Goal: Task Accomplishment & Management: Manage account settings

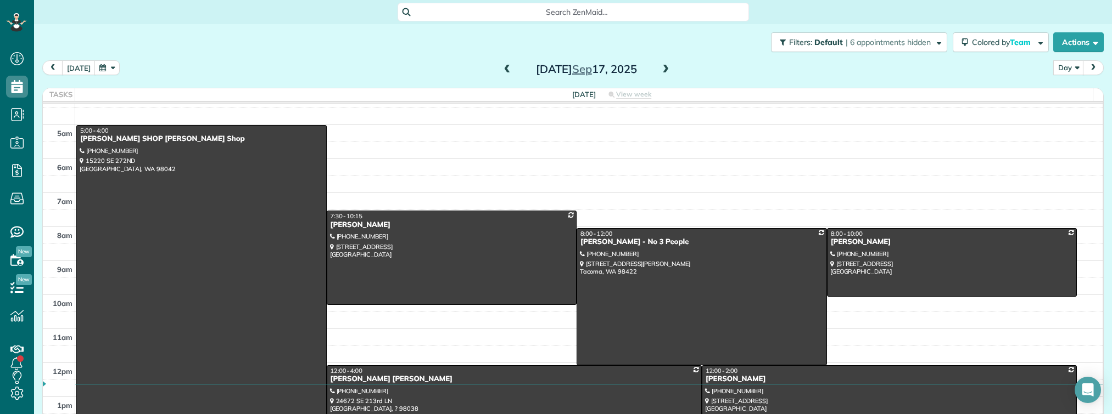
scroll to position [625, 33]
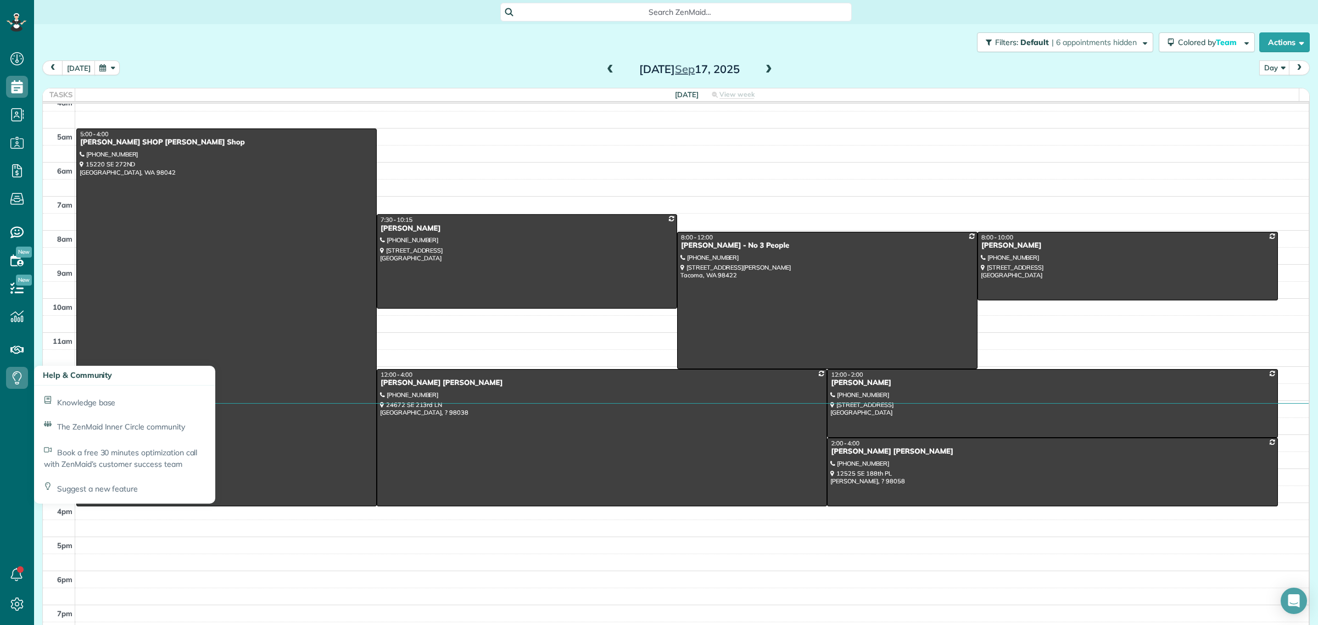
click at [103, 368] on h3 "Help & Community" at bounding box center [124, 376] width 181 height 20
click at [104, 368] on h3 "Help & Community" at bounding box center [124, 376] width 181 height 20
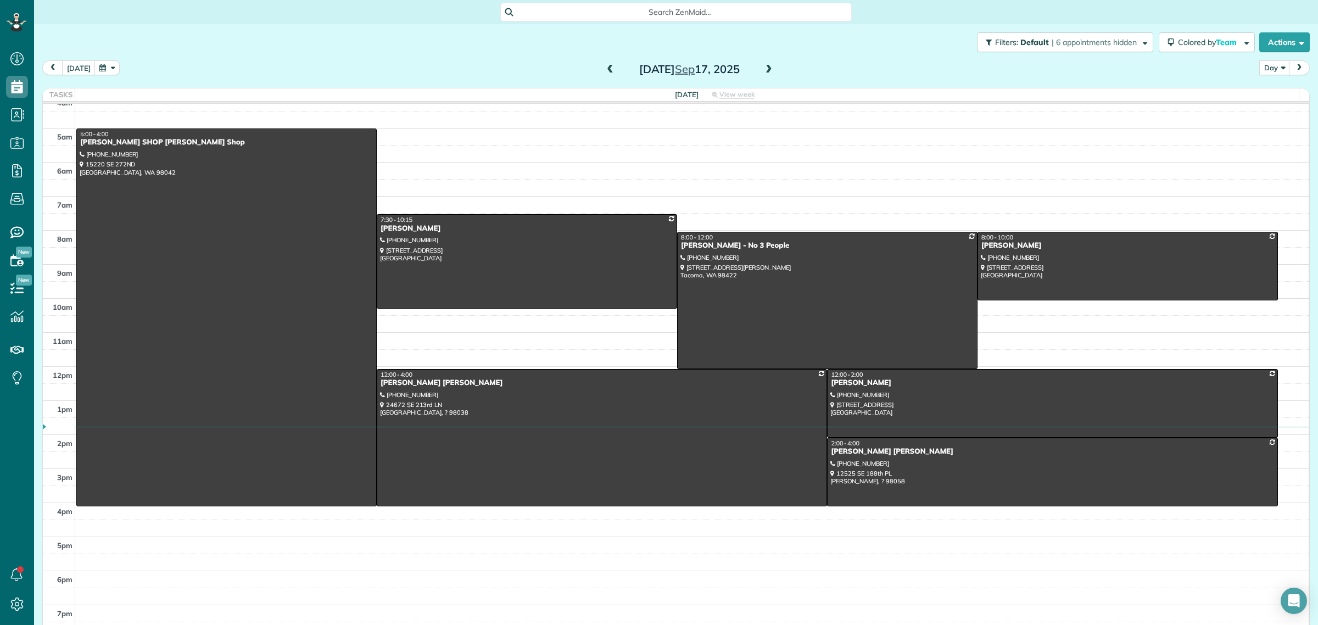
click at [755, 68] on div "Wednesday Sep 17, 2025" at bounding box center [689, 69] width 176 height 18
click at [763, 69] on span at bounding box center [769, 70] width 12 height 10
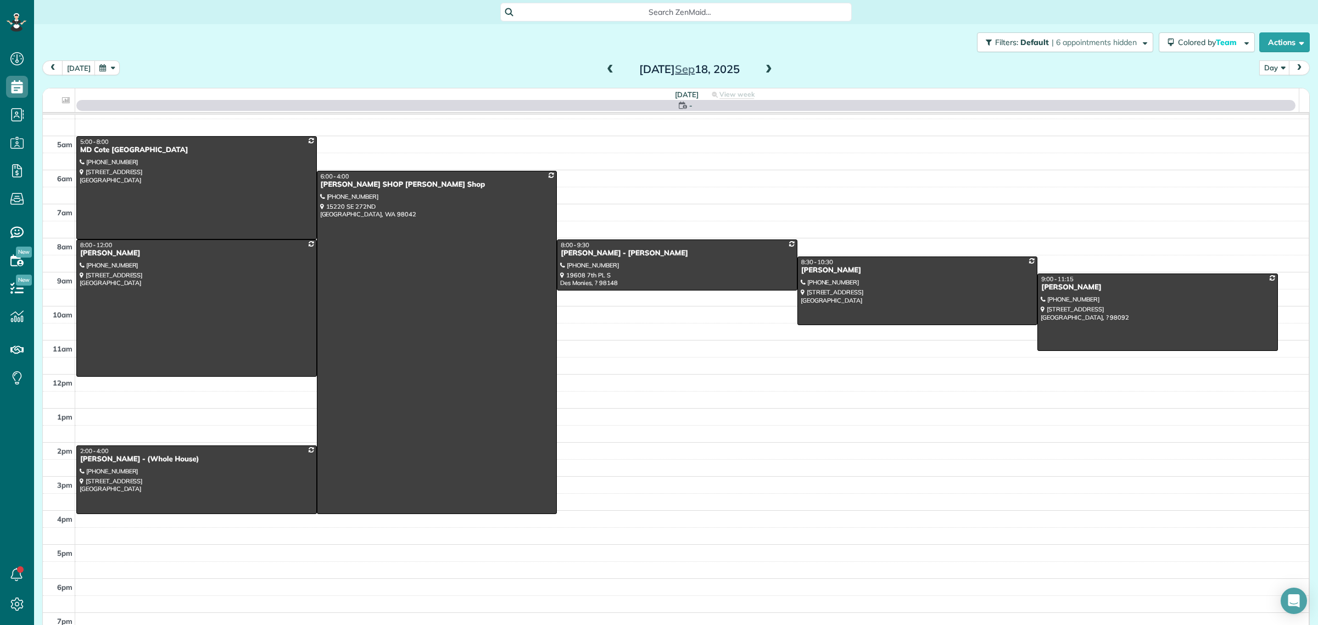
scroll to position [24, 0]
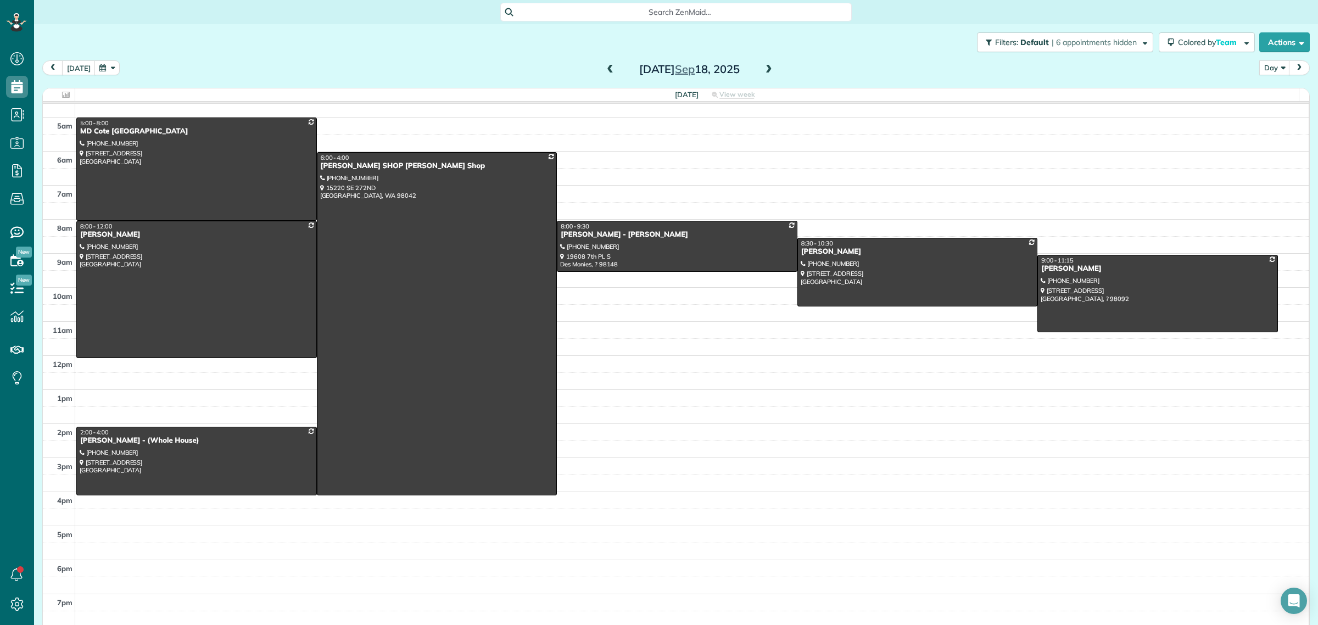
click at [763, 70] on span at bounding box center [769, 70] width 12 height 10
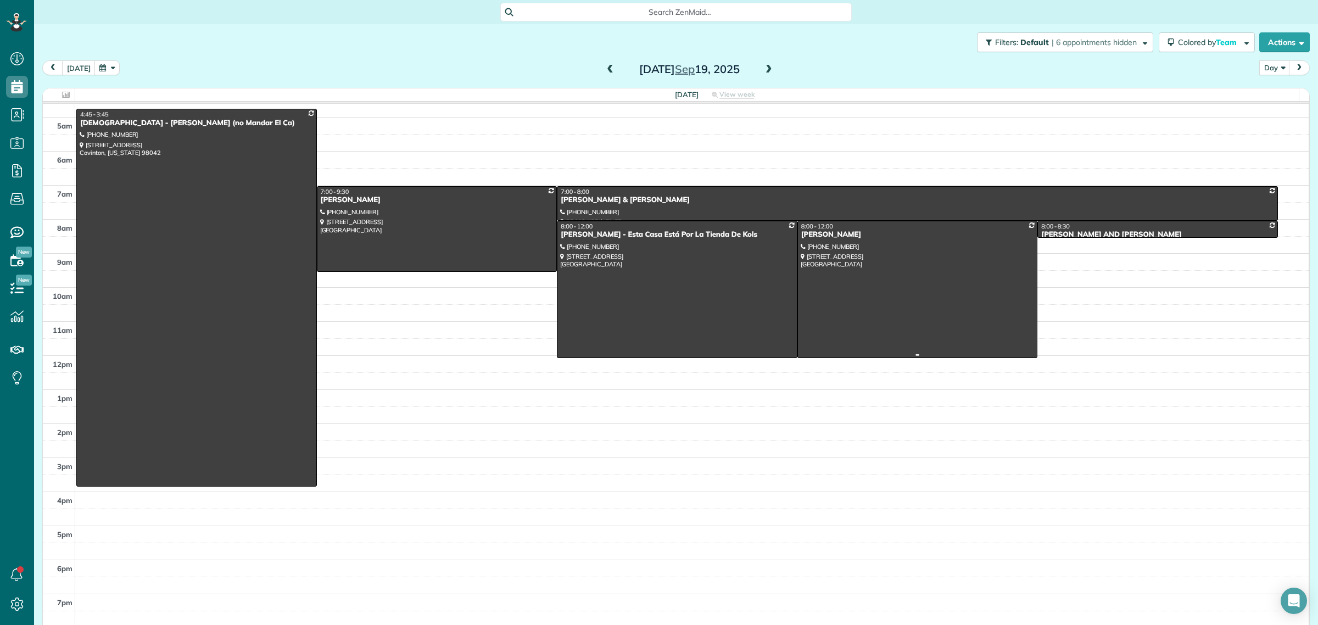
click at [888, 264] on div at bounding box center [917, 289] width 239 height 136
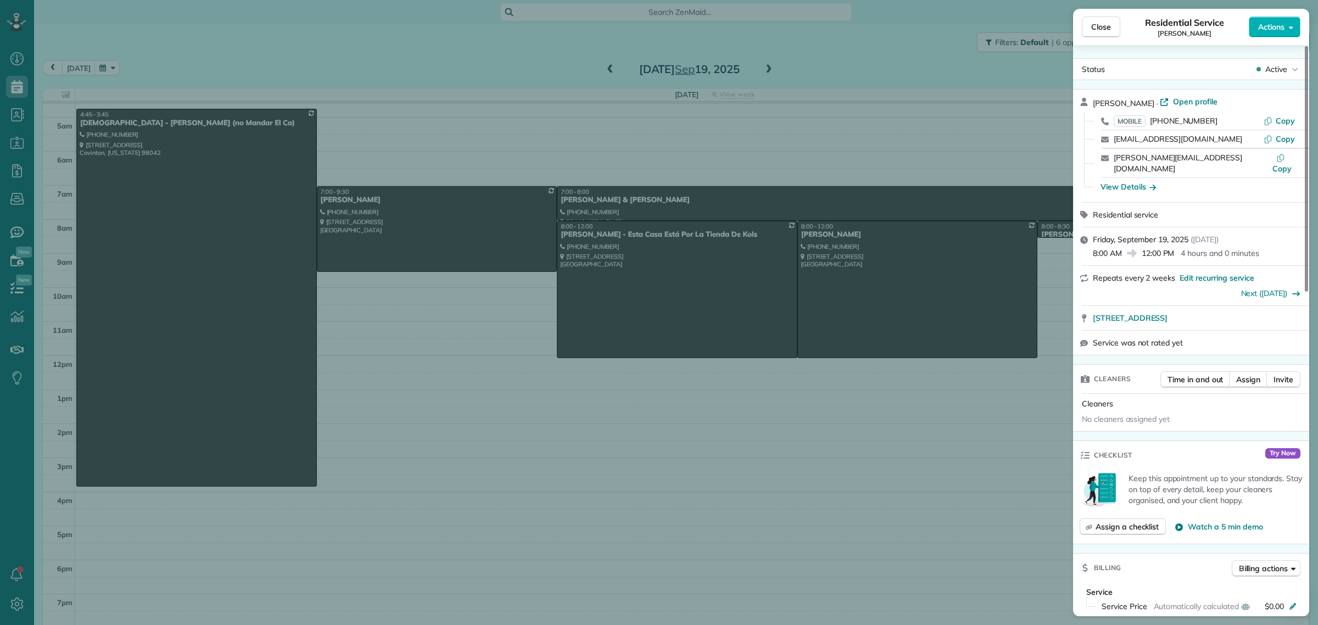
click at [1190, 99] on span "Open profile" at bounding box center [1195, 101] width 44 height 11
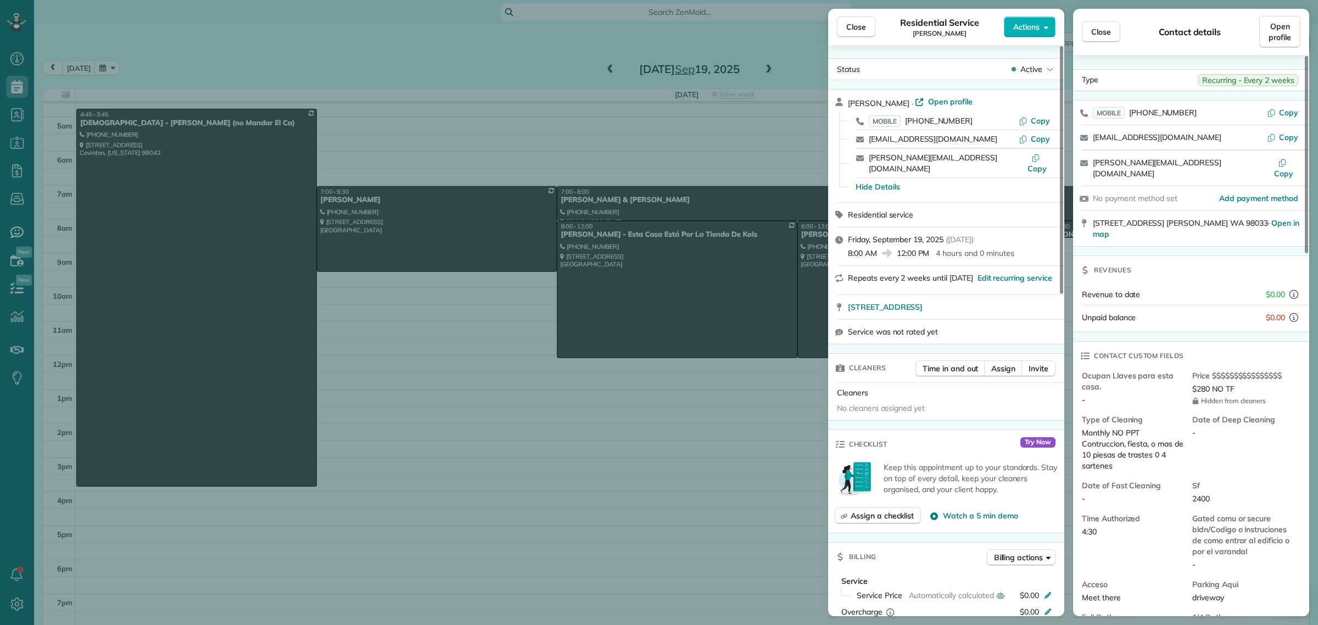
click at [857, 27] on span "Close" at bounding box center [856, 26] width 20 height 11
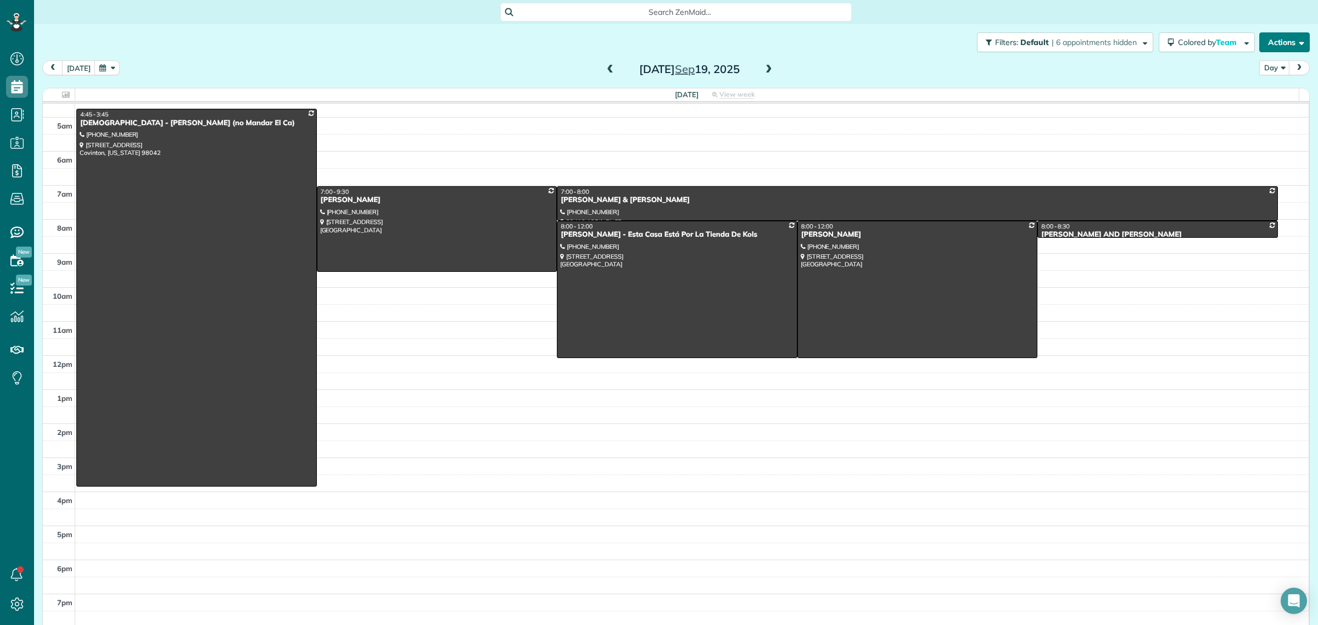
click at [1272, 36] on button "Actions" at bounding box center [1284, 42] width 51 height 20
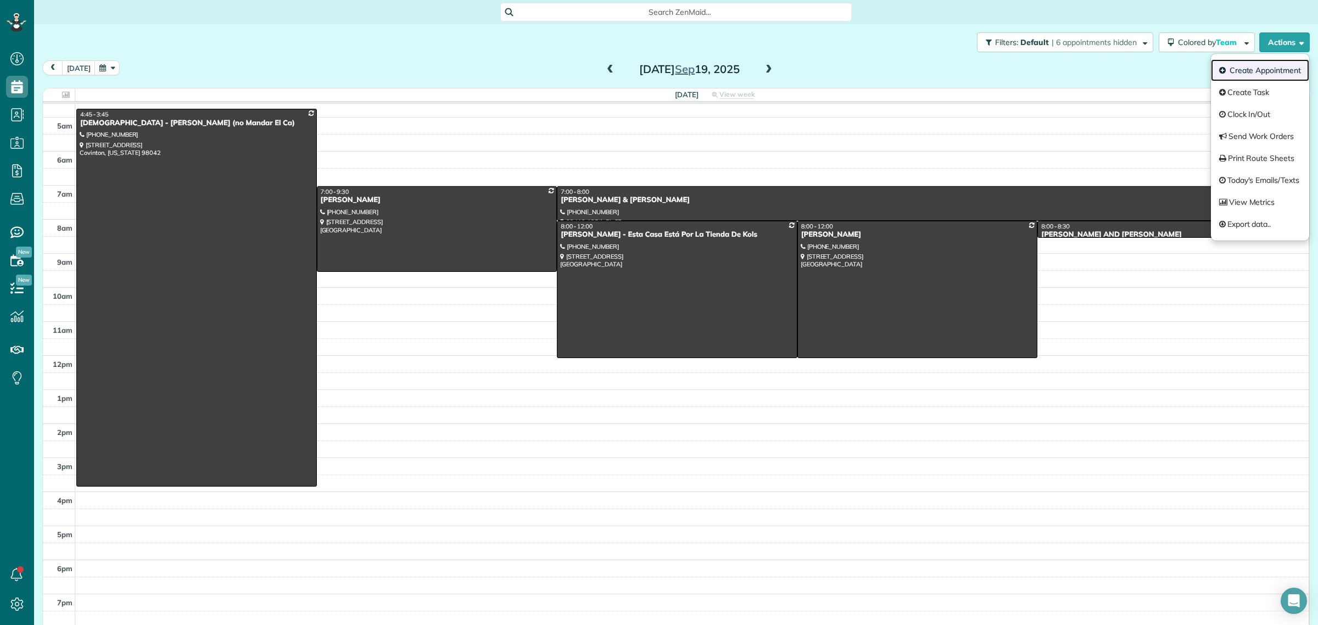
click at [1256, 62] on link "Create Appointment" at bounding box center [1260, 70] width 98 height 22
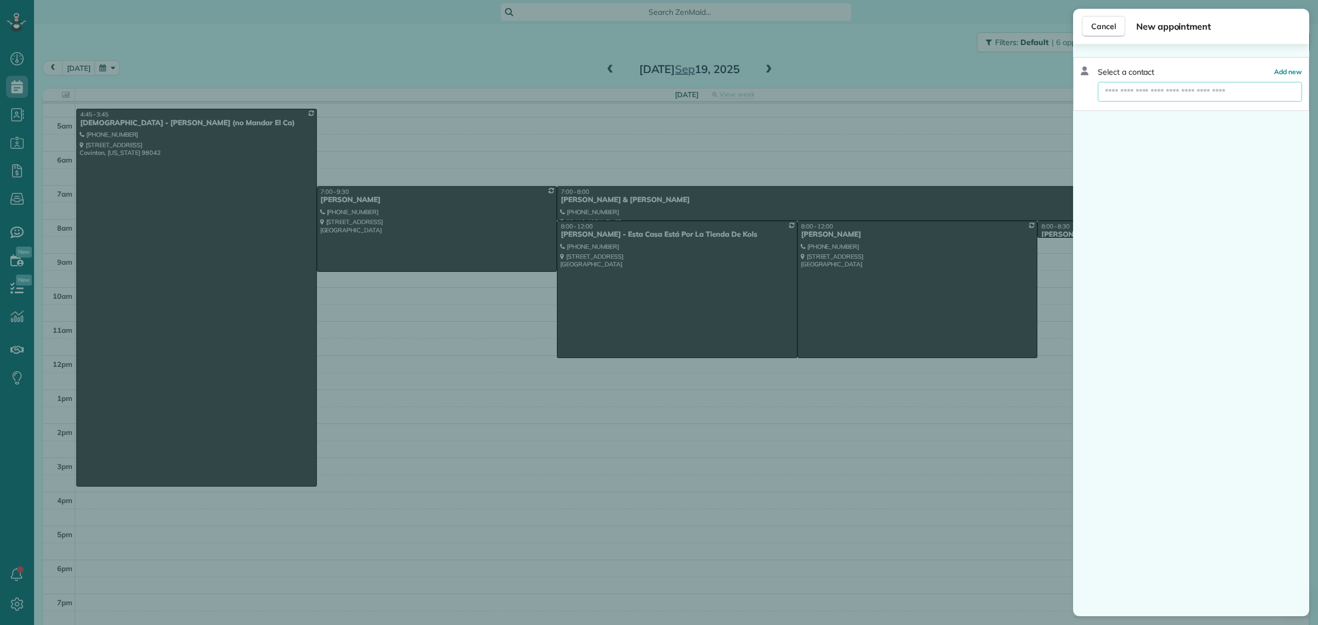
click at [1140, 89] on input "text" at bounding box center [1199, 92] width 204 height 20
paste input "**********"
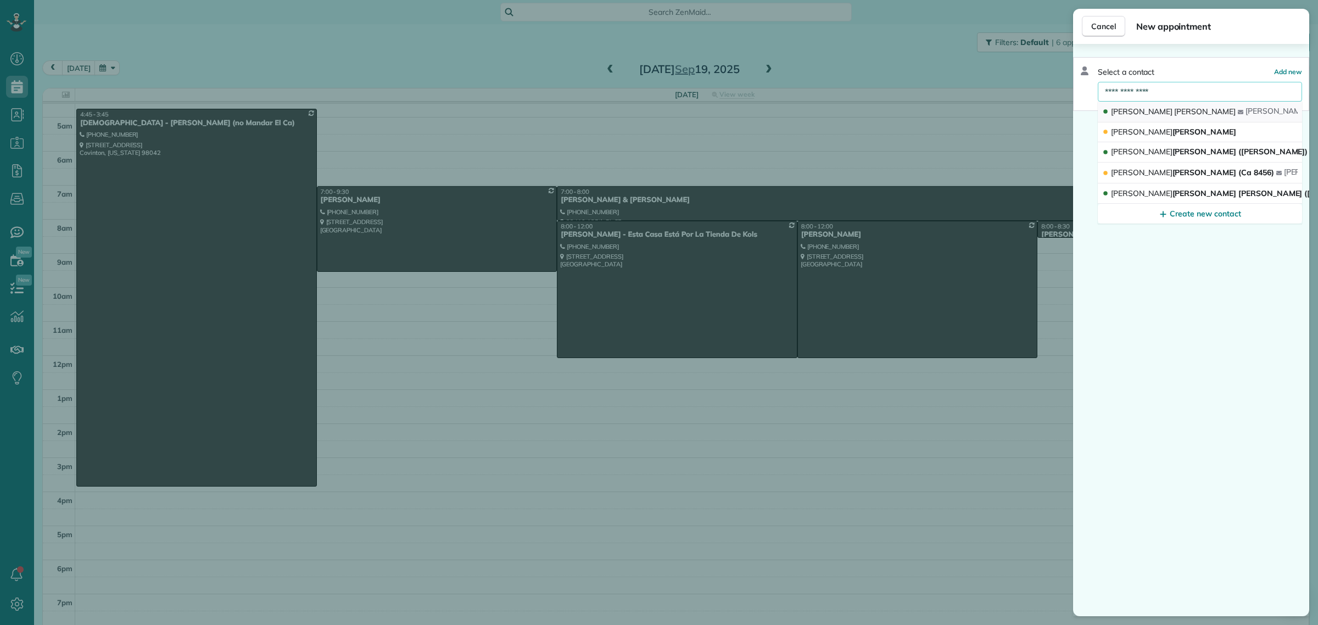
type input "**********"
click at [1174, 107] on span "Bellamy" at bounding box center [1204, 112] width 61 height 10
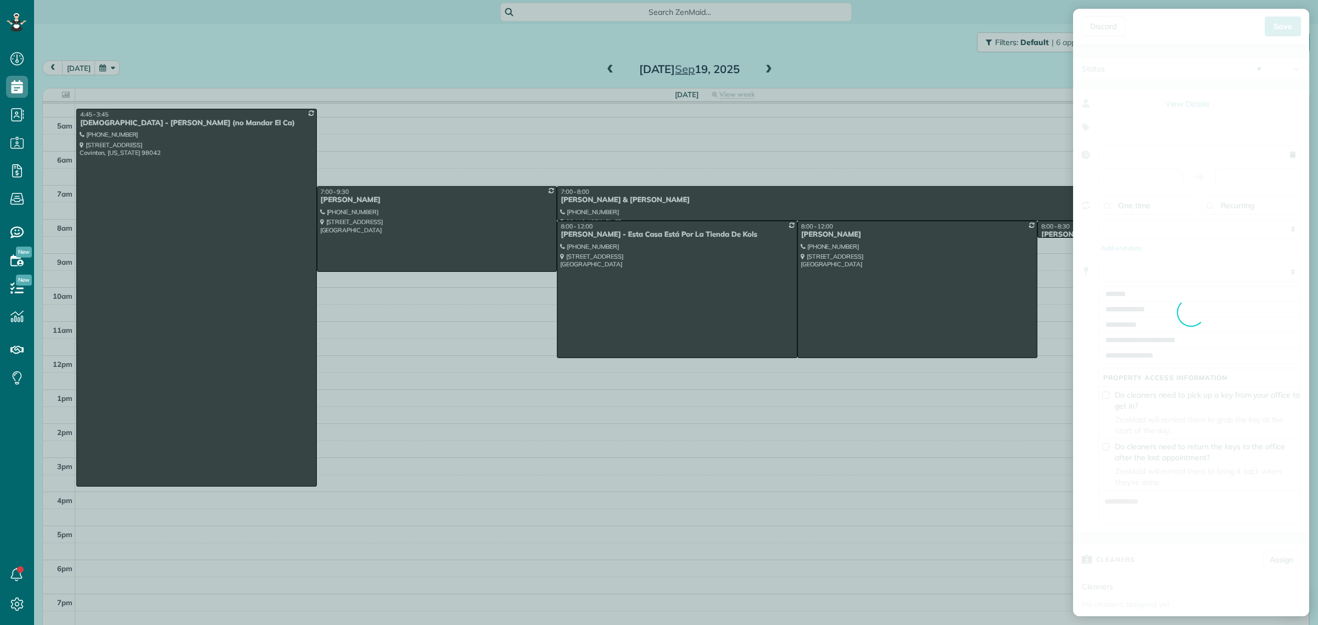
type input "**********"
type input "*****"
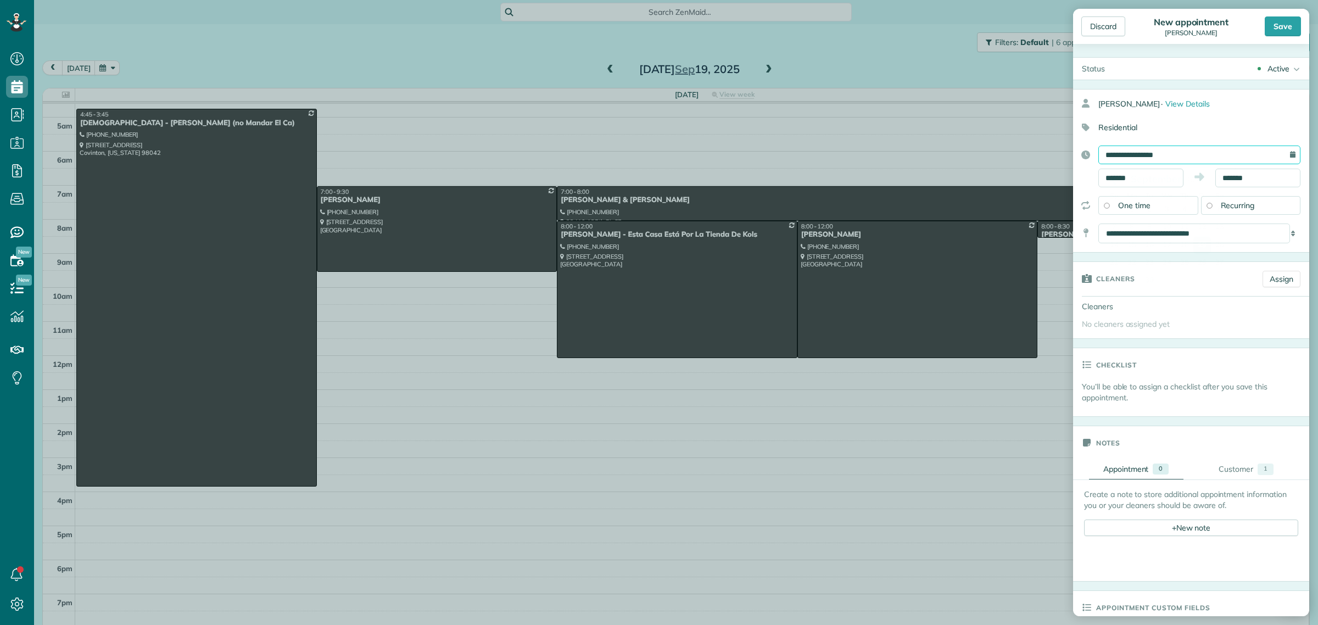
click at [1118, 152] on input "**********" at bounding box center [1199, 154] width 202 height 19
click at [1223, 175] on link "Next" at bounding box center [1219, 178] width 30 height 27
click at [1202, 206] on link "3" at bounding box center [1202, 210] width 18 height 18
type input "**********"
click at [1116, 174] on input "*******" at bounding box center [1140, 178] width 85 height 19
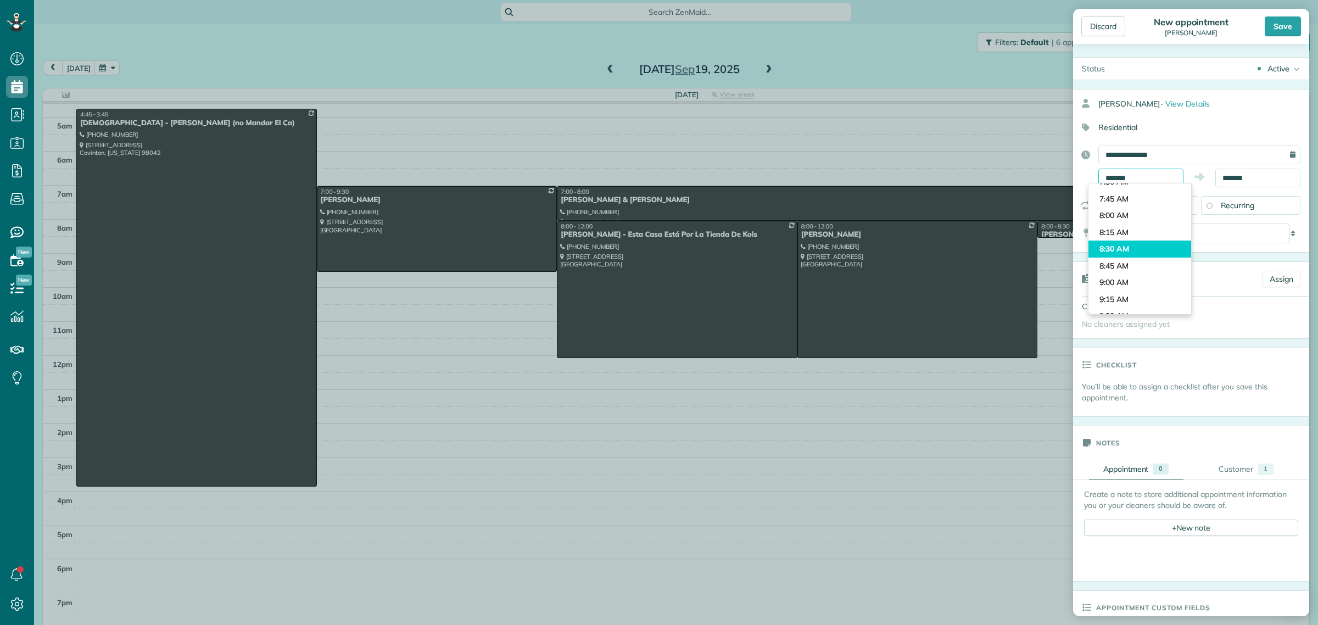
scroll to position [493, 0]
type input "*******"
click at [1139, 225] on body "Dashboard Scheduling Calendar View List View Dispatch View - Weekly scheduling …" at bounding box center [659, 312] width 1318 height 625
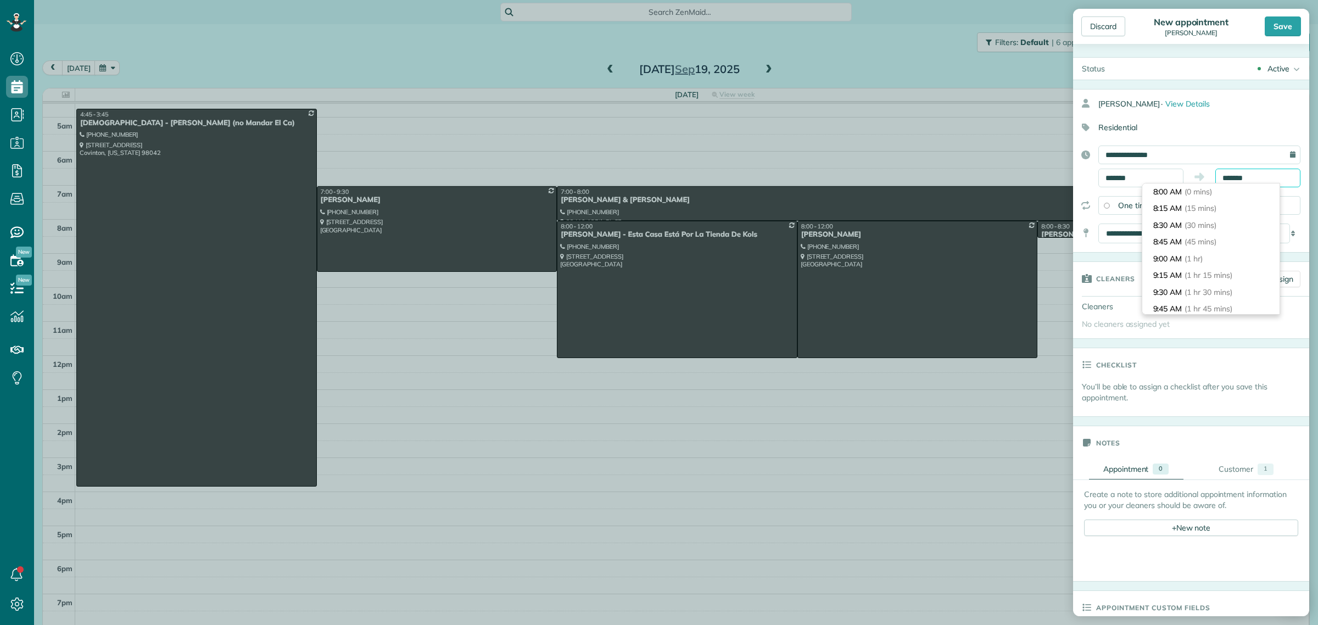
click at [1223, 177] on input "*******" at bounding box center [1257, 178] width 85 height 19
type input "********"
click at [1193, 257] on span "(4 hrs)" at bounding box center [1200, 254] width 24 height 10
click at [1229, 208] on span "Recurring" at bounding box center [1237, 205] width 34 height 10
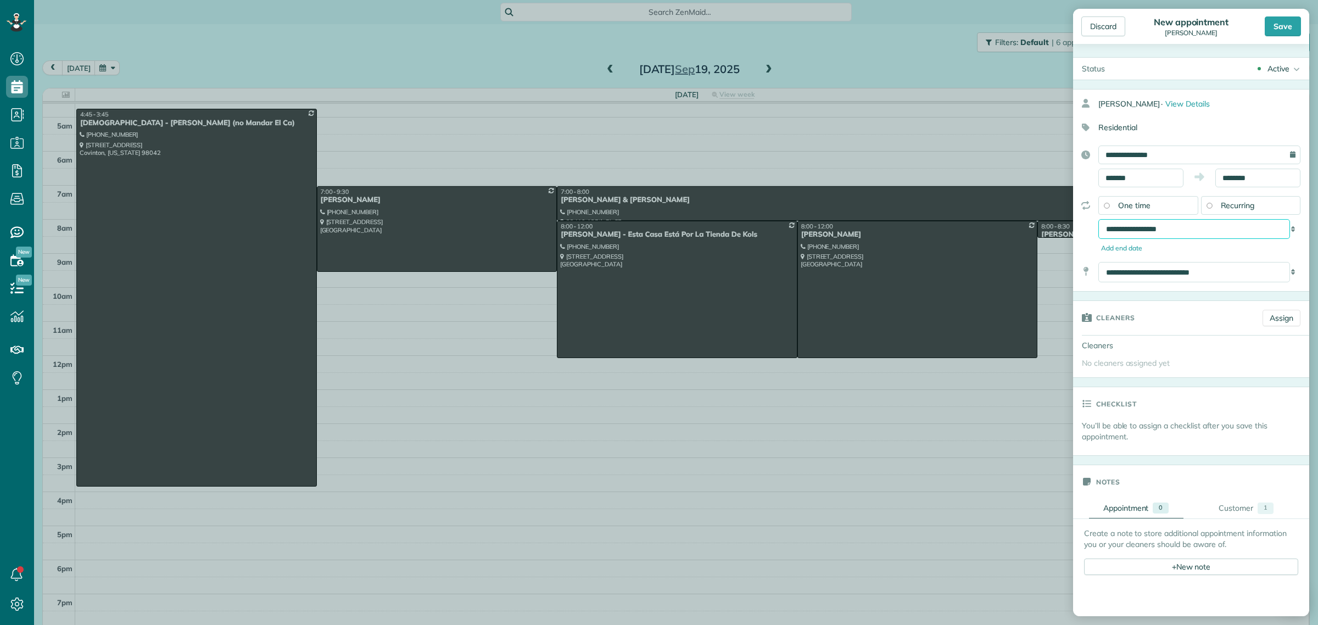
click at [1186, 231] on select "**********" at bounding box center [1194, 229] width 192 height 20
select select "**********"
click at [1098, 220] on select "**********" at bounding box center [1194, 229] width 192 height 20
click at [1281, 27] on div "Save" at bounding box center [1282, 26] width 36 height 20
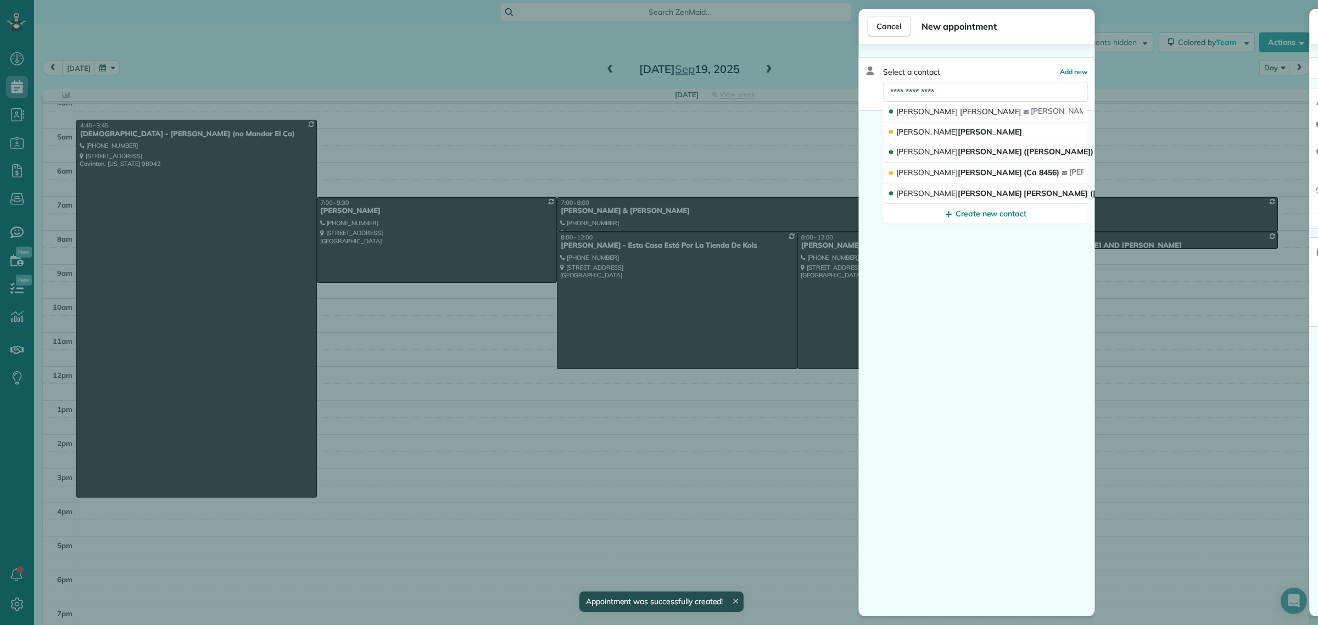
scroll to position [14, 0]
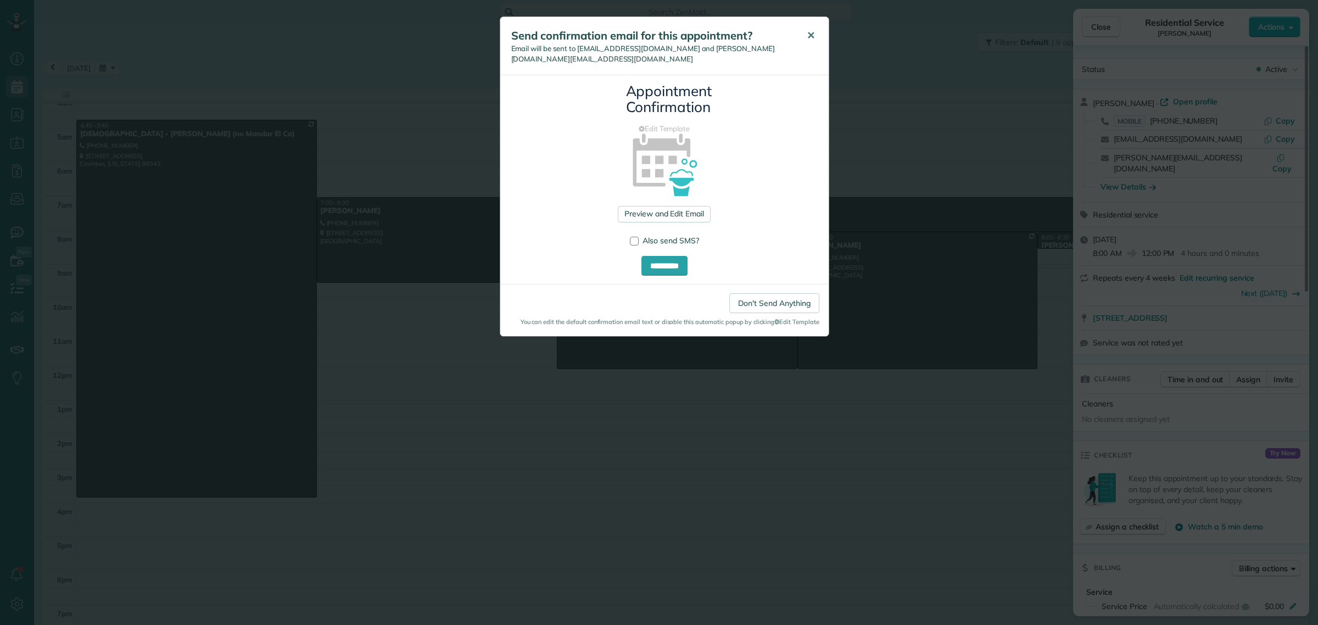
click at [810, 35] on span "✕" at bounding box center [810, 35] width 8 height 13
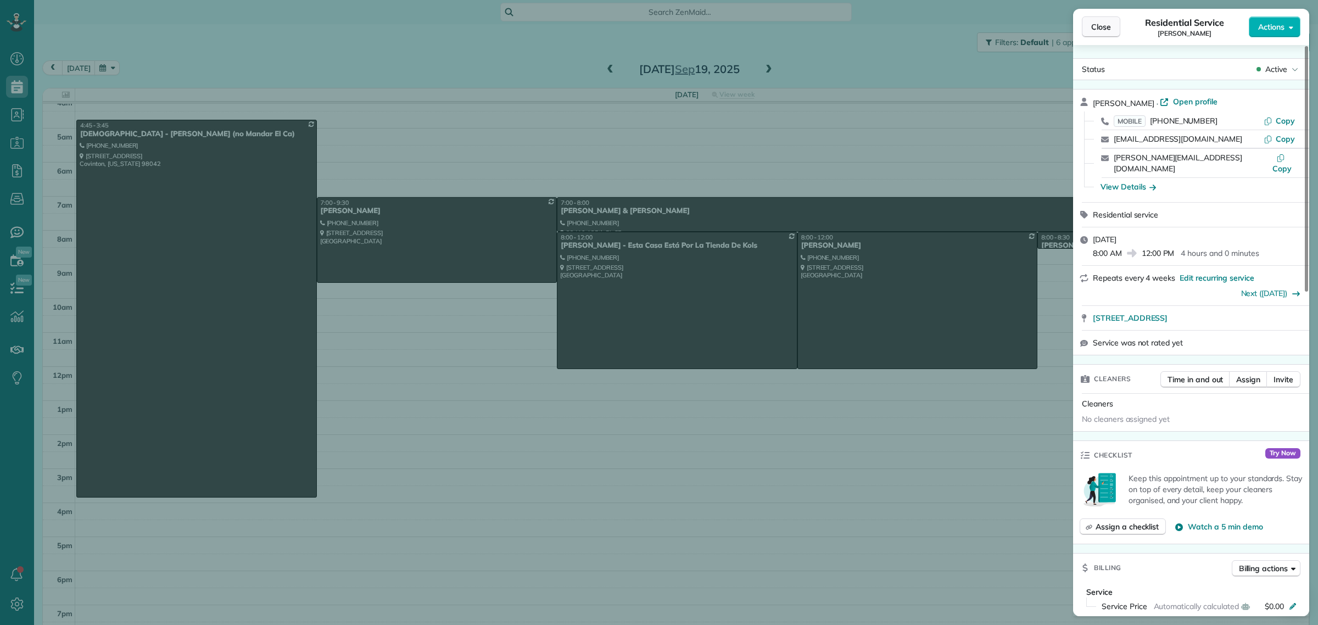
click at [1091, 20] on button "Close" at bounding box center [1101, 26] width 38 height 21
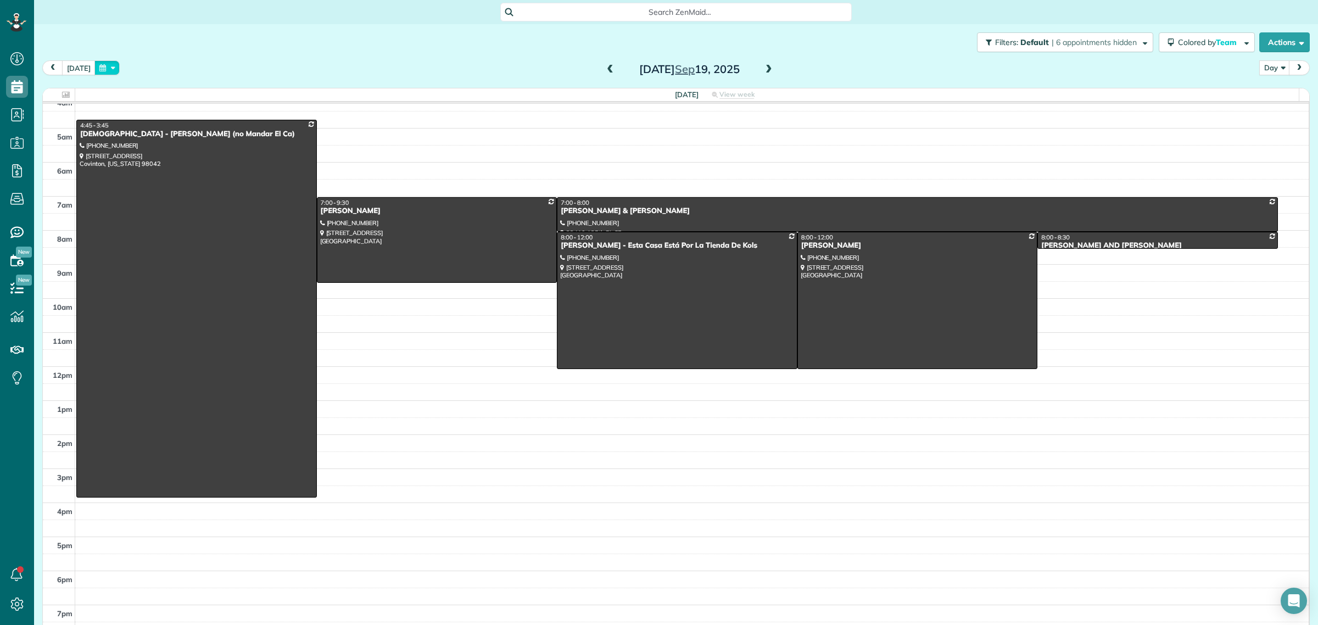
click at [102, 70] on button "button" at bounding box center [106, 67] width 25 height 15
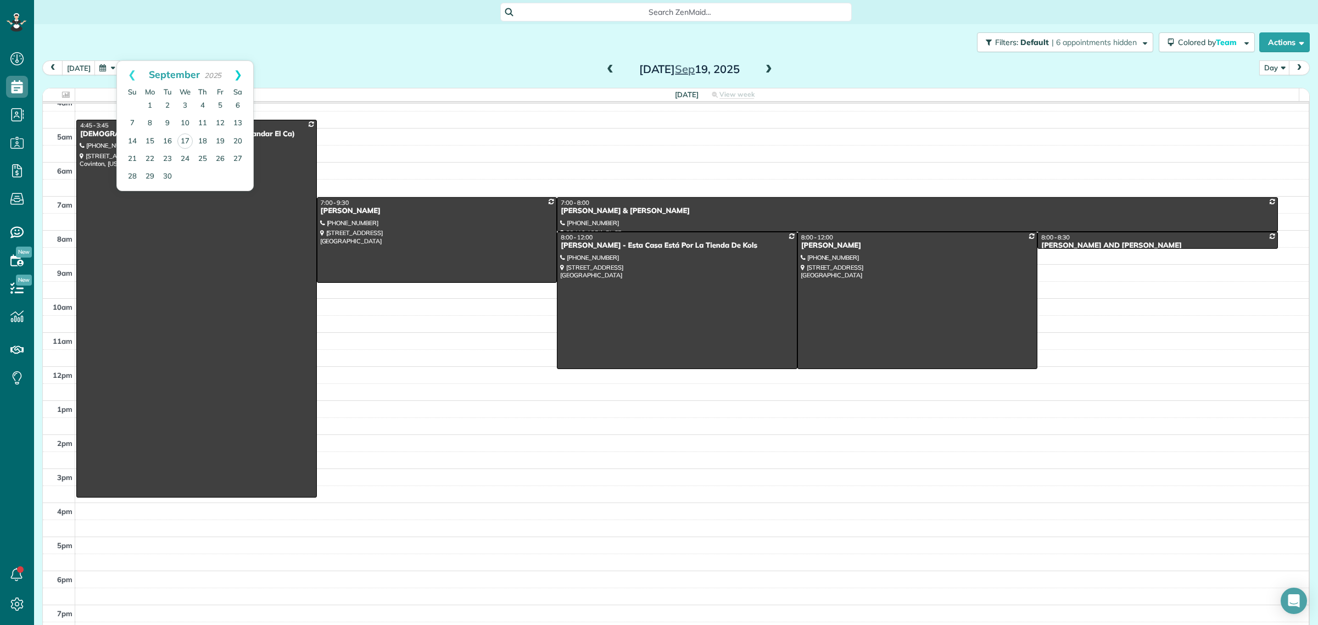
click at [242, 76] on link "Next" at bounding box center [238, 74] width 30 height 27
click at [217, 105] on link "3" at bounding box center [220, 106] width 18 height 18
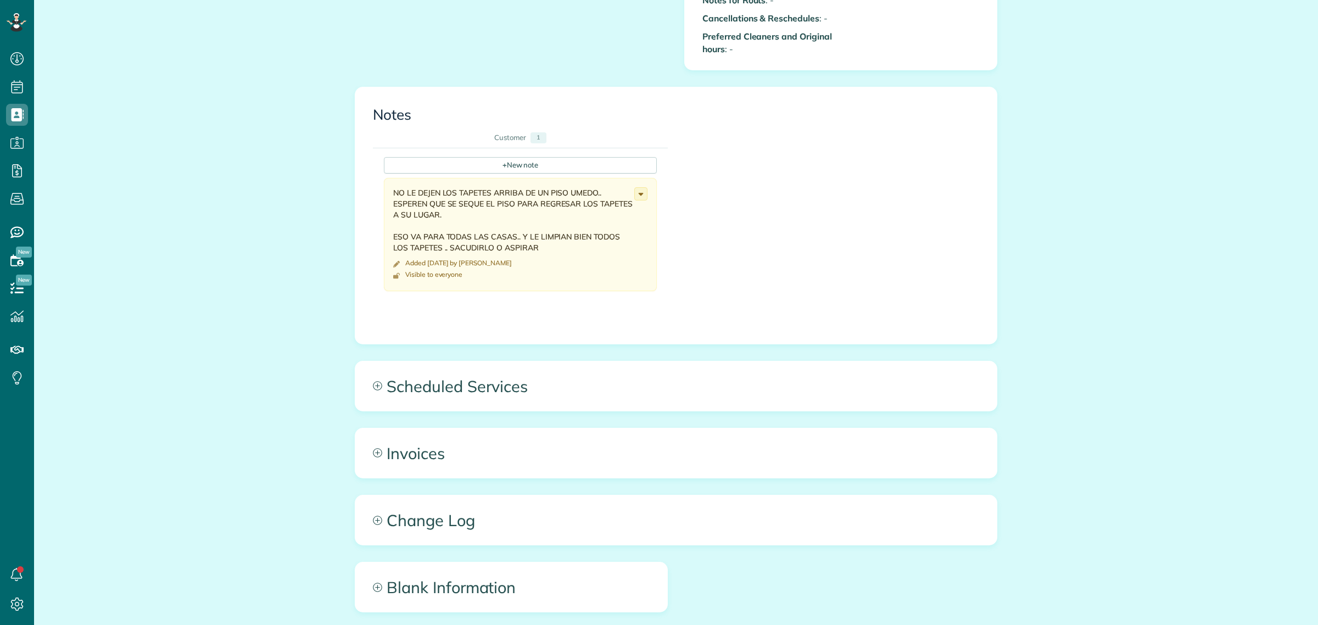
scroll to position [1256, 0]
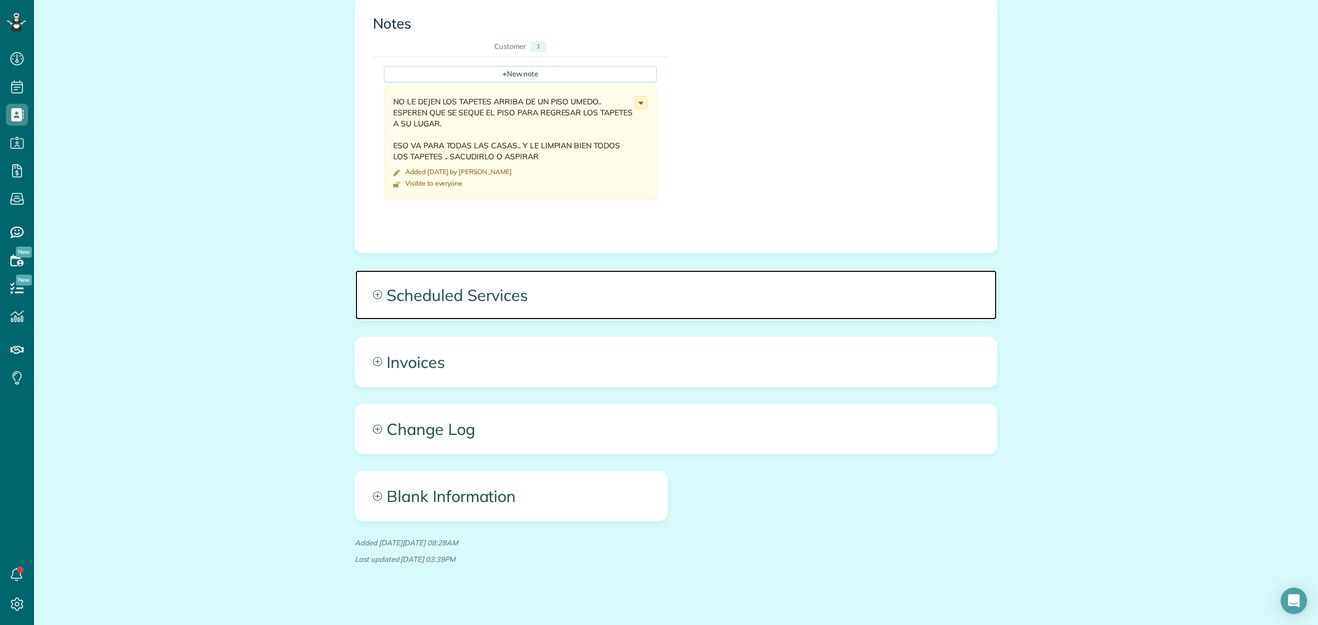
click at [443, 276] on span "Scheduled Services" at bounding box center [675, 294] width 641 height 49
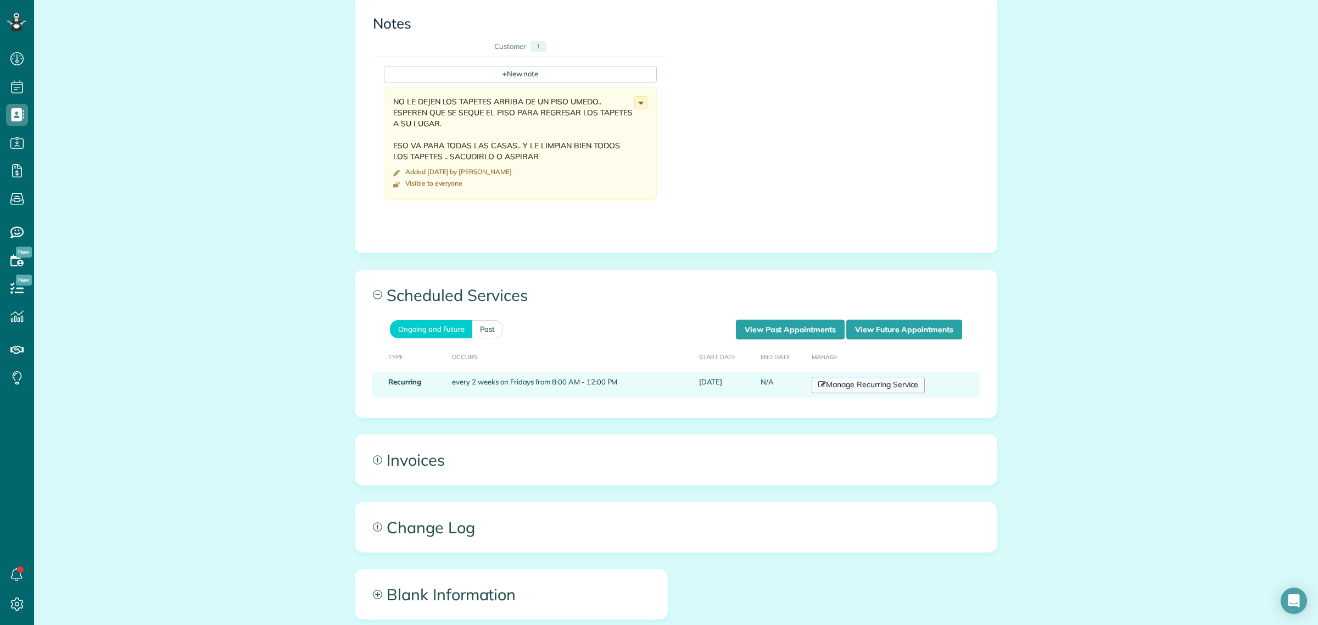
click at [862, 377] on link "Manage Recurring Service" at bounding box center [867, 385] width 113 height 16
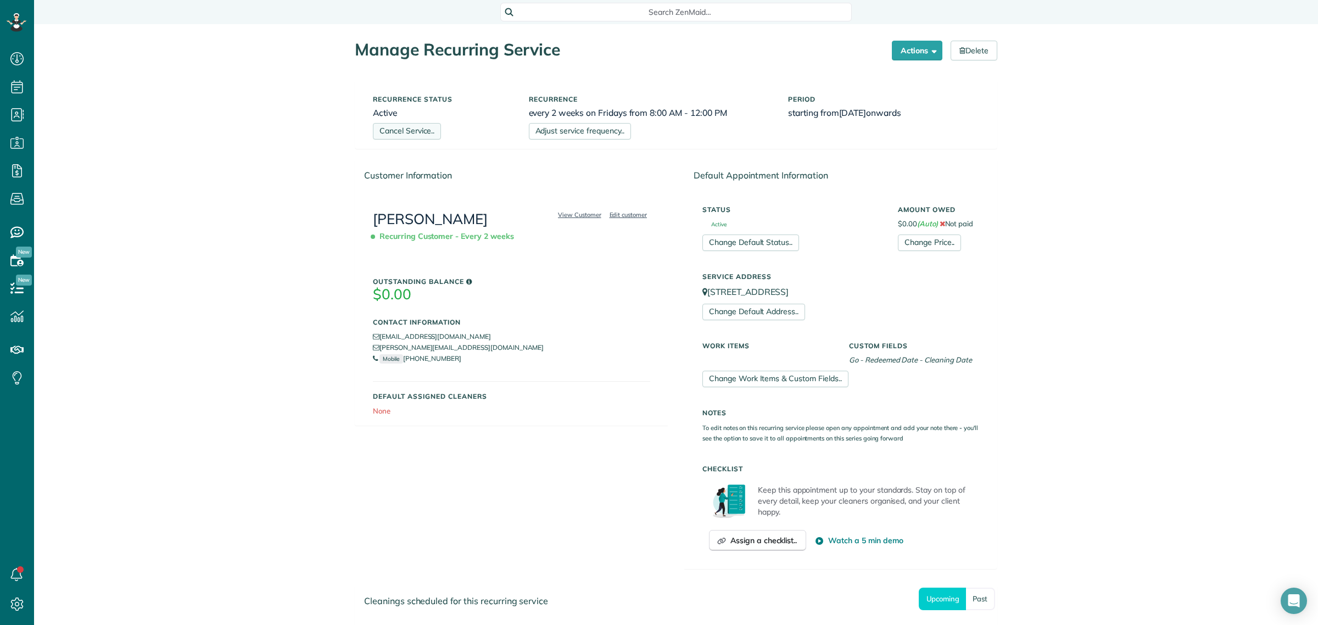
click at [401, 123] on link "Cancel Service.." at bounding box center [407, 131] width 68 height 16
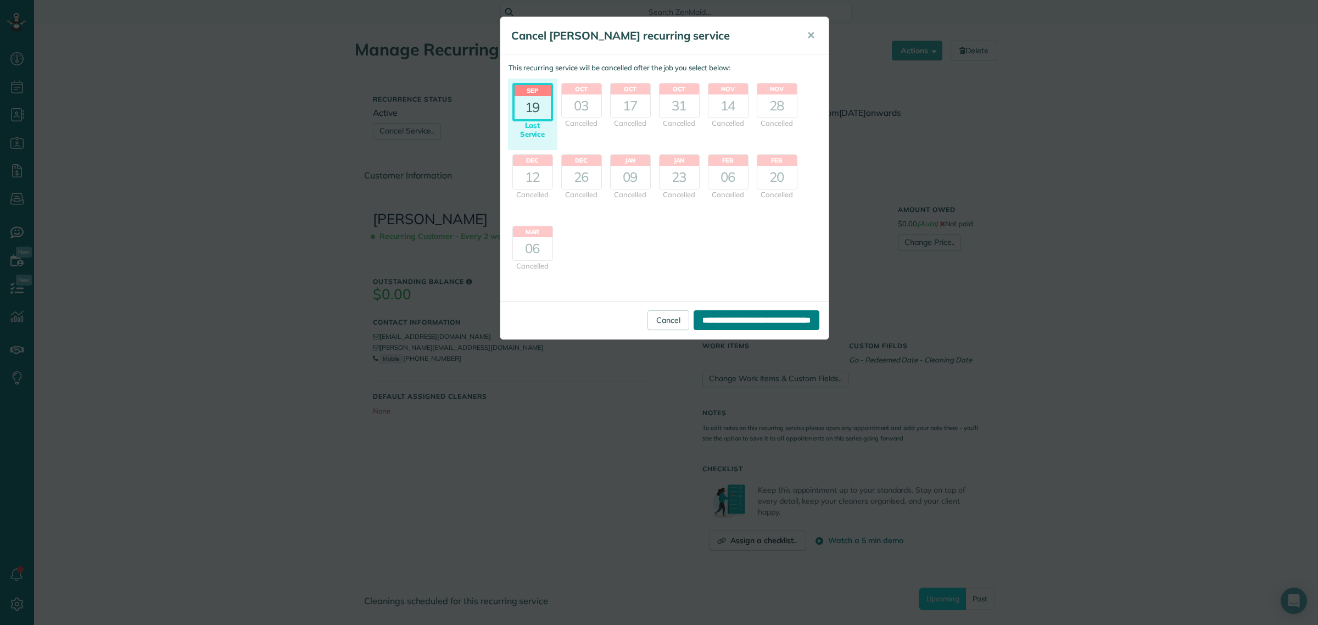
click at [719, 318] on input "**********" at bounding box center [756, 320] width 126 height 20
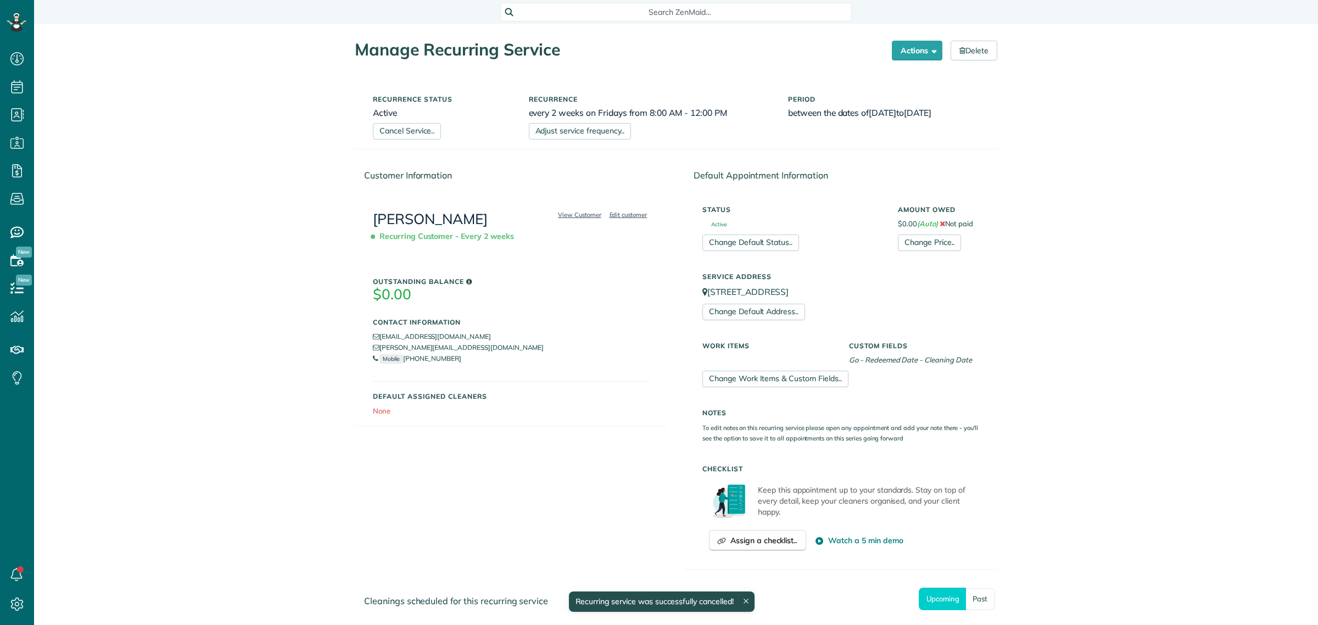
scroll to position [4, 4]
click at [410, 213] on link "[PERSON_NAME]" at bounding box center [430, 219] width 115 height 18
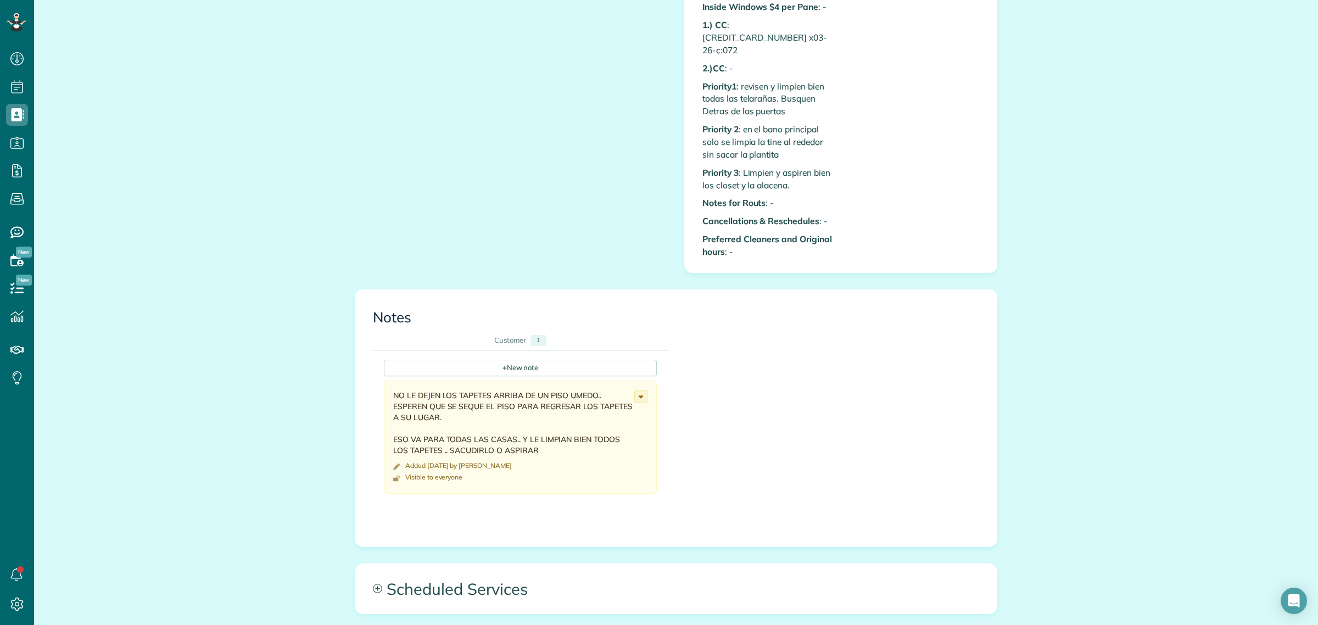
scroll to position [1029, 0]
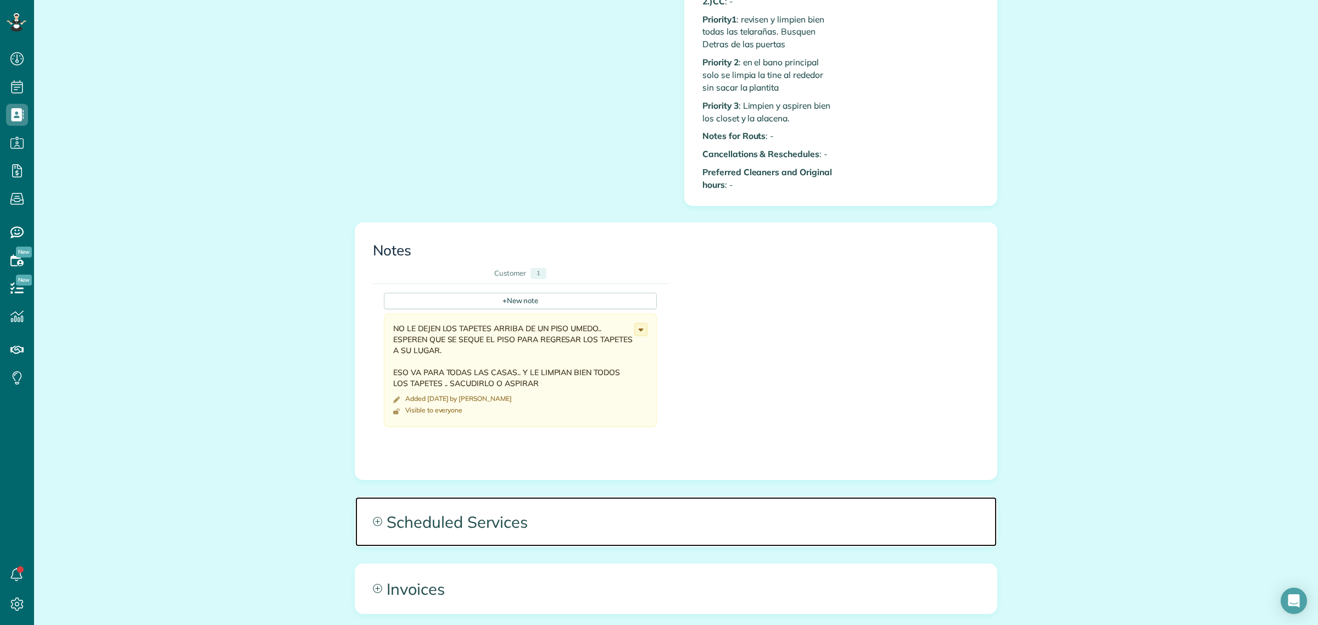
click at [477, 519] on span "Scheduled Services" at bounding box center [675, 521] width 641 height 49
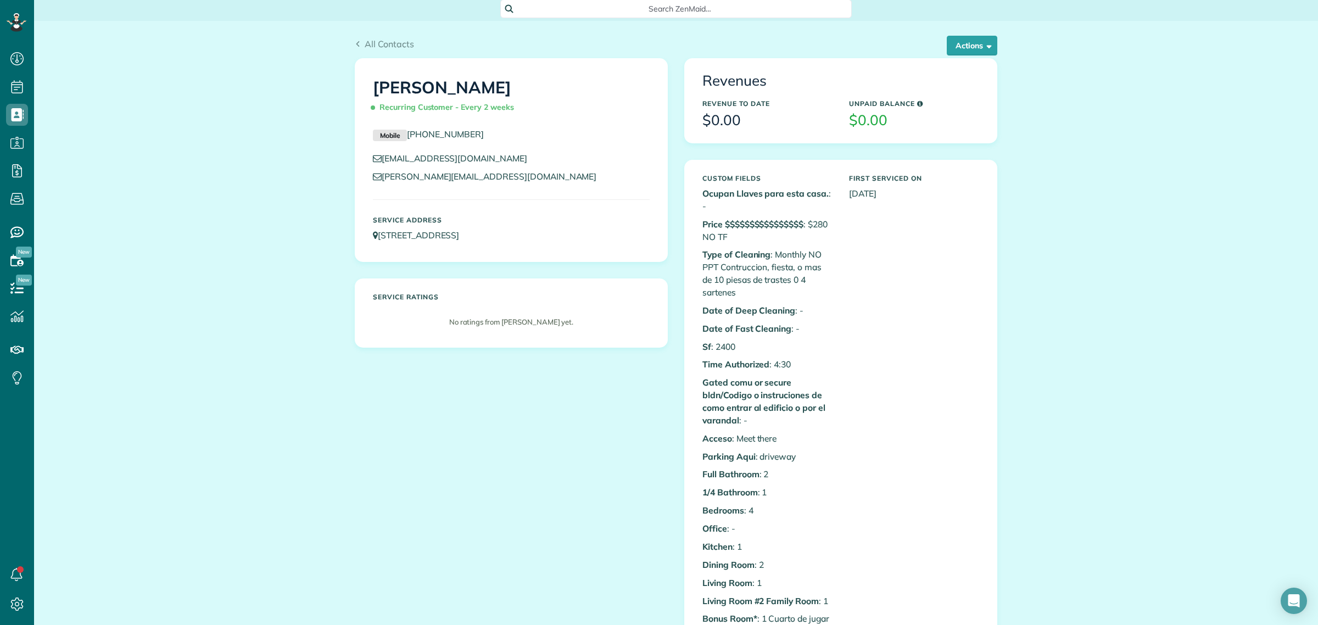
scroll to position [0, 0]
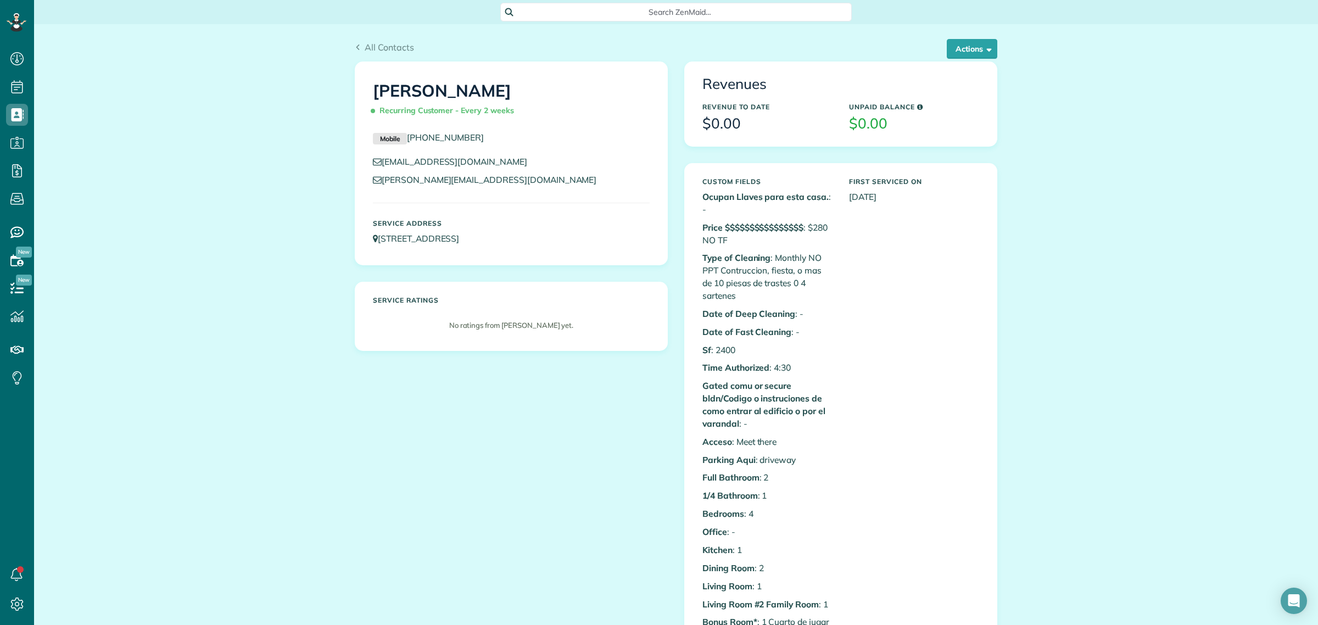
drag, startPoint x: 462, startPoint y: 89, endPoint x: 357, endPoint y: 83, distance: 105.0
click at [357, 84] on div "Alison Bellamy Recurring Customer - Every 2 weeks Mobile (206) 853-6151 pearceh…" at bounding box center [511, 163] width 312 height 203
copy h1 "Alison Bellamy"
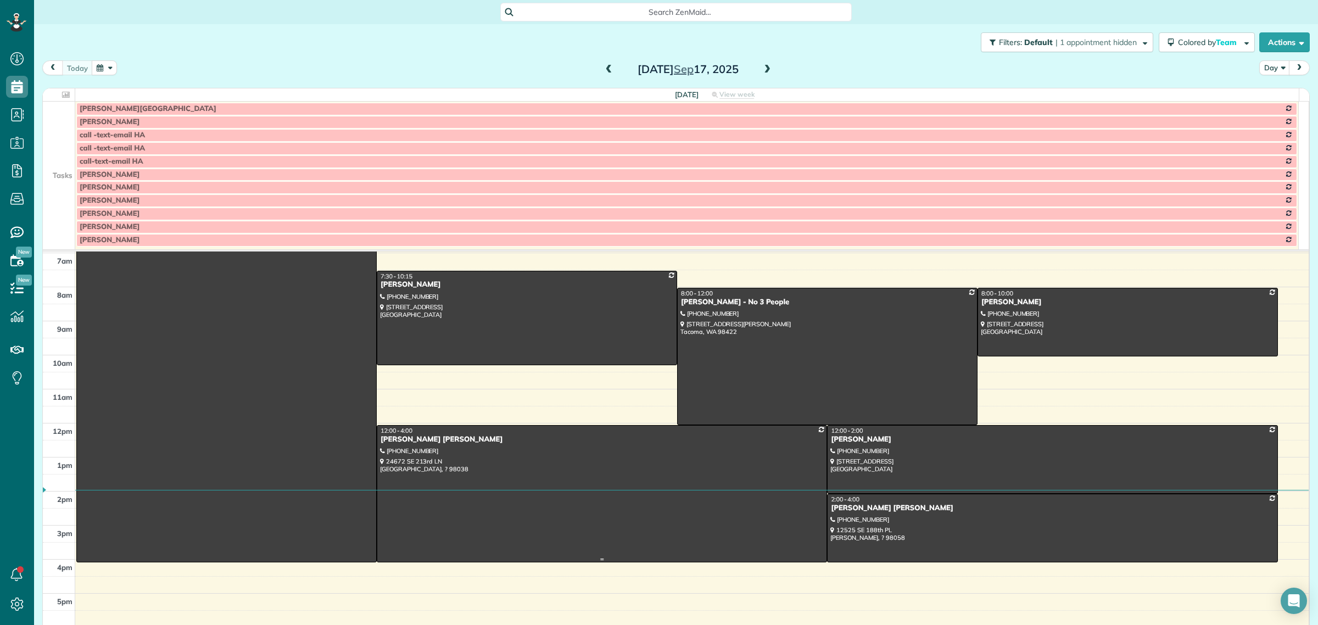
scroll to position [175, 0]
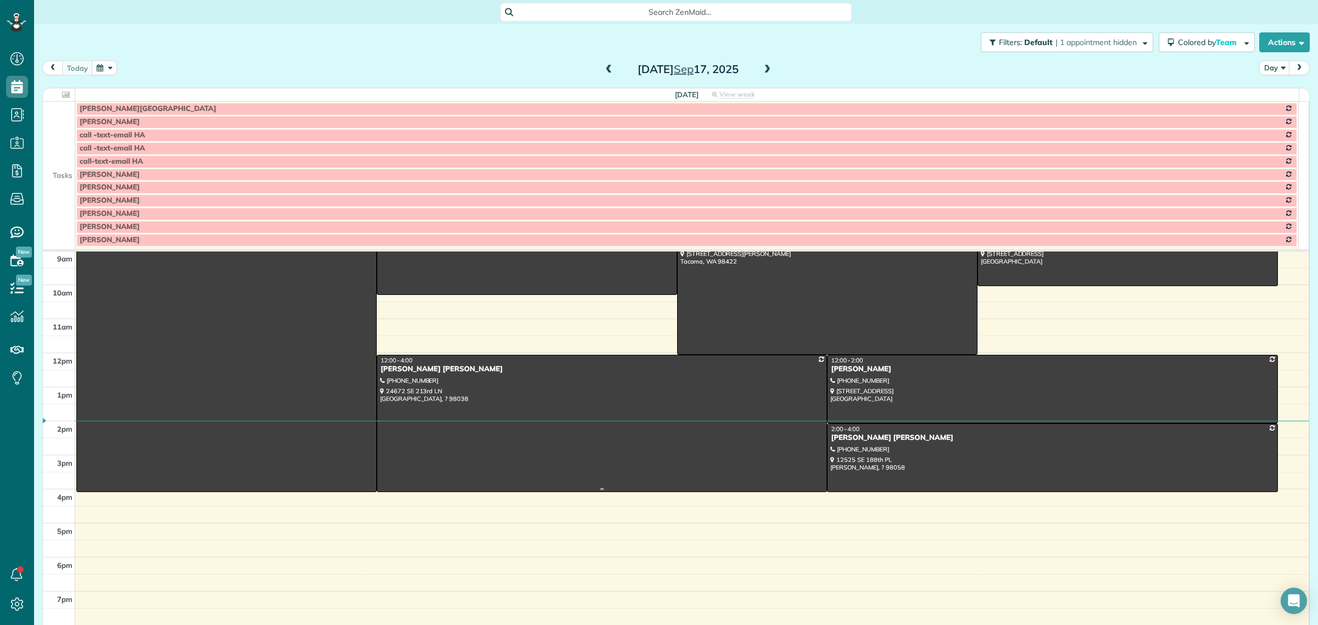
click at [513, 387] on div at bounding box center [601, 423] width 449 height 136
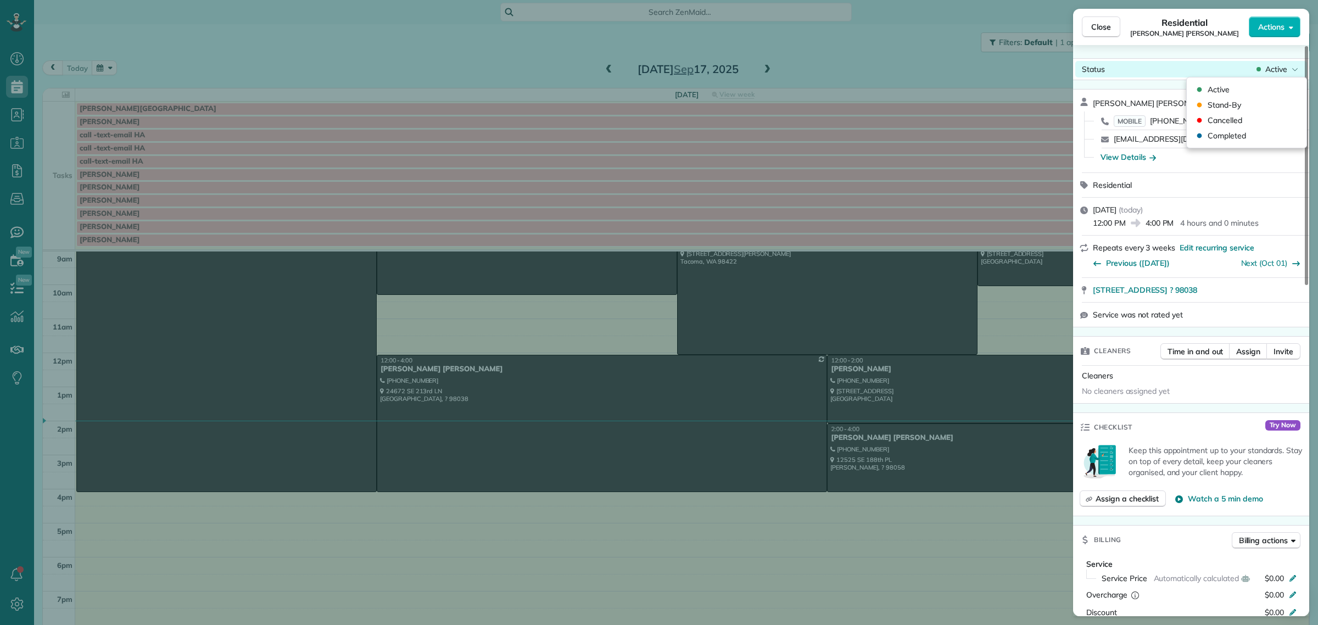
click at [1280, 70] on span "Active" at bounding box center [1276, 69] width 22 height 11
click at [1231, 121] on span "Cancelled" at bounding box center [1224, 120] width 35 height 11
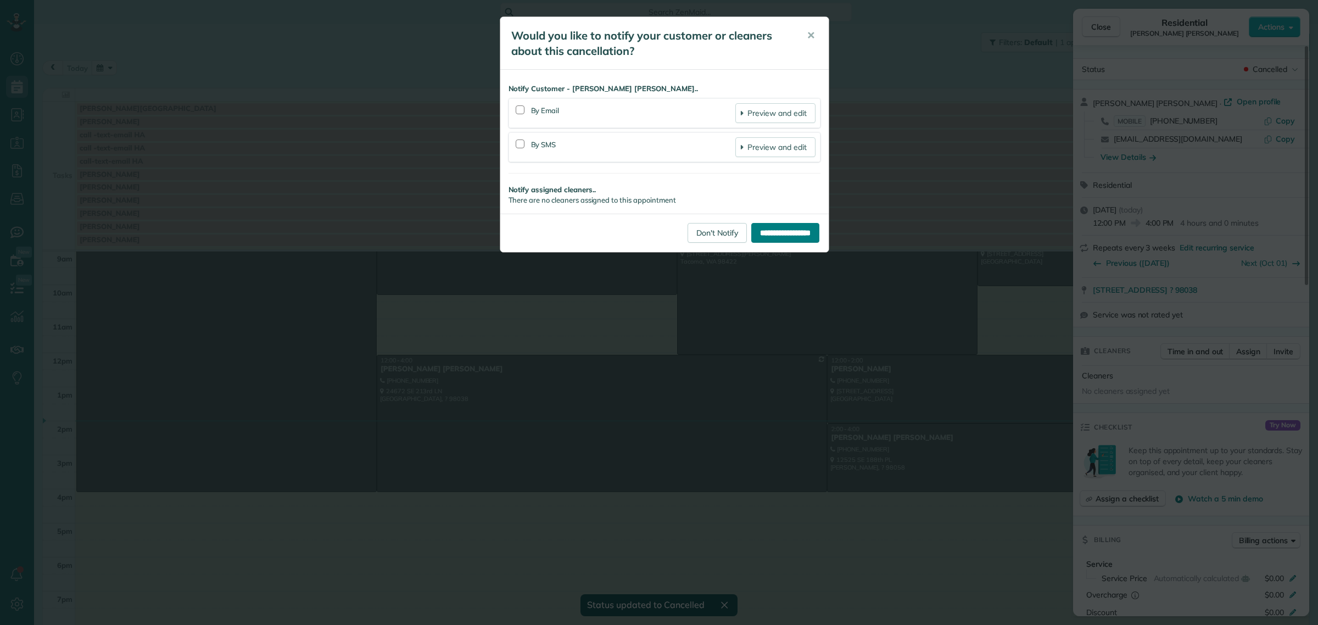
scroll to position [164, 0]
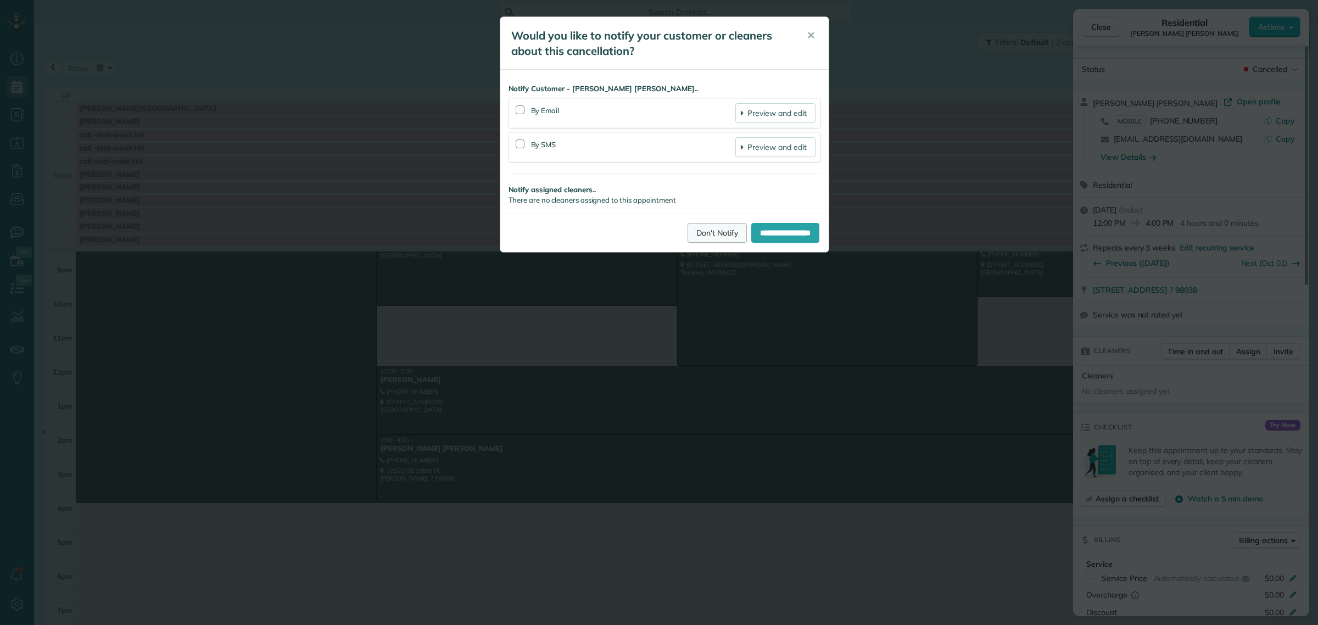
click at [698, 236] on link "Don't Notify" at bounding box center [716, 233] width 59 height 20
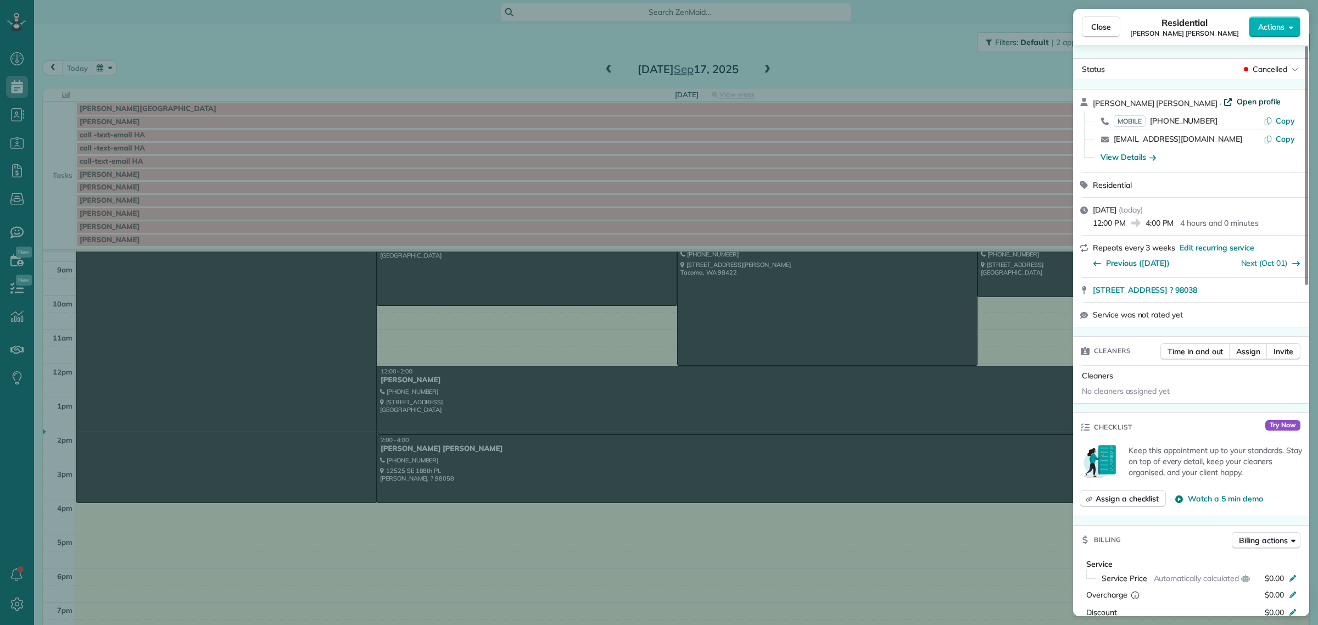
click at [1236, 100] on span "Open profile" at bounding box center [1258, 101] width 44 height 11
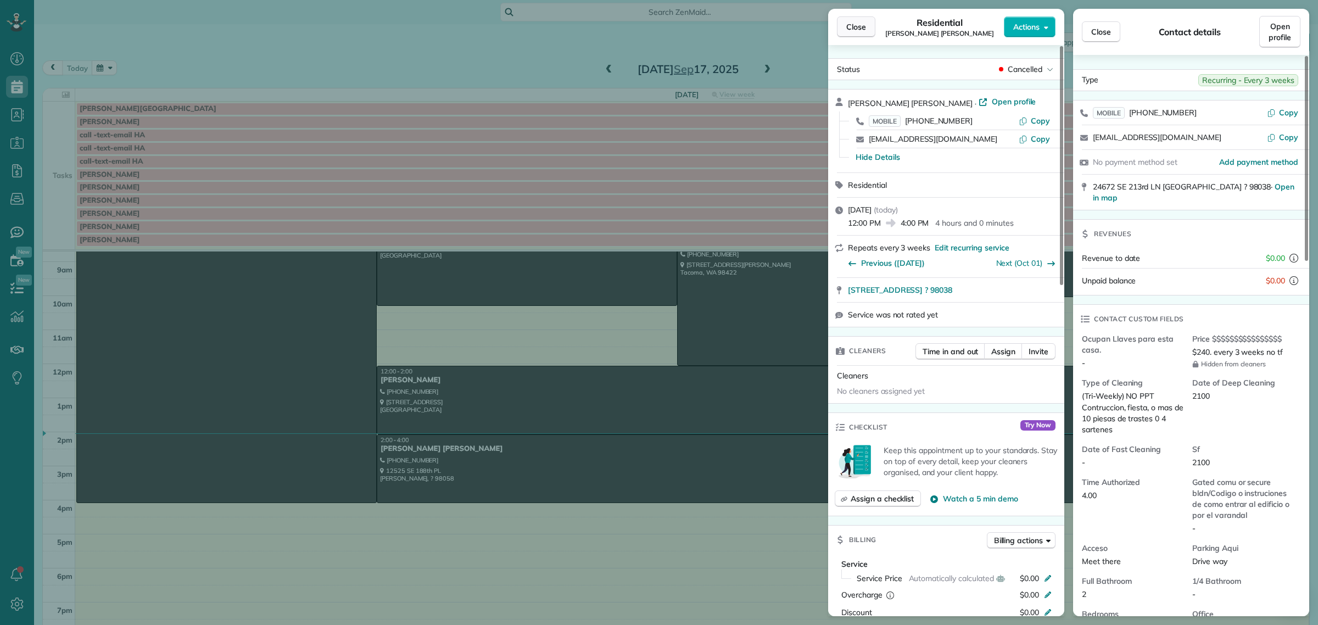
click at [864, 25] on span "Close" at bounding box center [856, 26] width 20 height 11
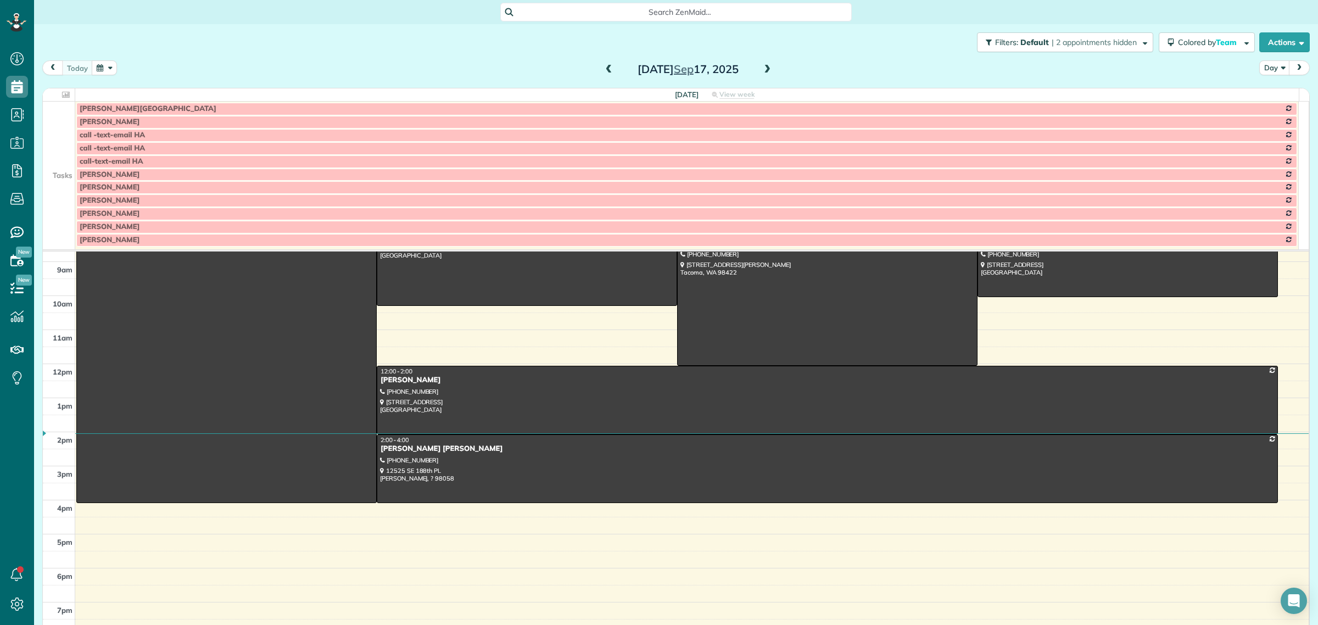
click at [763, 68] on span at bounding box center [767, 70] width 12 height 10
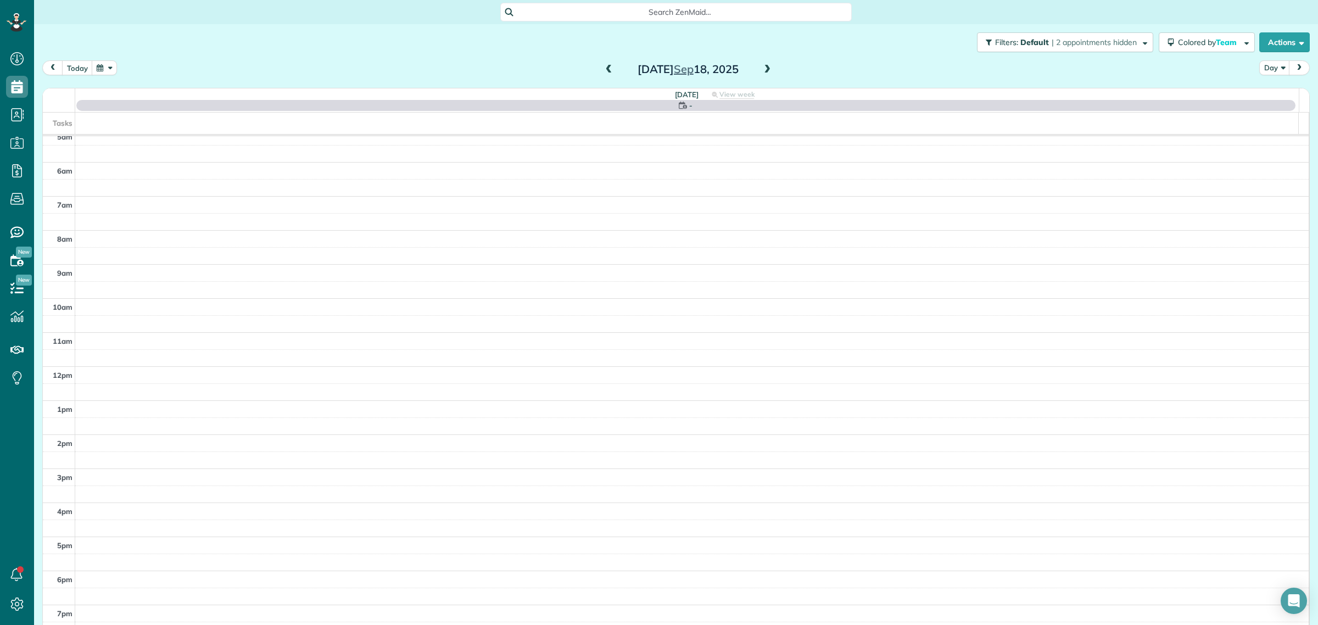
scroll to position [46, 0]
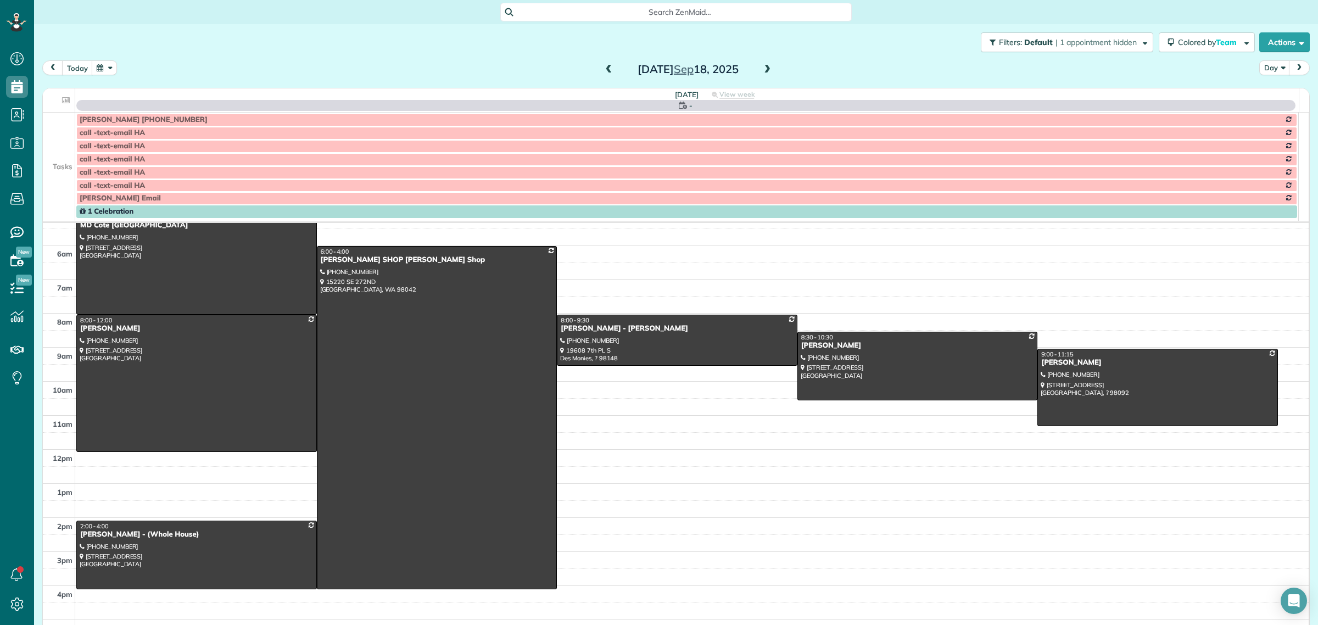
click at [763, 68] on span at bounding box center [767, 70] width 12 height 10
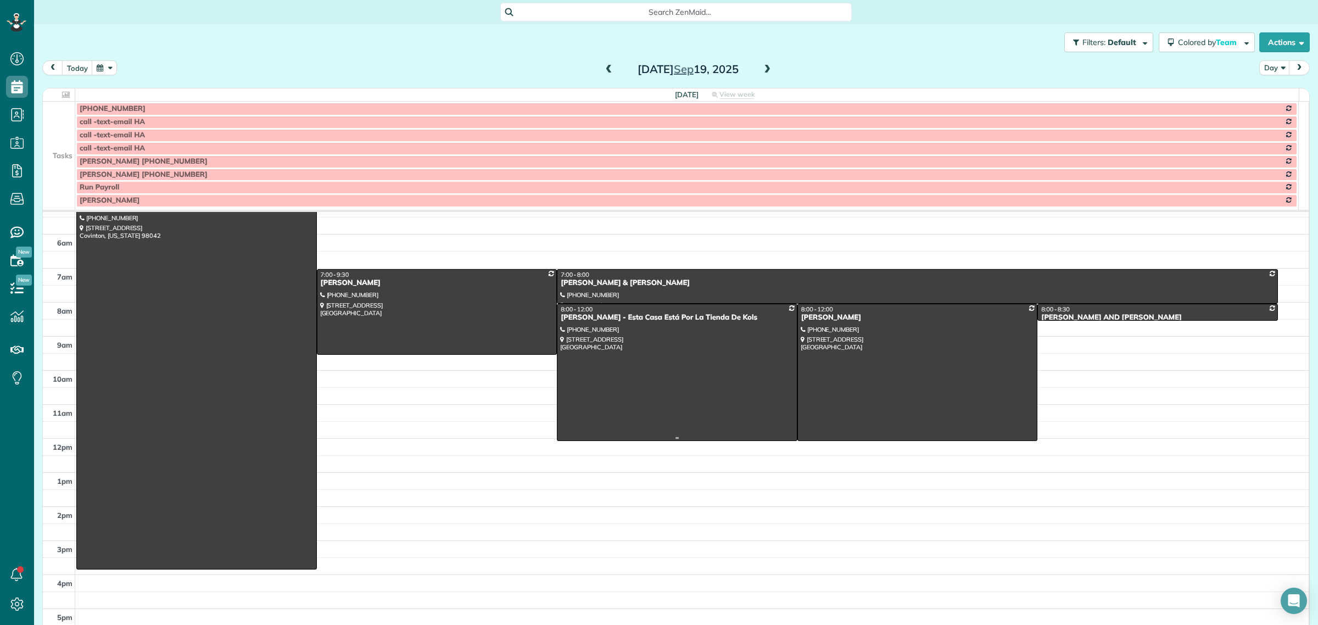
click at [594, 364] on div at bounding box center [676, 372] width 239 height 136
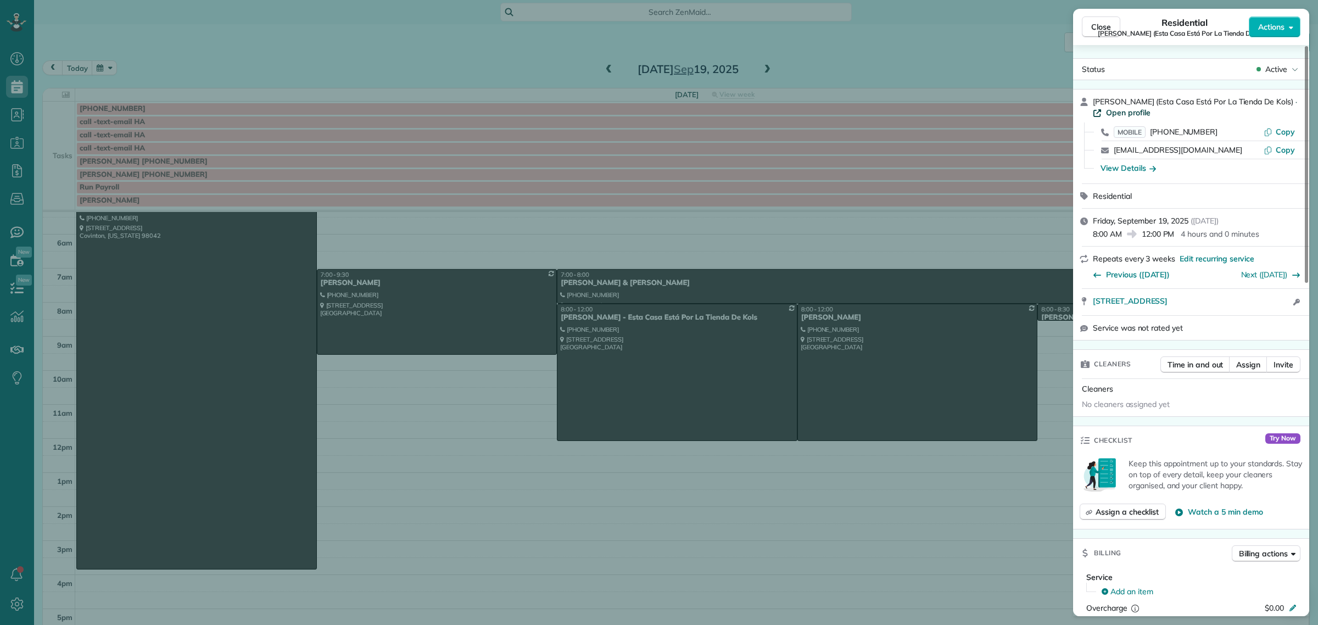
click at [1131, 117] on span "Open profile" at bounding box center [1128, 112] width 44 height 11
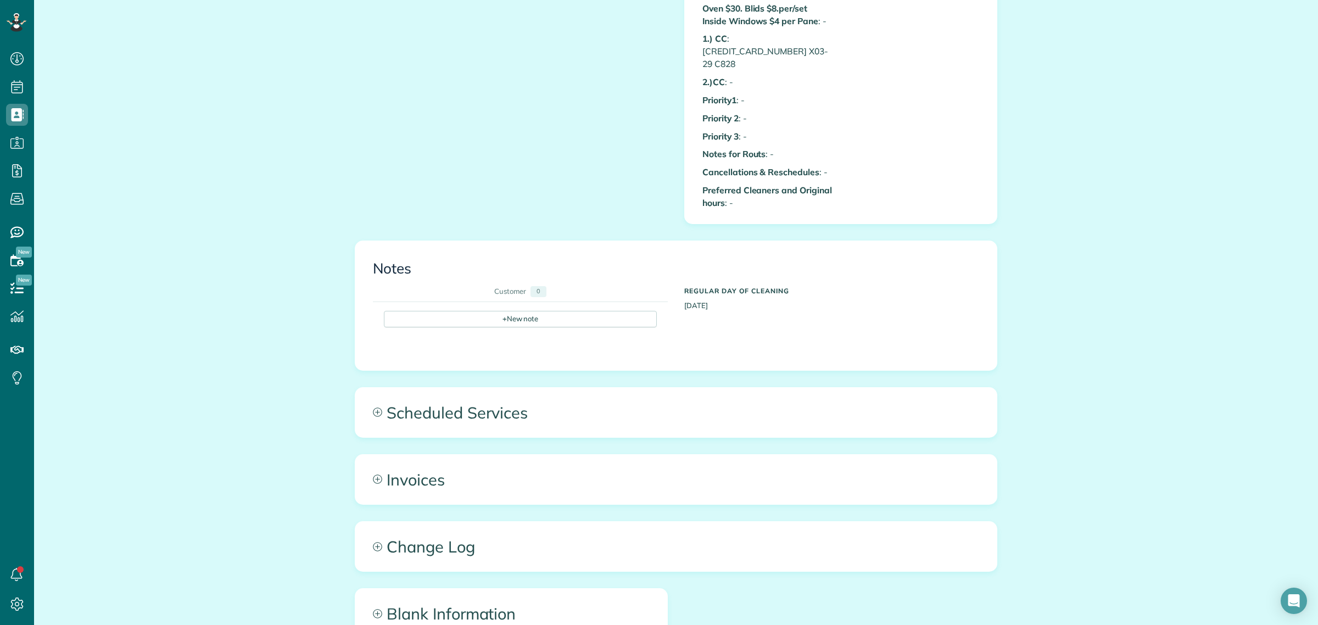
scroll to position [1029, 0]
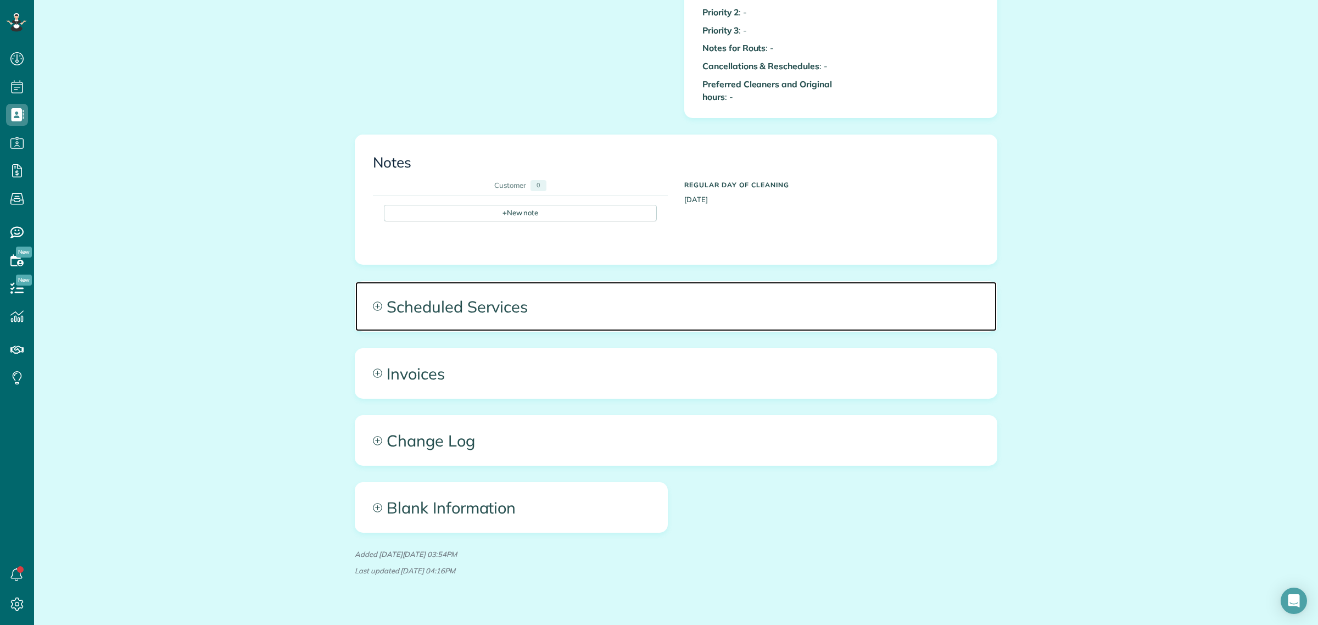
click at [490, 284] on span "Scheduled Services" at bounding box center [675, 306] width 641 height 49
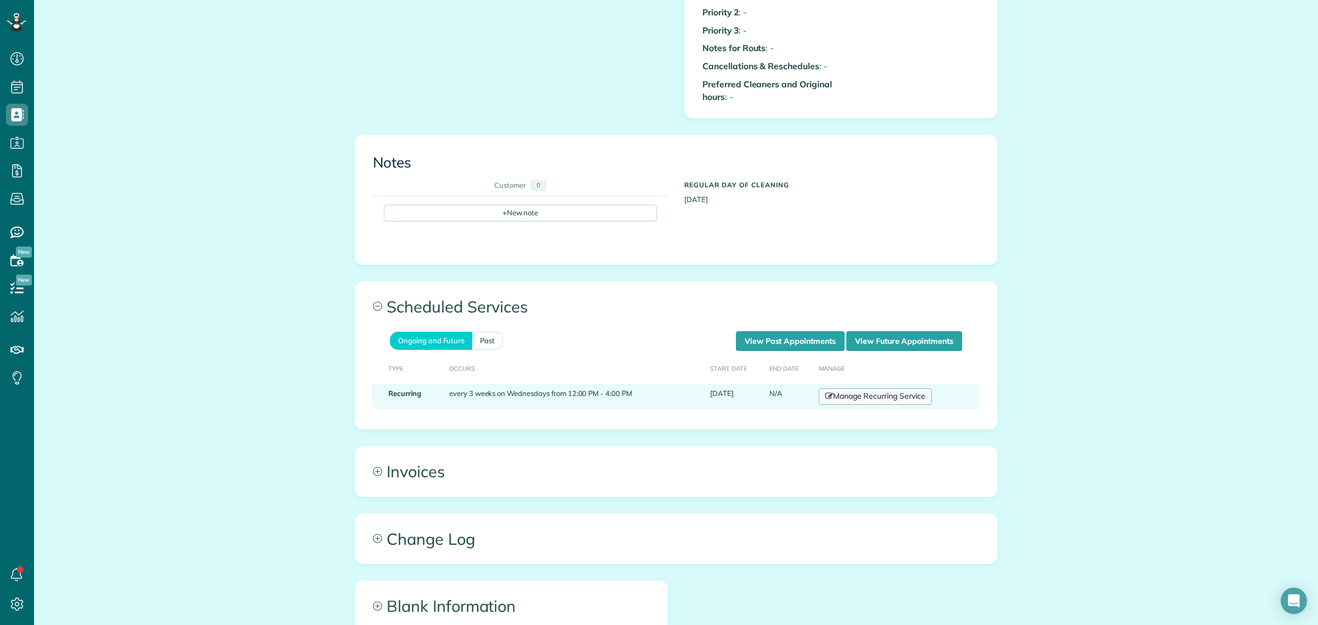
click at [874, 388] on link "Manage Recurring Service" at bounding box center [875, 396] width 113 height 16
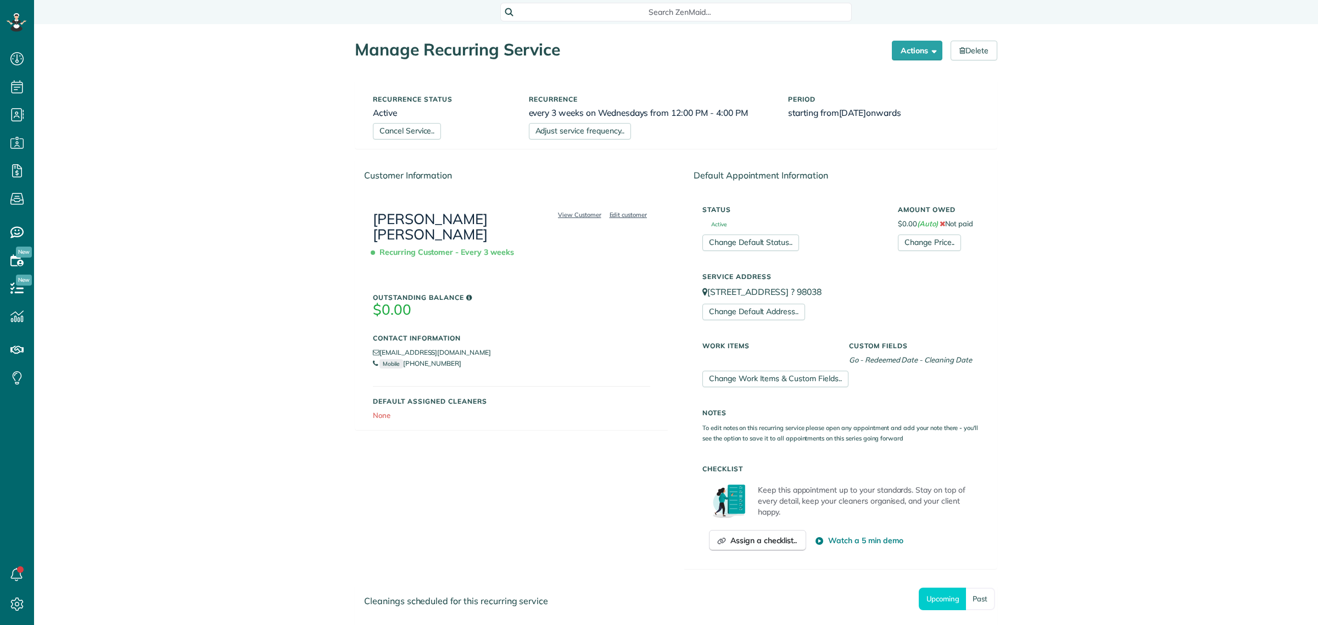
scroll to position [204, 0]
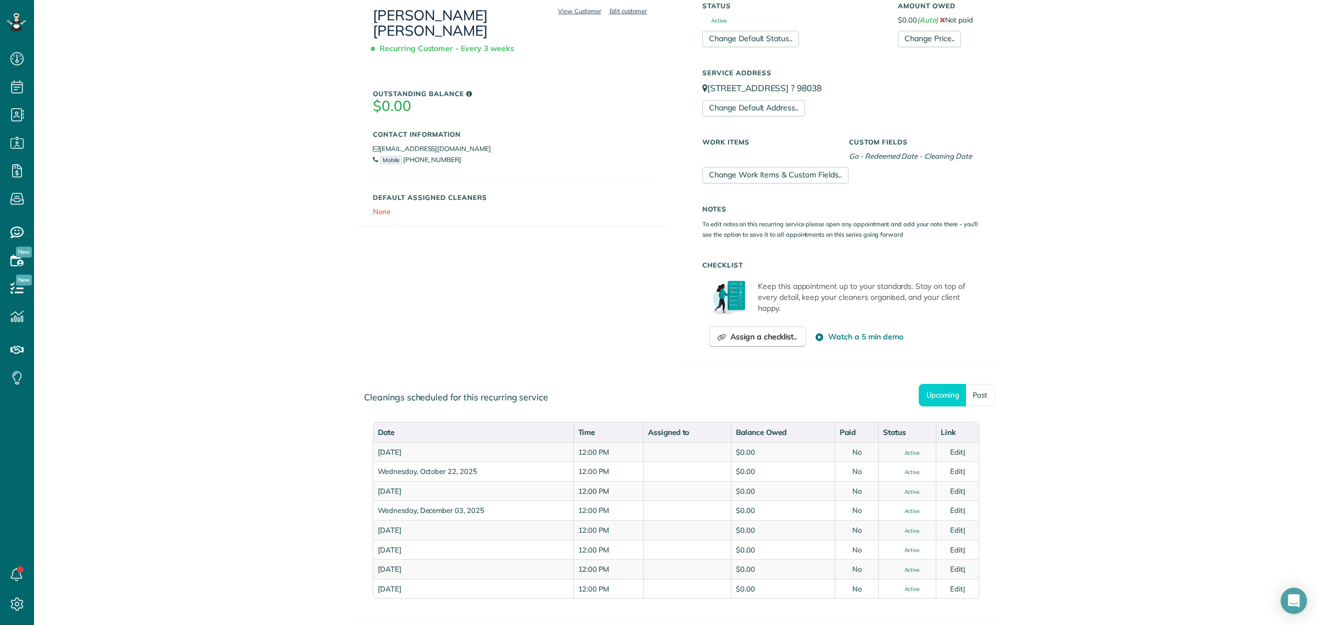
click at [485, 143] on li "[EMAIL_ADDRESS][DOMAIN_NAME]" at bounding box center [511, 148] width 277 height 11
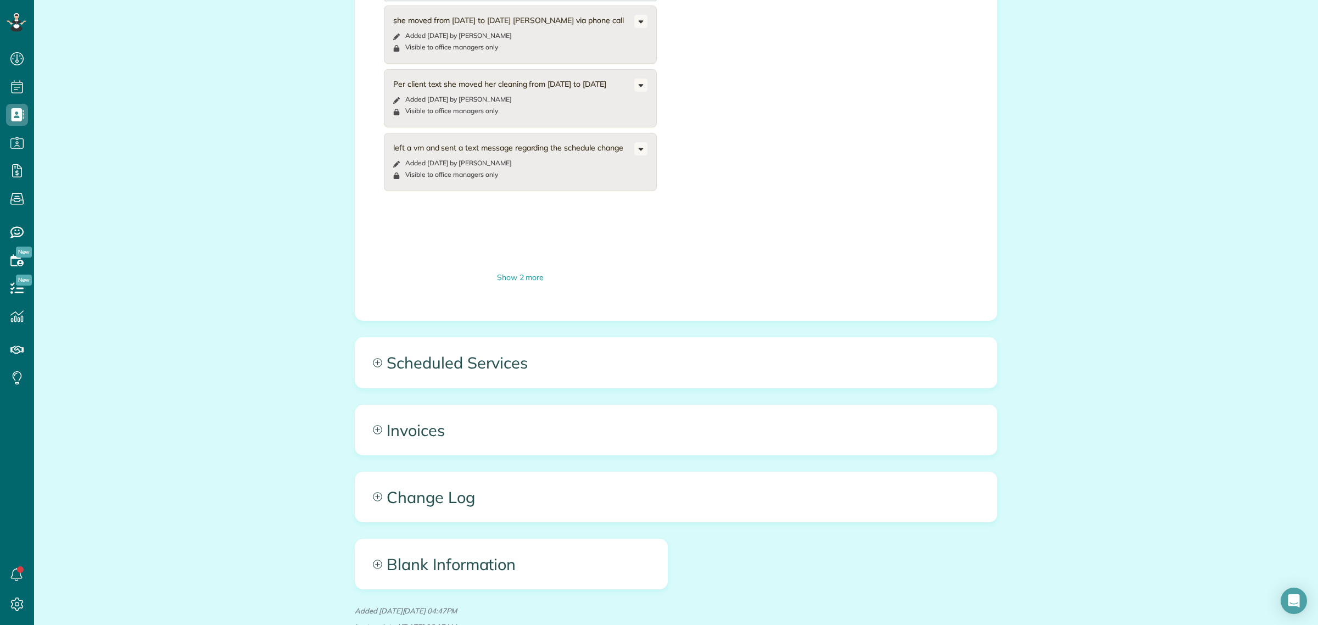
scroll to position [1372, 0]
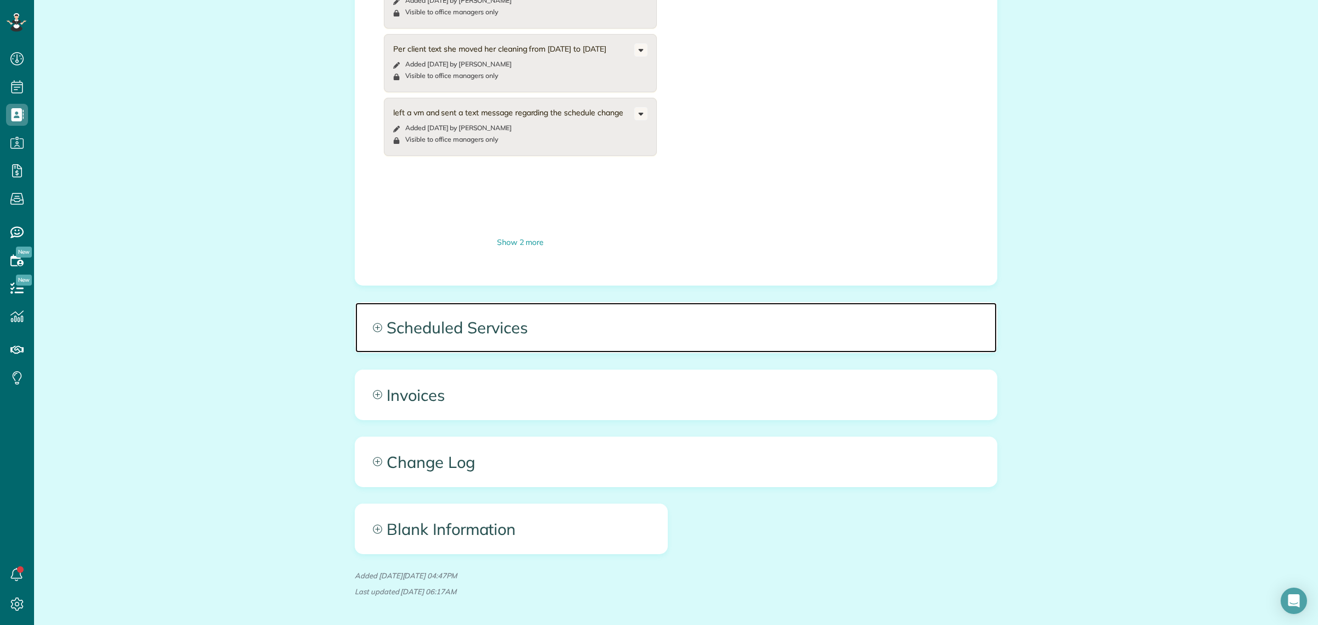
click at [513, 327] on span "Scheduled Services" at bounding box center [675, 326] width 641 height 49
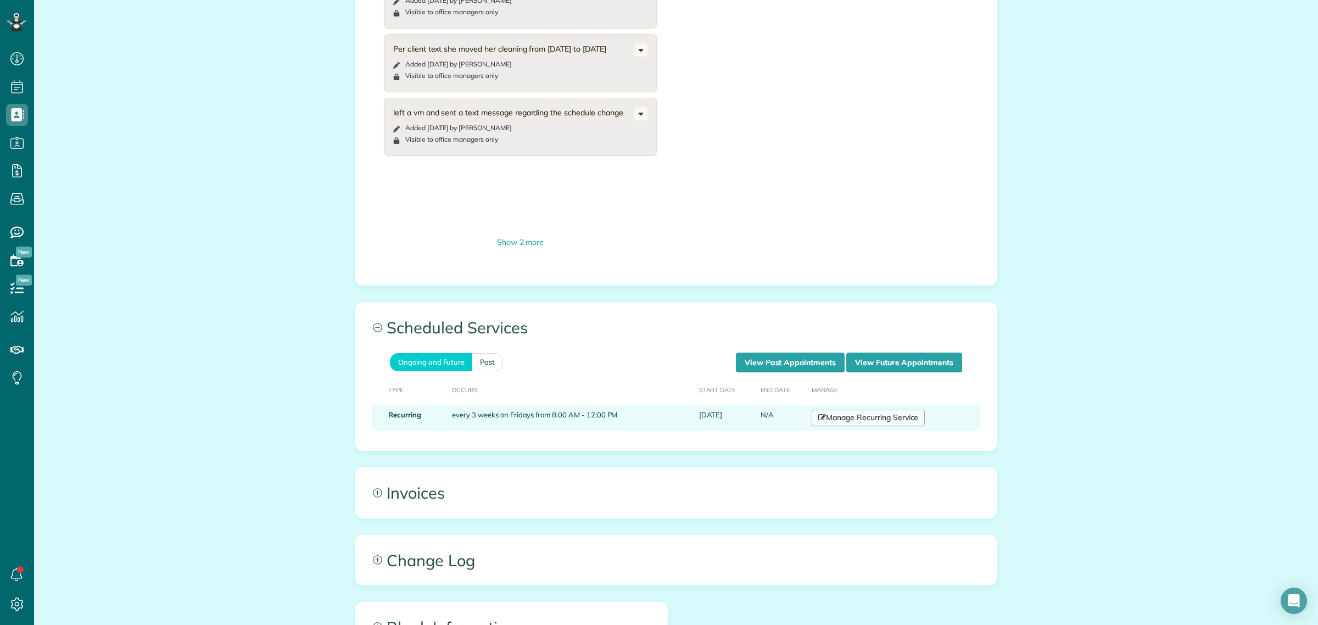
click at [882, 412] on link "Manage Recurring Service" at bounding box center [867, 418] width 113 height 16
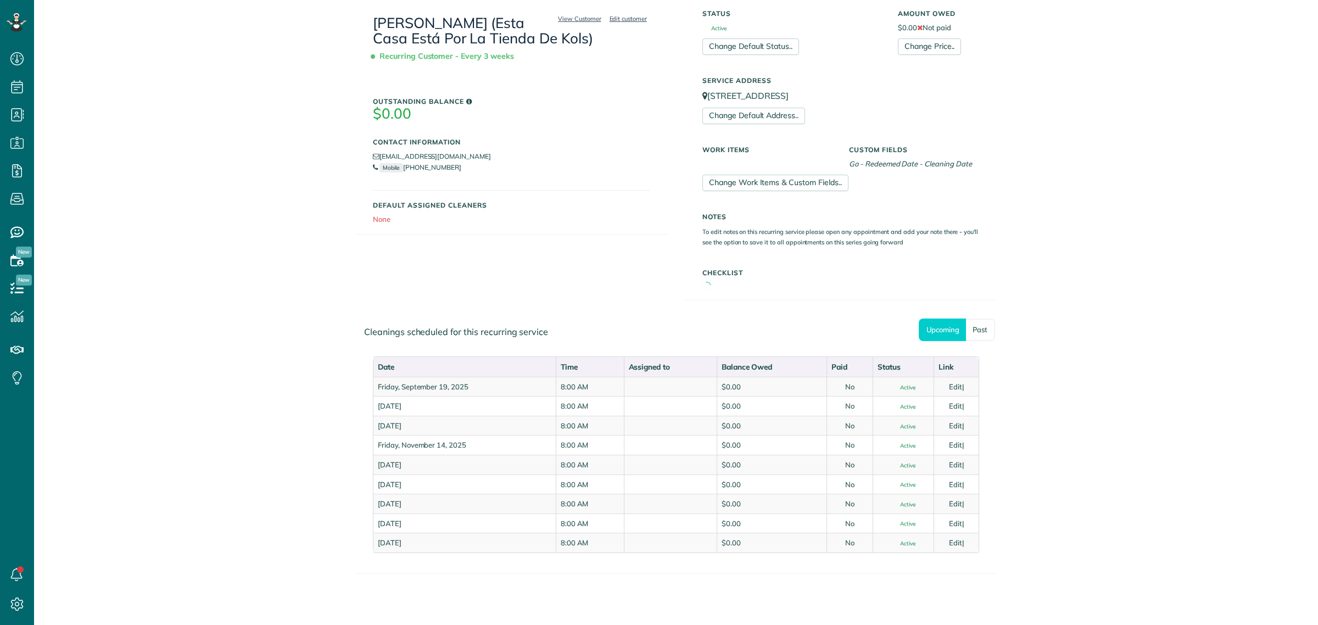
scroll to position [223, 0]
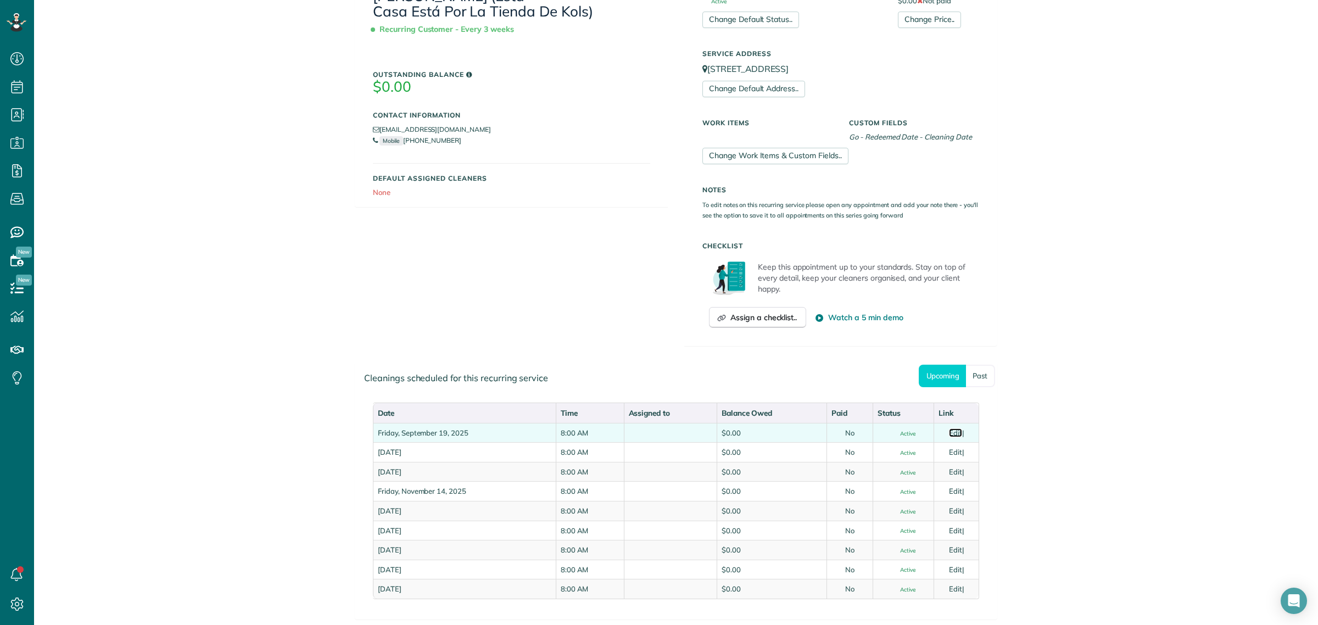
click at [949, 433] on link "Edit" at bounding box center [955, 432] width 13 height 9
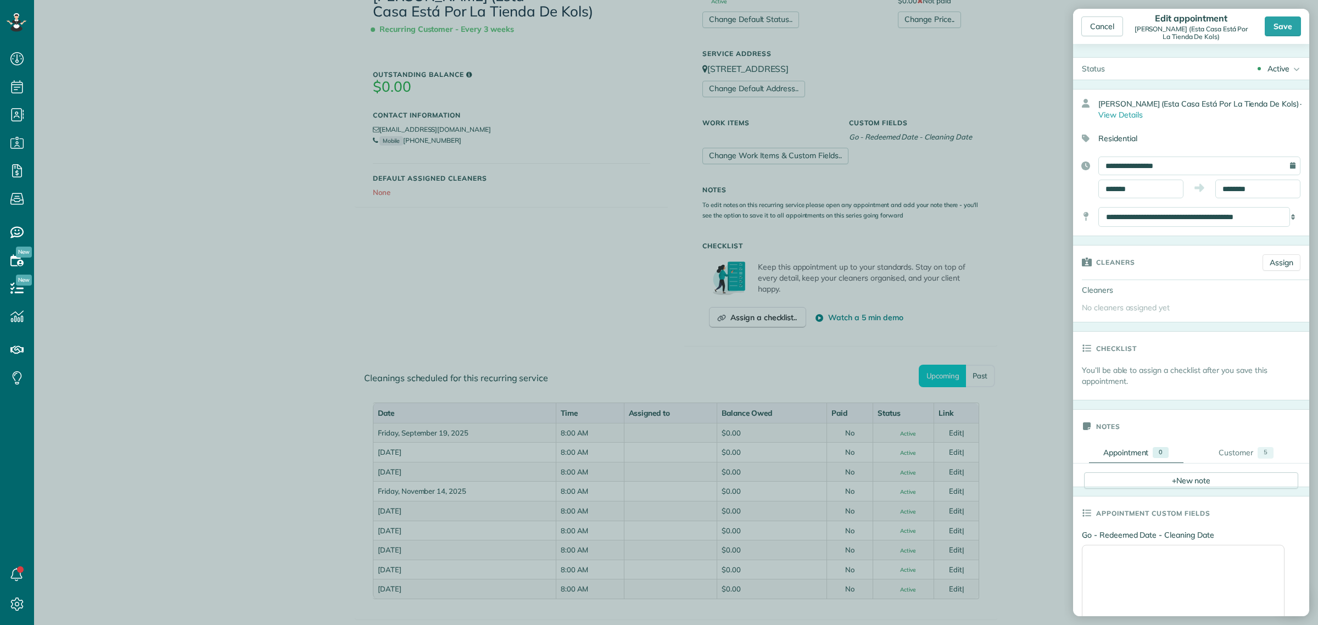
click at [1272, 69] on div "Active" at bounding box center [1278, 68] width 22 height 11
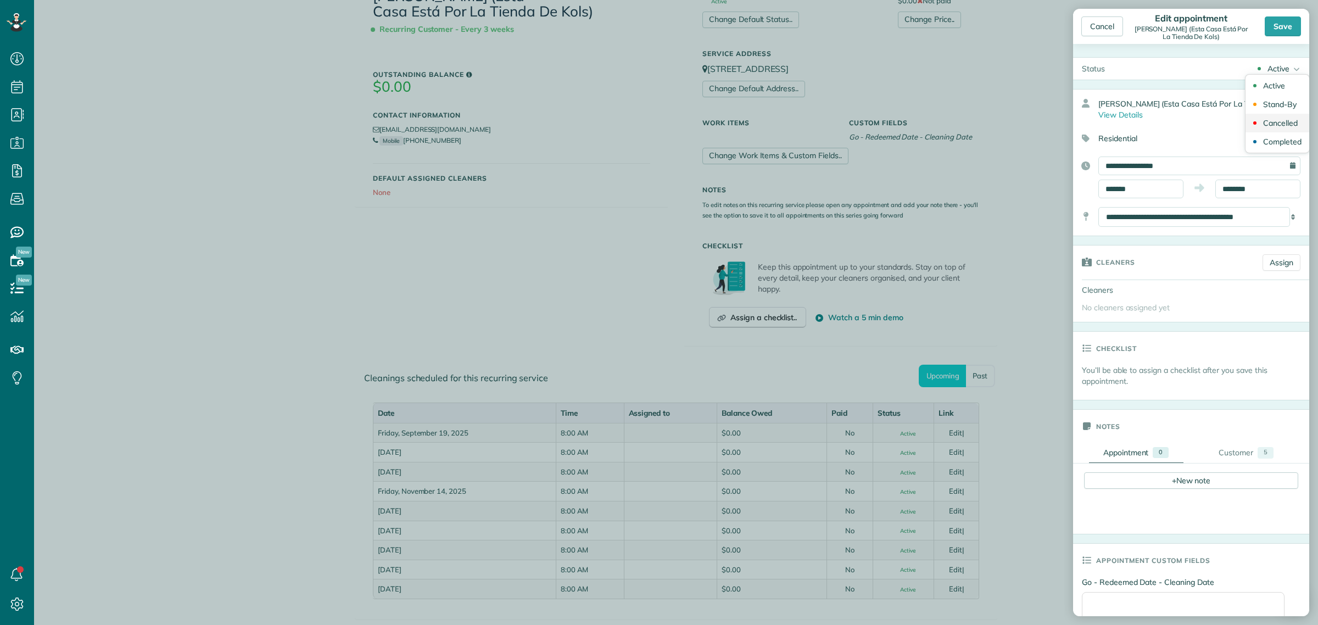
click at [1279, 124] on div "Cancelled" at bounding box center [1280, 123] width 35 height 8
click at [1288, 32] on div "Save" at bounding box center [1282, 26] width 36 height 20
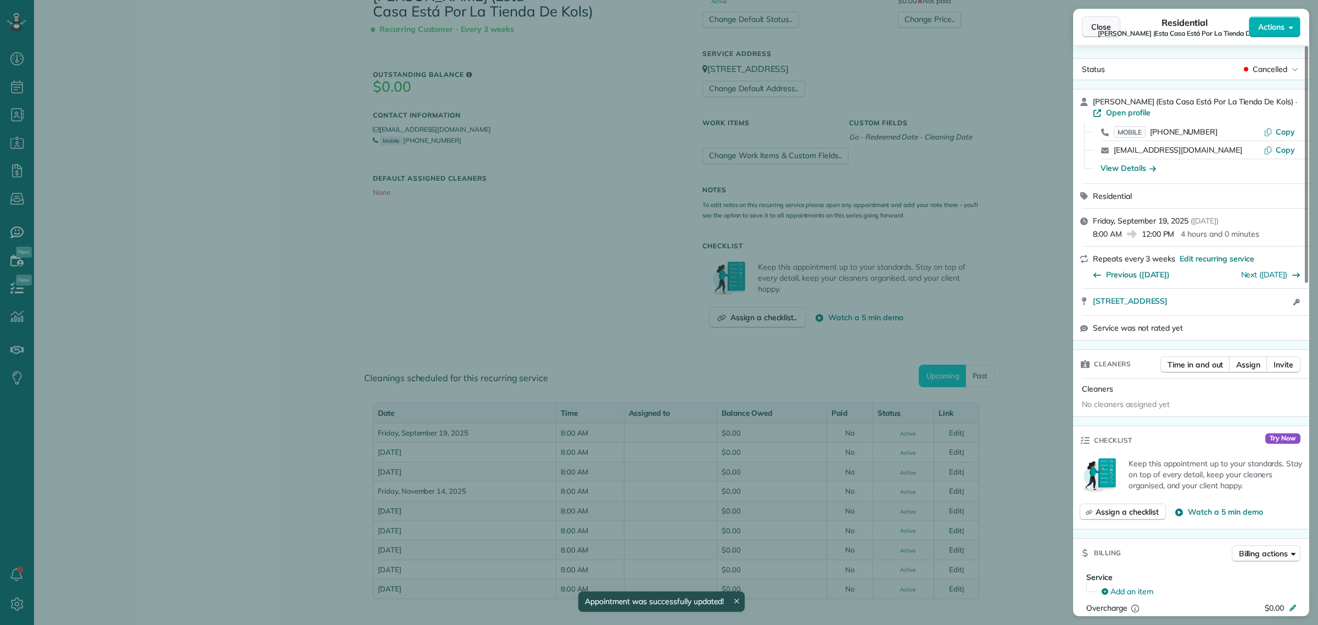
click at [1099, 29] on span "Close" at bounding box center [1101, 26] width 20 height 11
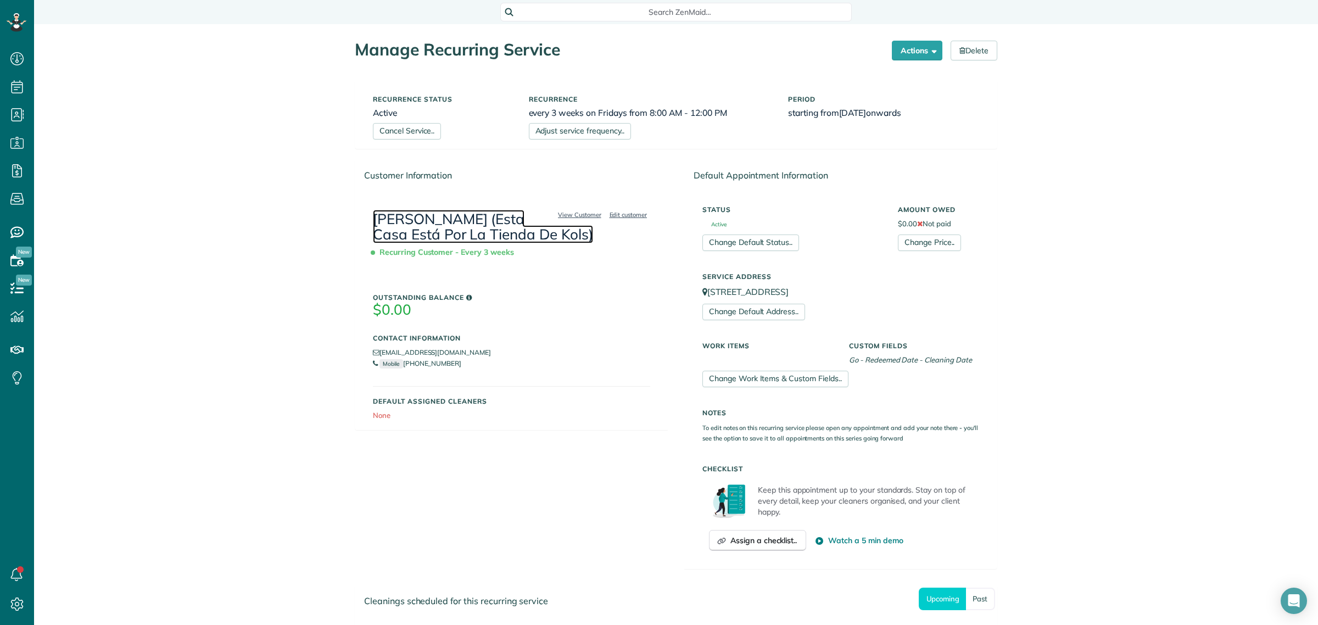
click at [435, 229] on link "[PERSON_NAME] (Esta Casa Está Por La Tienda De Kols)" at bounding box center [483, 227] width 220 height 34
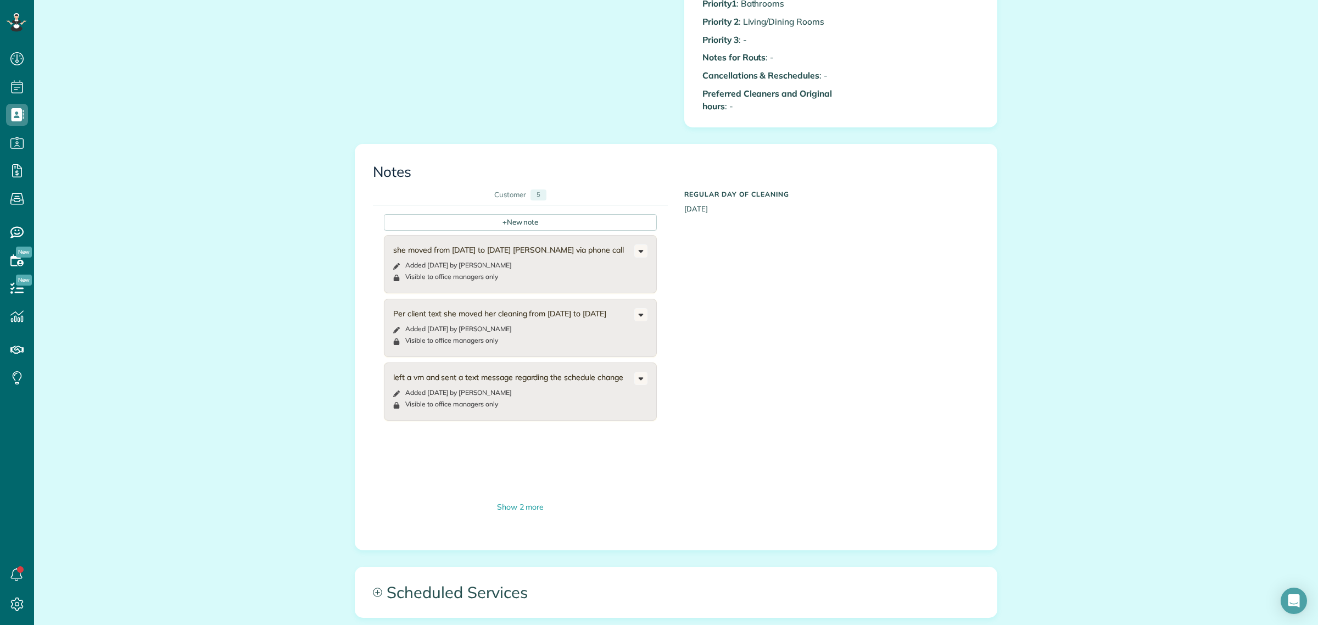
scroll to position [1405, 0]
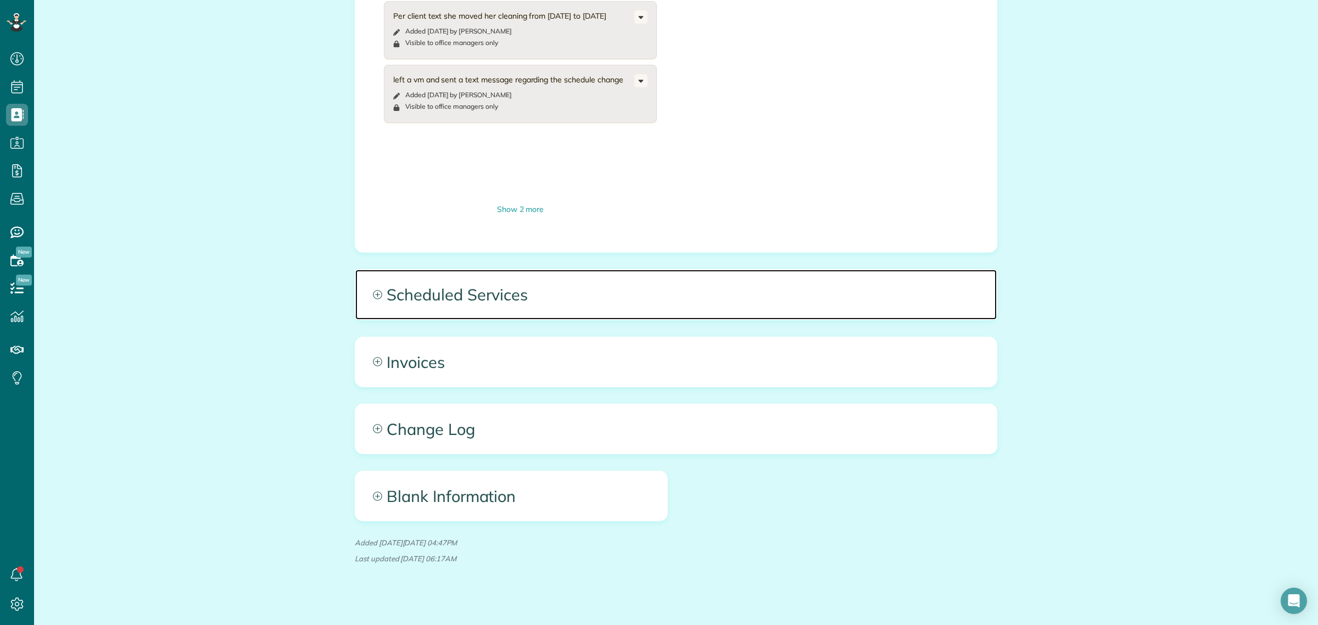
click at [485, 292] on span "Scheduled Services" at bounding box center [675, 294] width 641 height 49
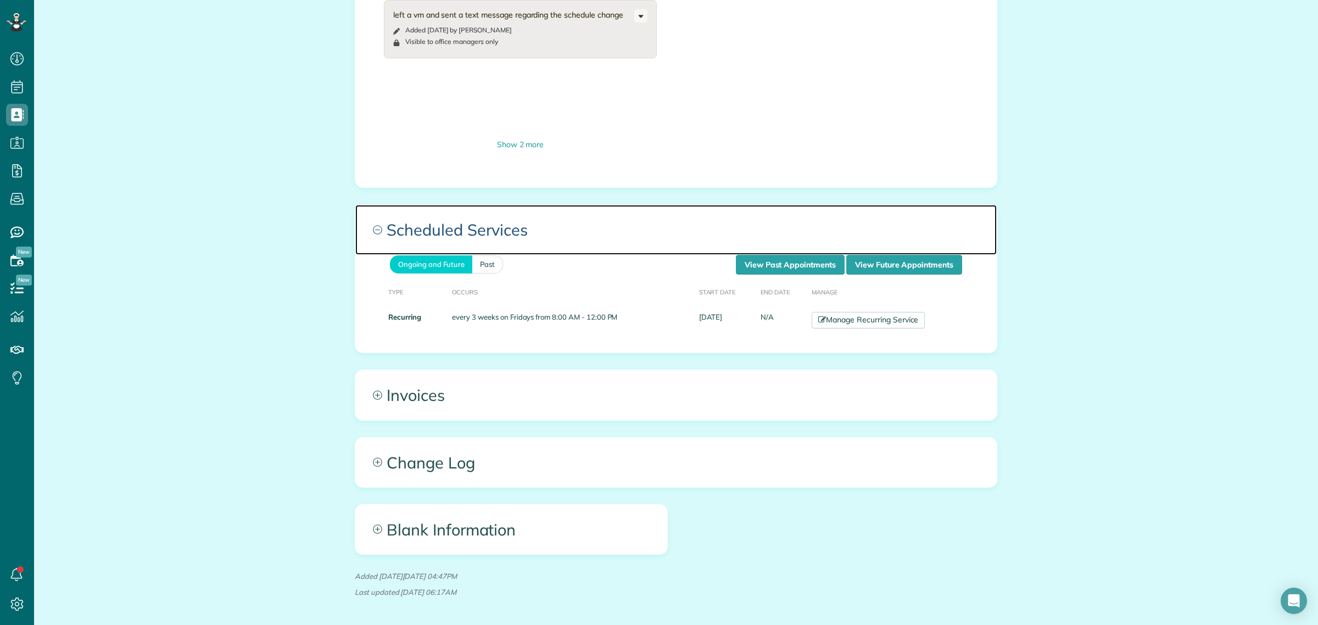
scroll to position [1474, 0]
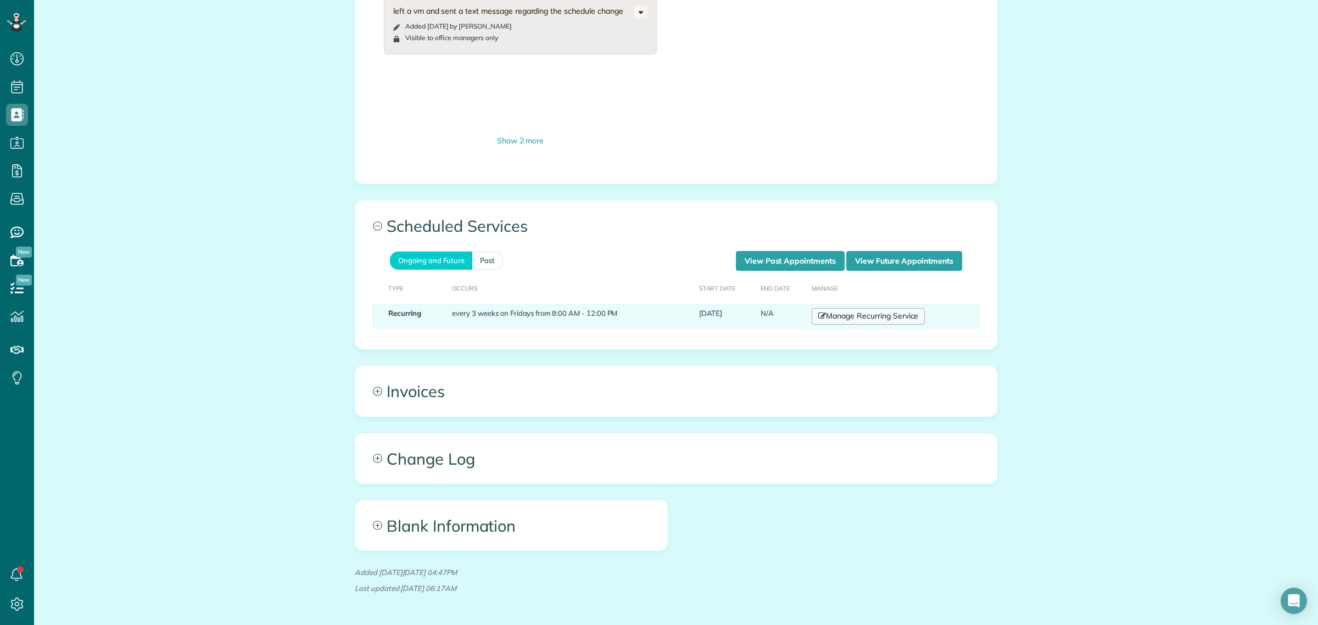
click at [877, 308] on link "Manage Recurring Service" at bounding box center [867, 316] width 113 height 16
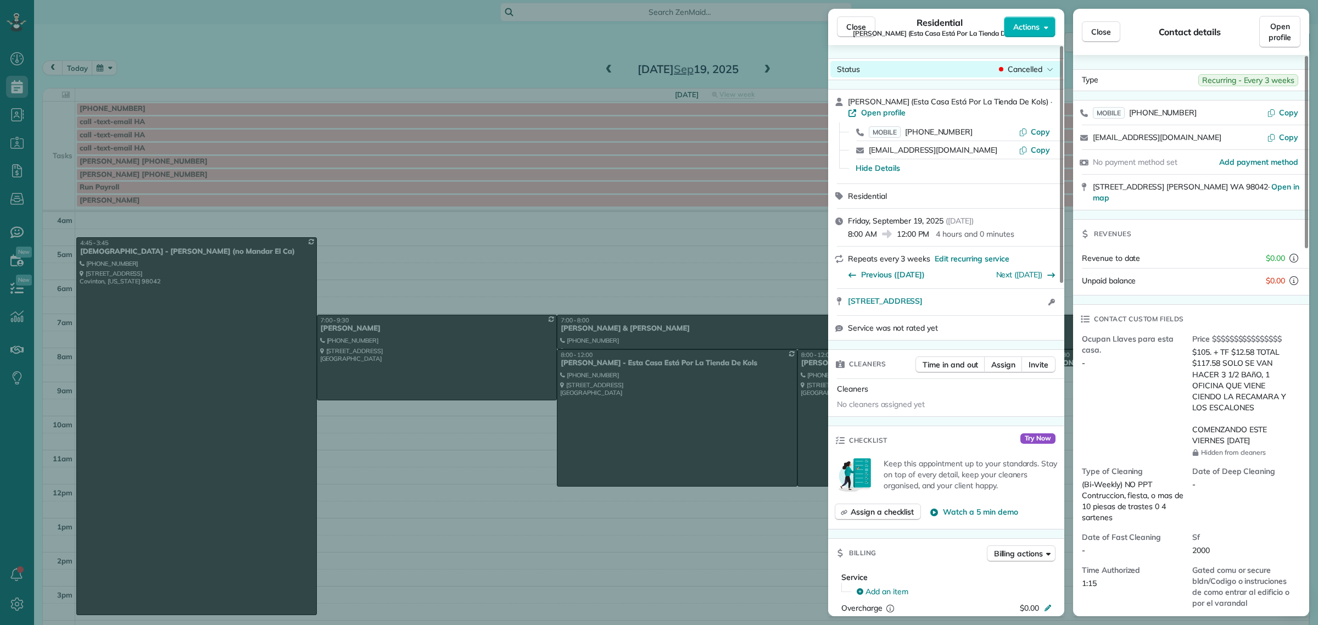
scroll to position [46, 0]
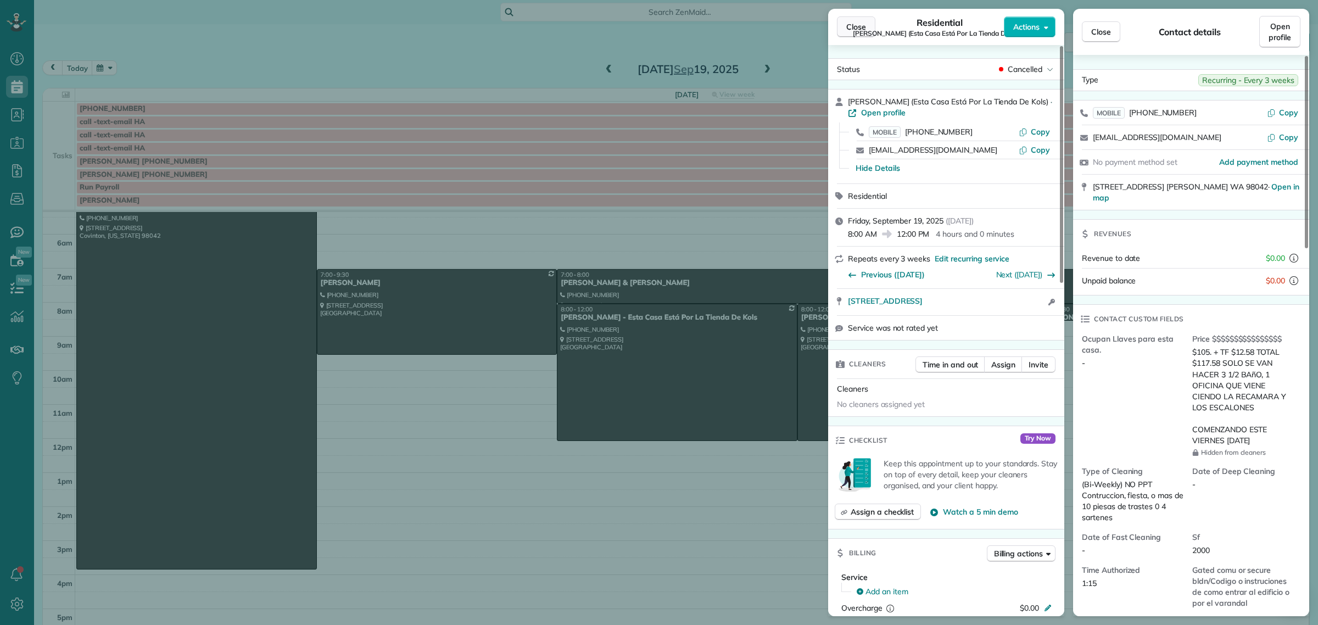
click at [858, 29] on span "Close" at bounding box center [856, 26] width 20 height 11
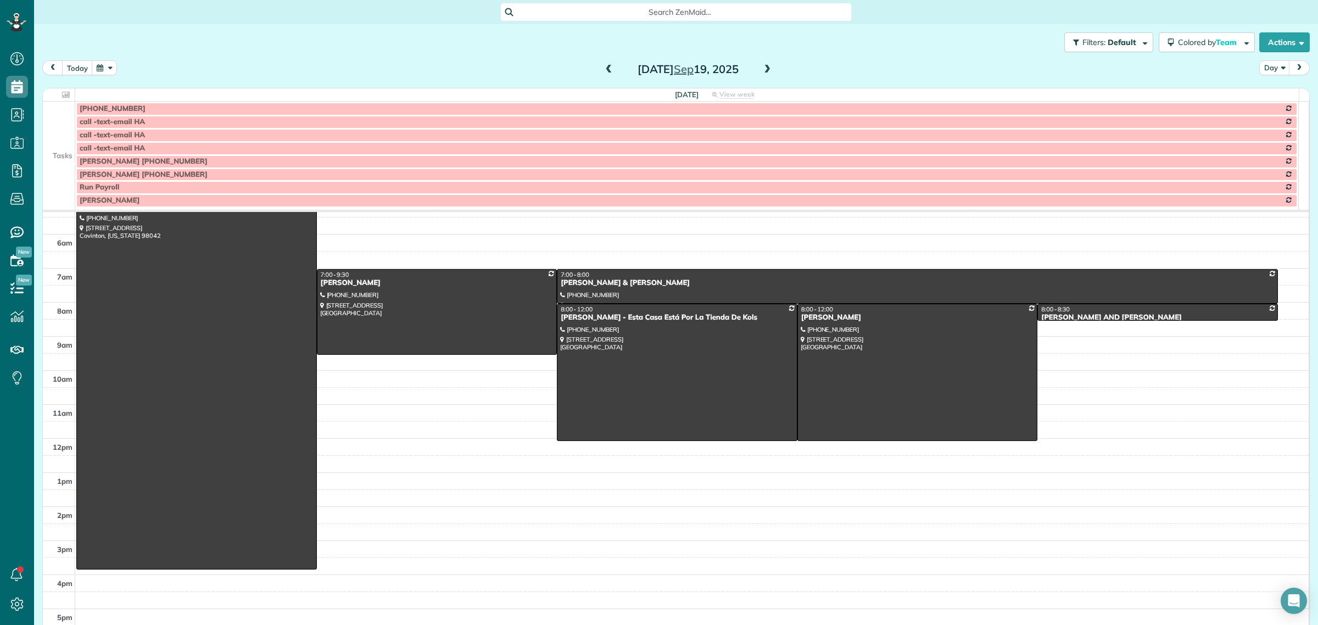
click at [850, 26] on div "Filters: Default | 1 appointment hidden Colored by Team Color by Cleaner Color …" at bounding box center [676, 42] width 1284 height 36
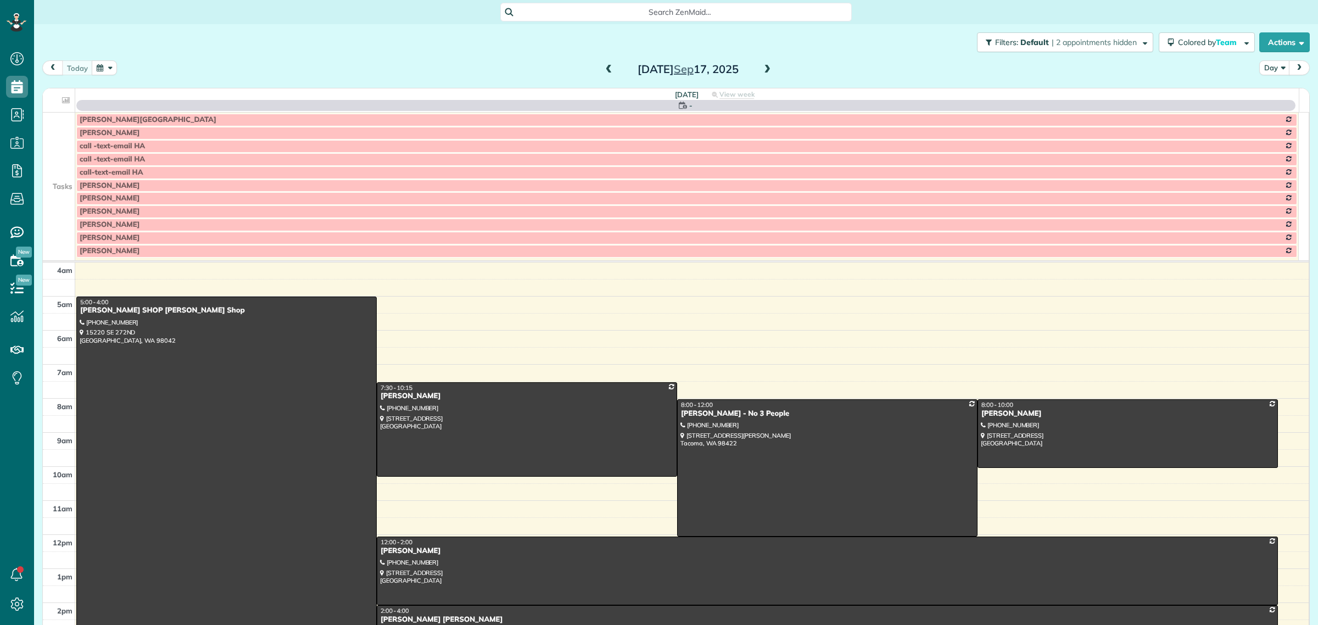
scroll to position [46, 0]
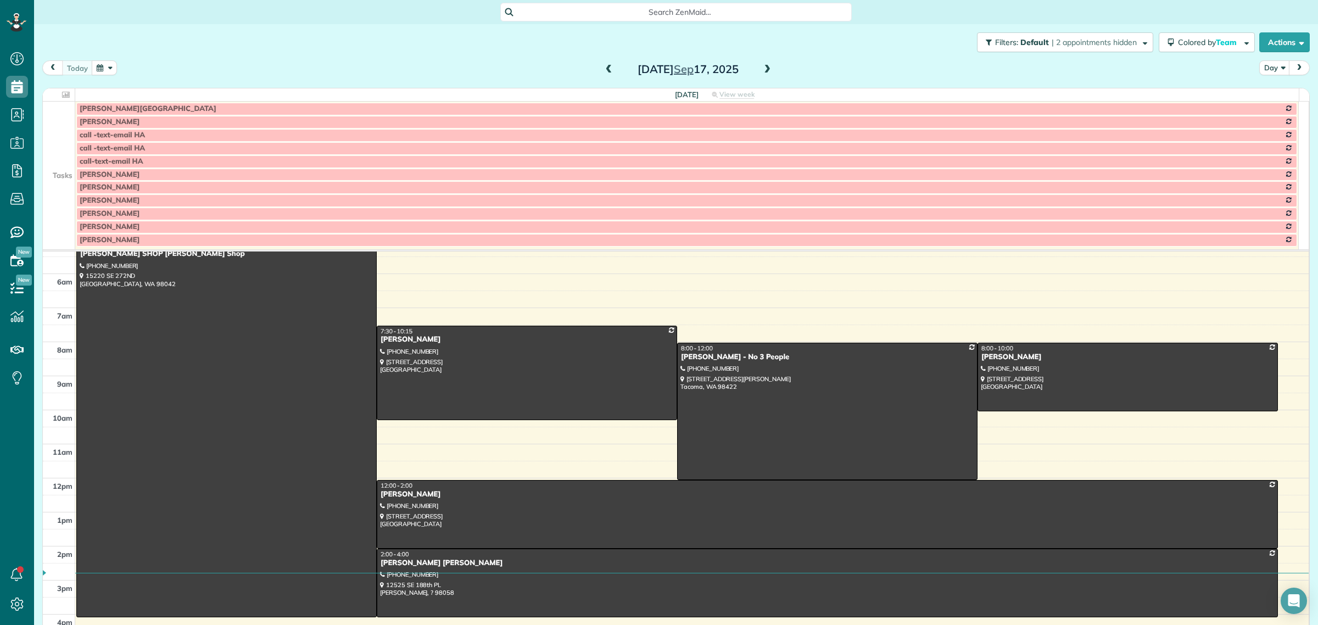
click at [49, 177] on td at bounding box center [59, 174] width 32 height 13
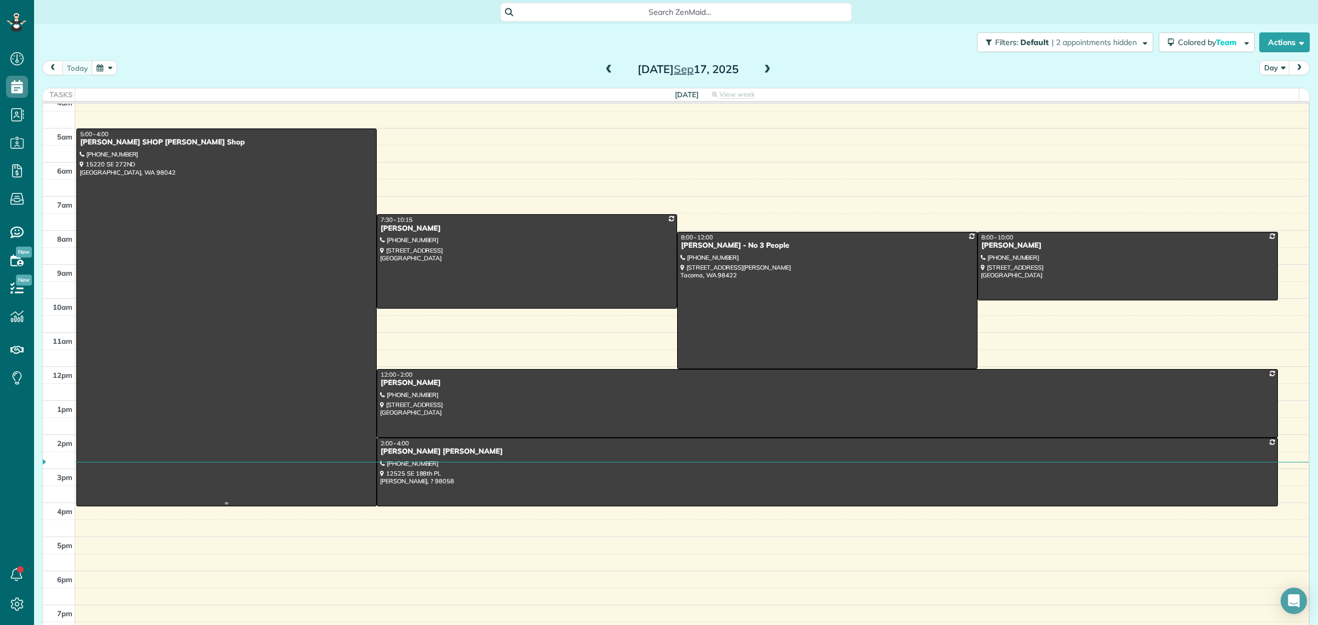
scroll to position [13, 0]
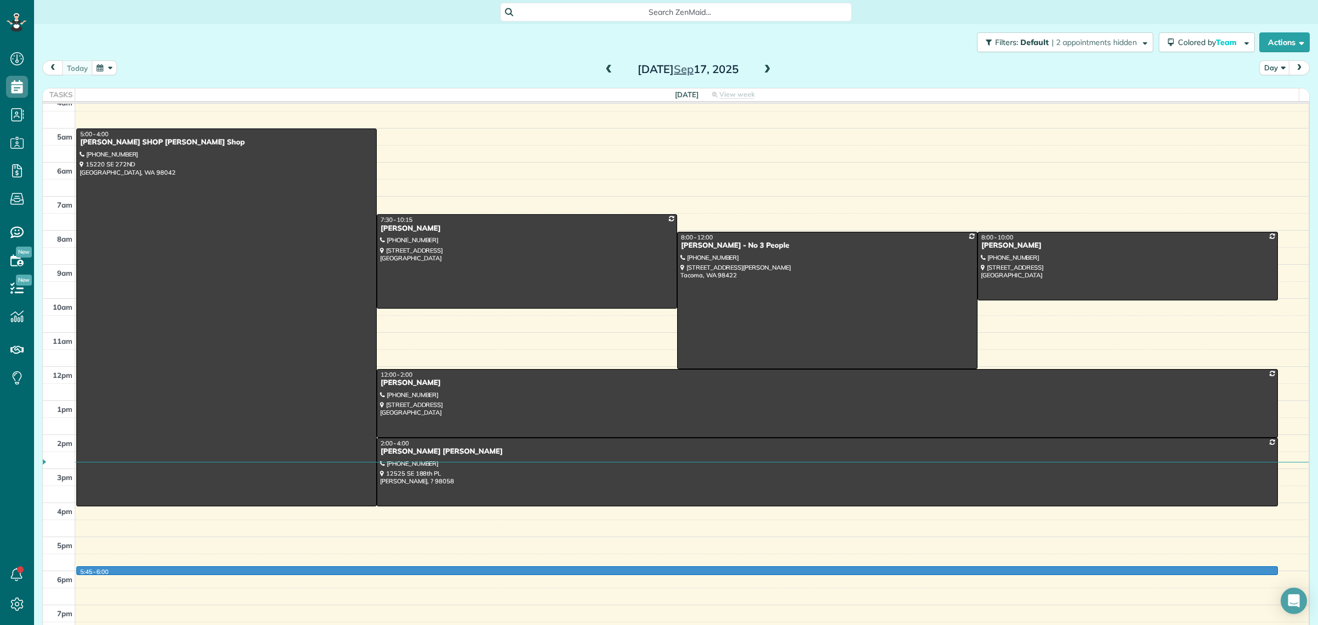
click at [173, 564] on div "4am 5am 6am 7am 8am 9am 10am 11am 12pm 1pm 2pm 3pm 4pm 5pm 6pm 7pm 5:45 - 6:00 …" at bounding box center [675, 366] width 1265 height 544
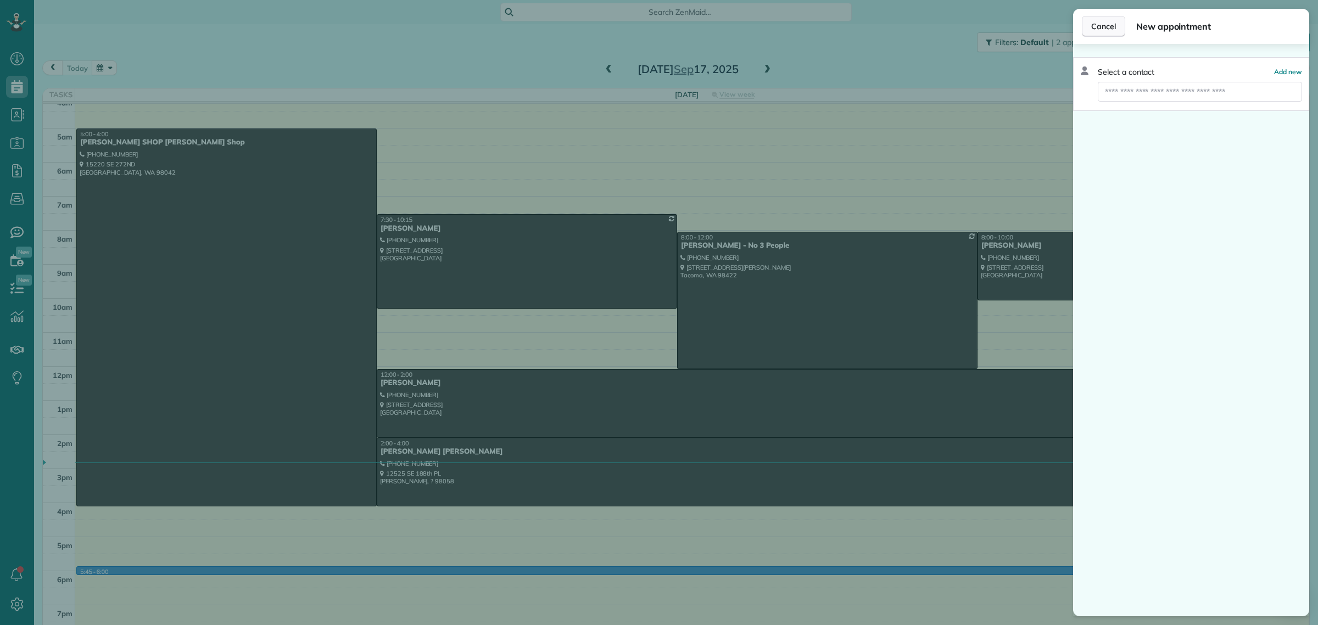
click at [1108, 26] on span "Cancel" at bounding box center [1103, 26] width 25 height 11
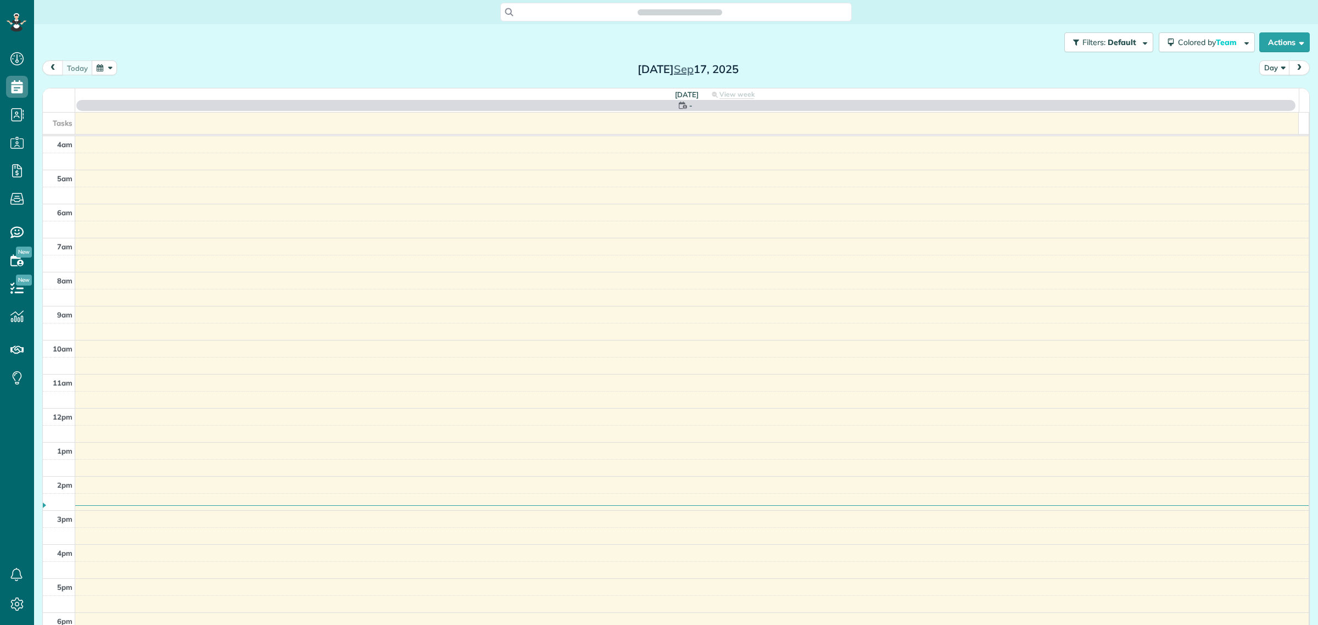
scroll to position [46, 0]
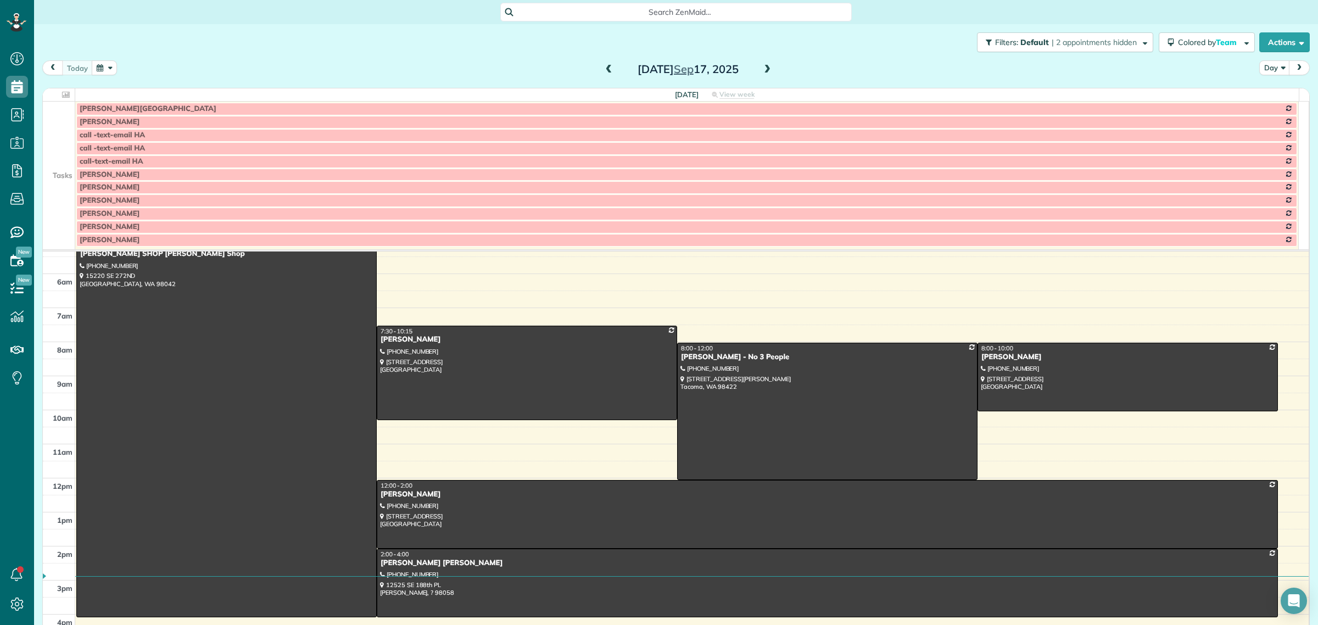
click at [765, 66] on span at bounding box center [767, 70] width 12 height 10
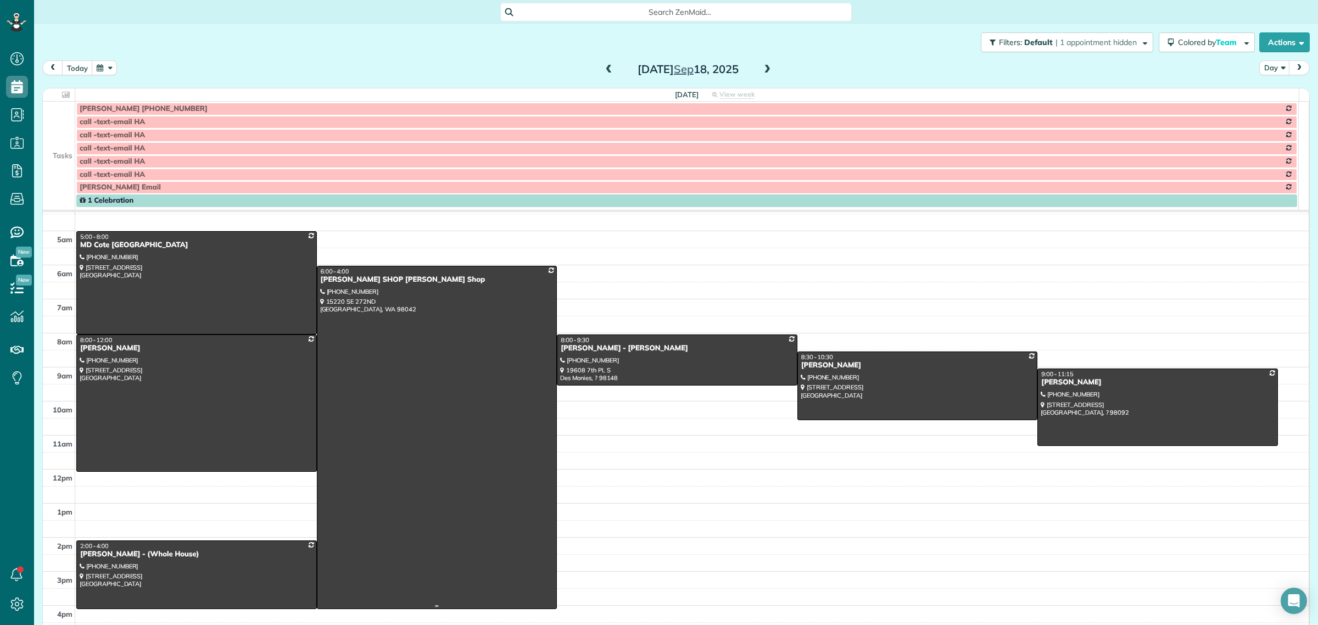
scroll to position [0, 0]
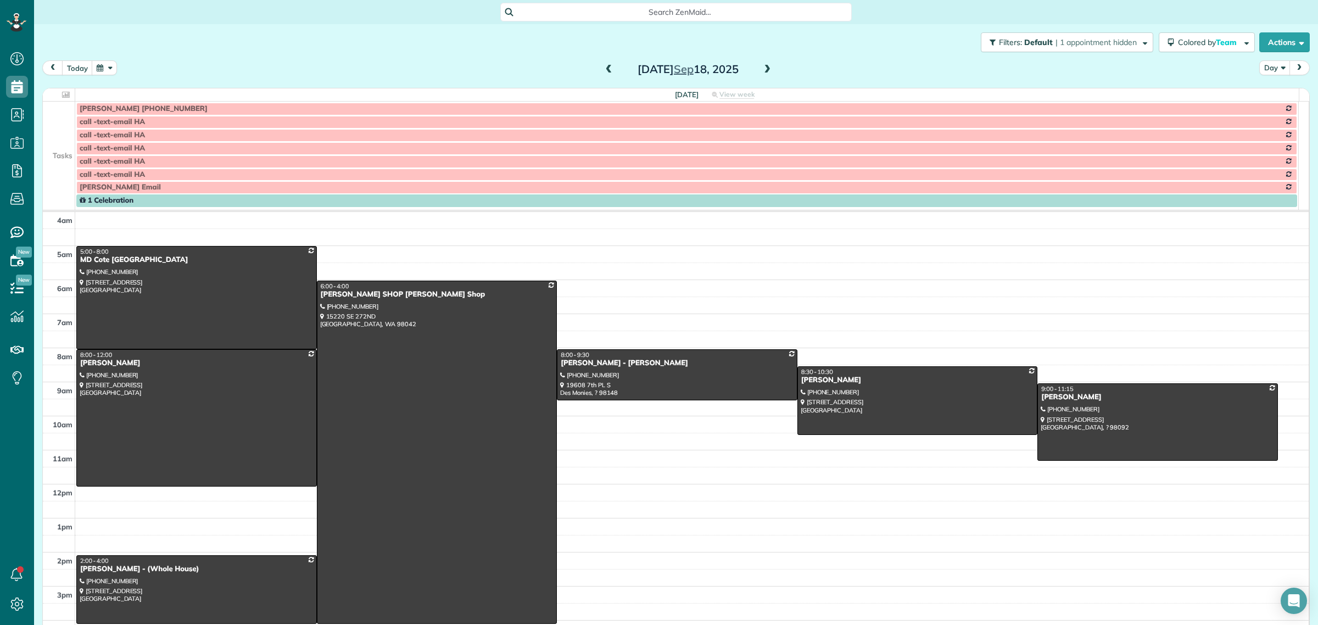
click at [1261, 69] on button "Day" at bounding box center [1274, 67] width 31 height 15
click at [1273, 116] on link "Week" at bounding box center [1302, 115] width 87 height 22
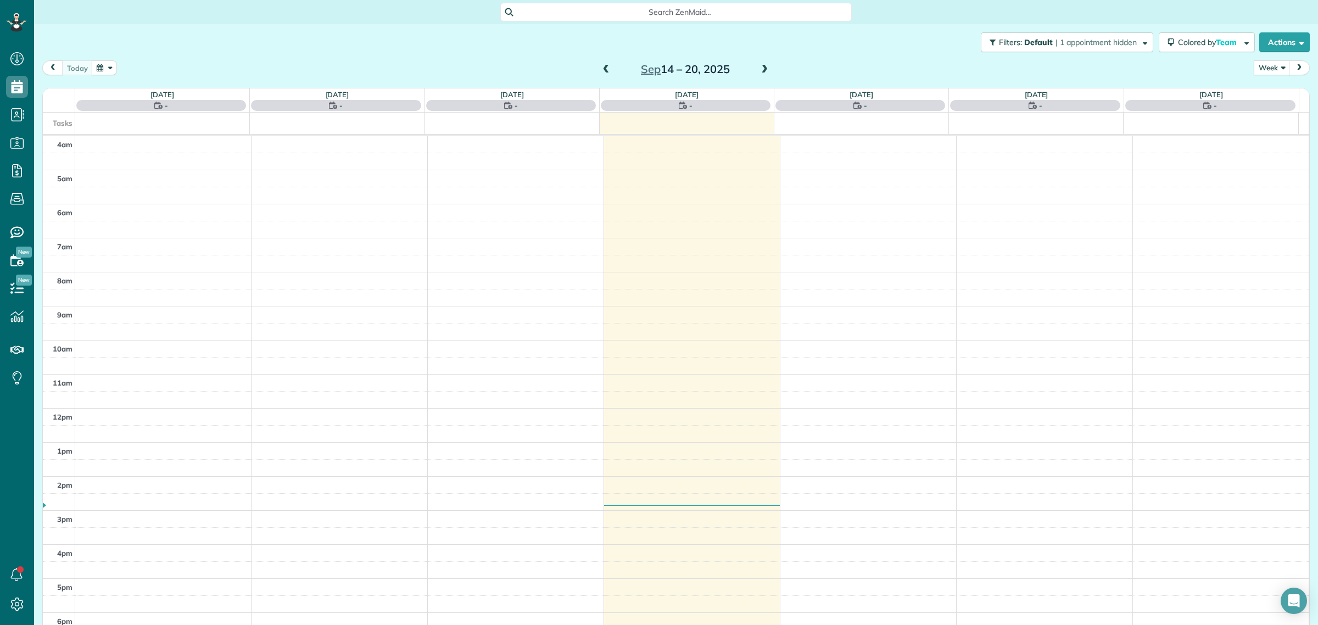
scroll to position [46, 0]
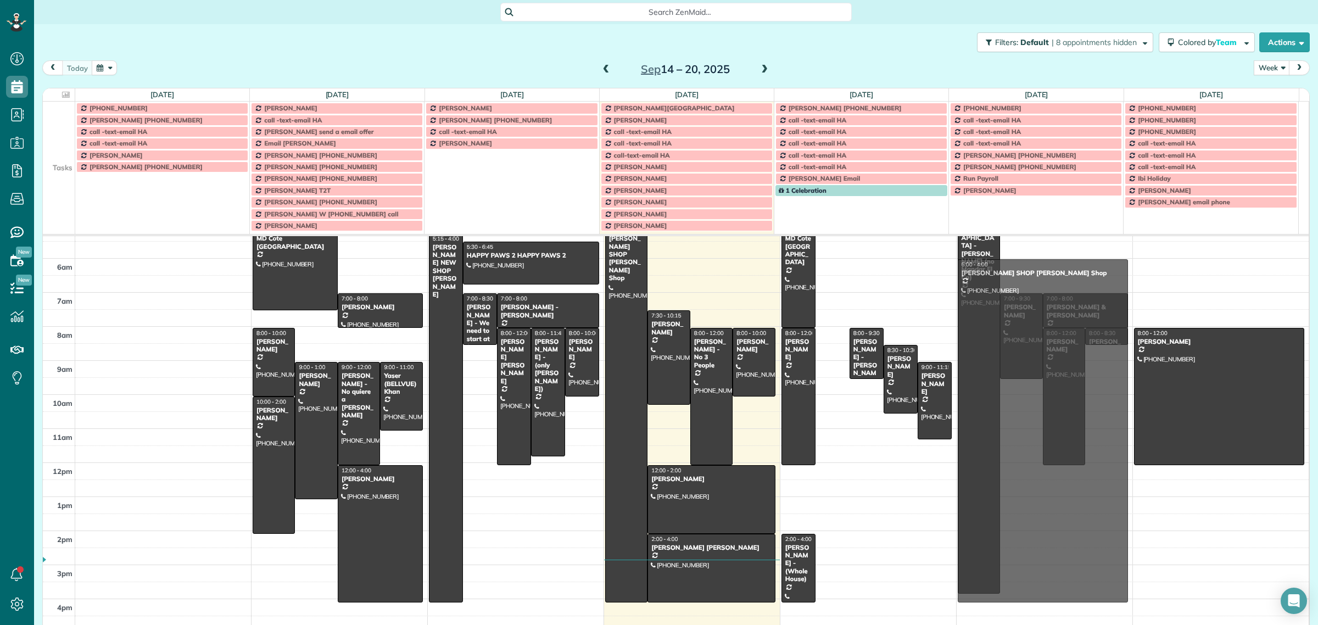
drag, startPoint x: 823, startPoint y: 303, endPoint x: 987, endPoint y: 305, distance: 163.1
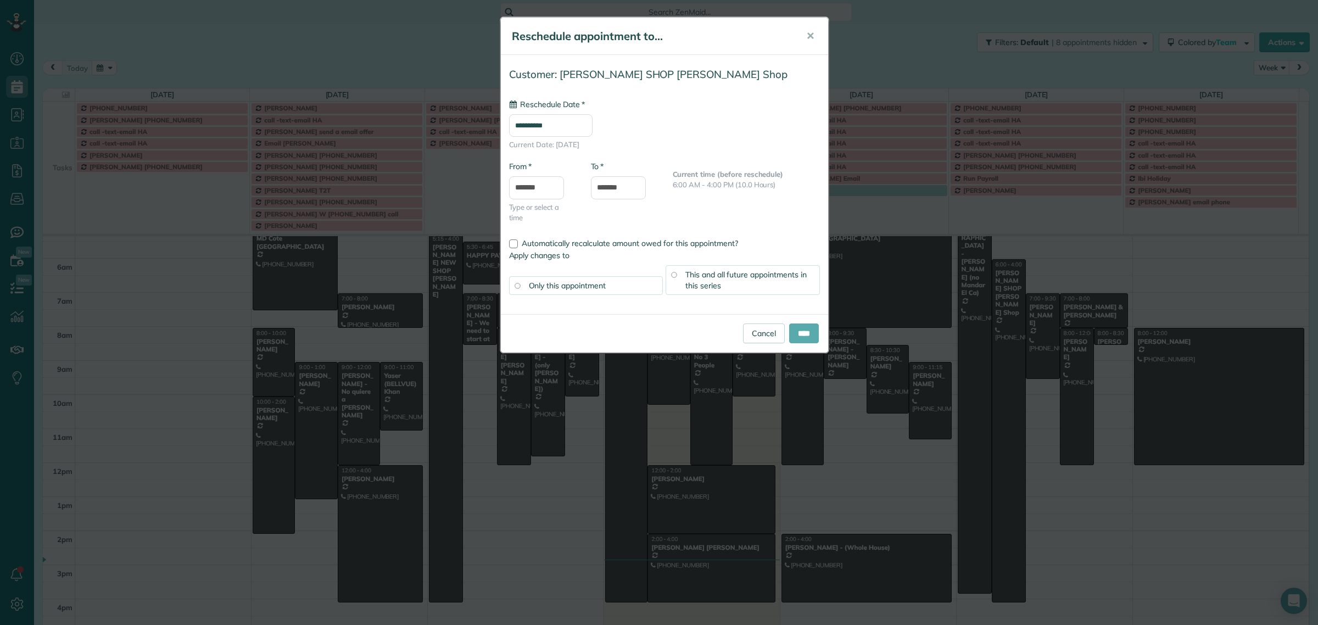
type input "**********"
click at [789, 337] on input "****" at bounding box center [804, 333] width 30 height 20
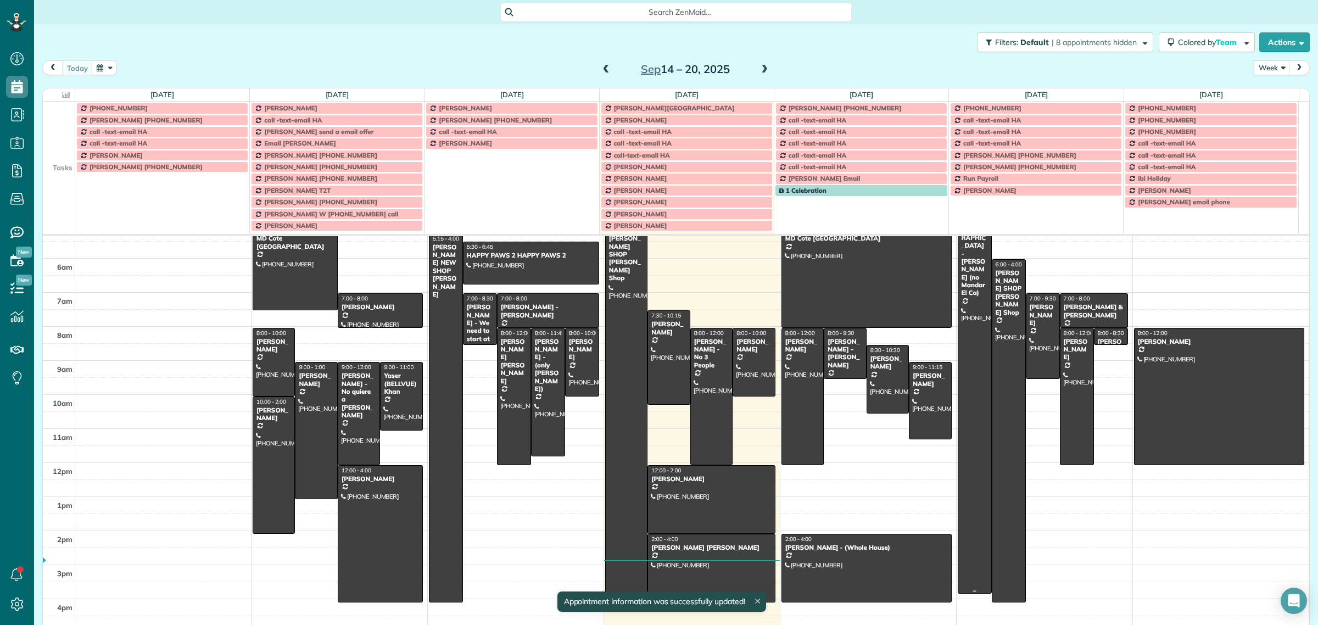
scroll to position [35, 0]
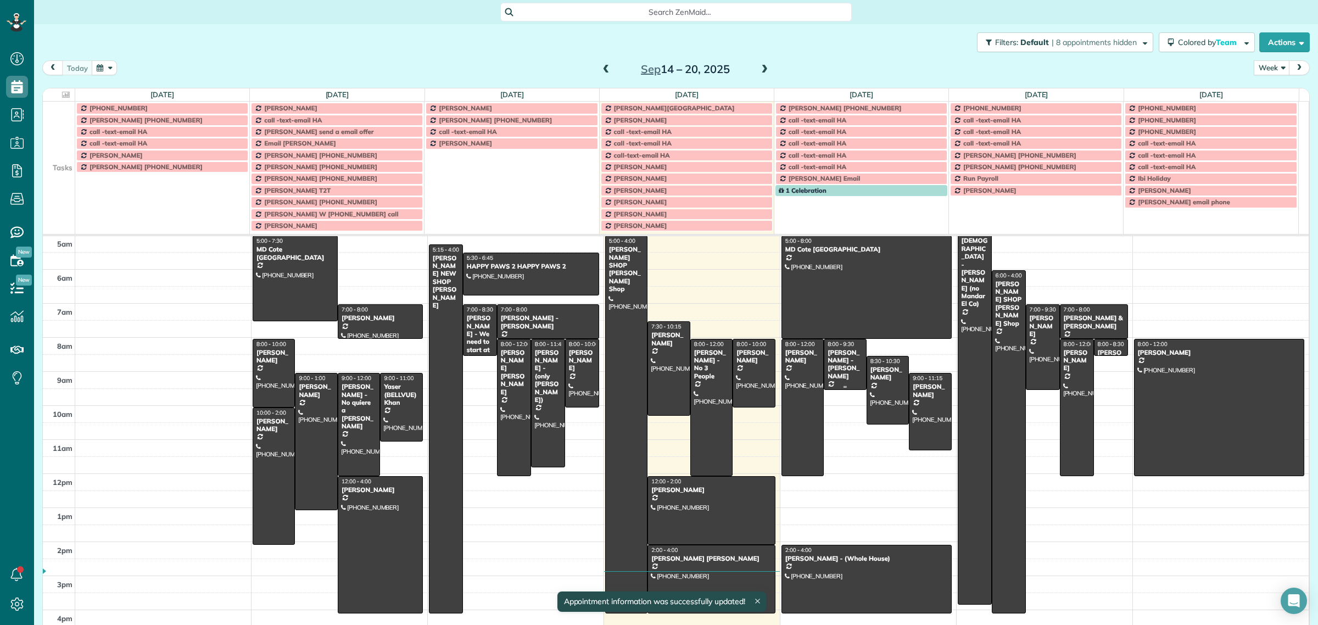
click at [836, 360] on div "Gayle Bramlage - Monica" at bounding box center [845, 365] width 36 height 32
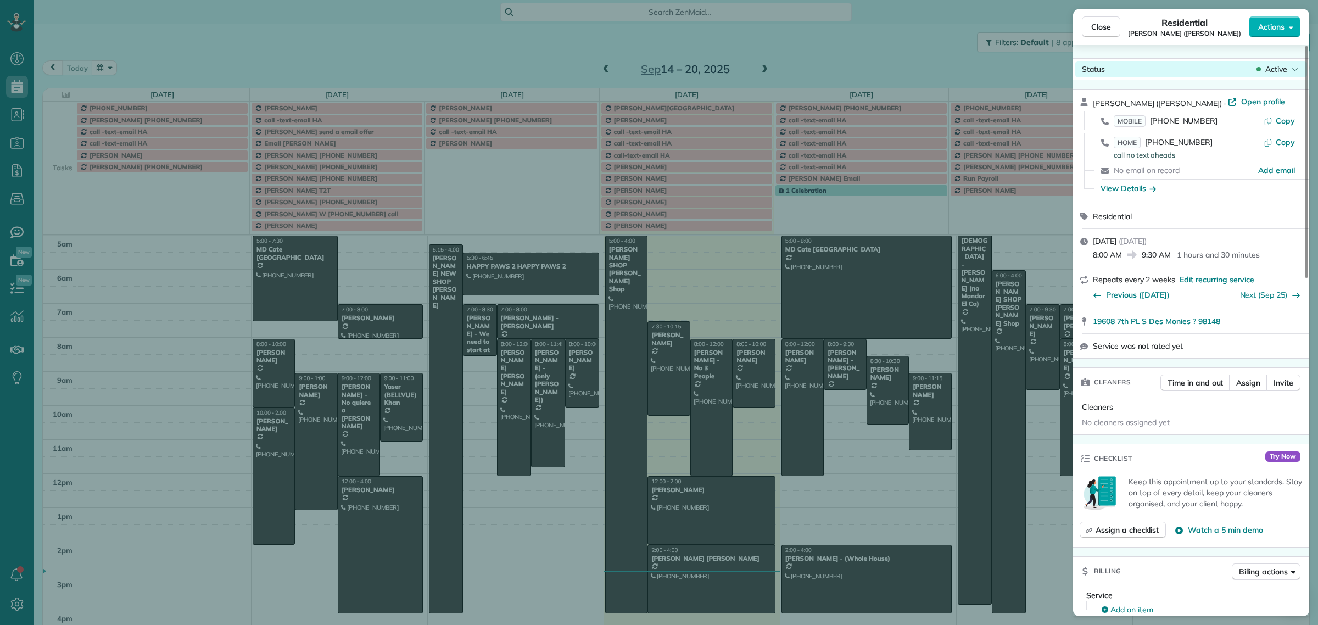
click at [1279, 72] on span "Active" at bounding box center [1276, 69] width 22 height 11
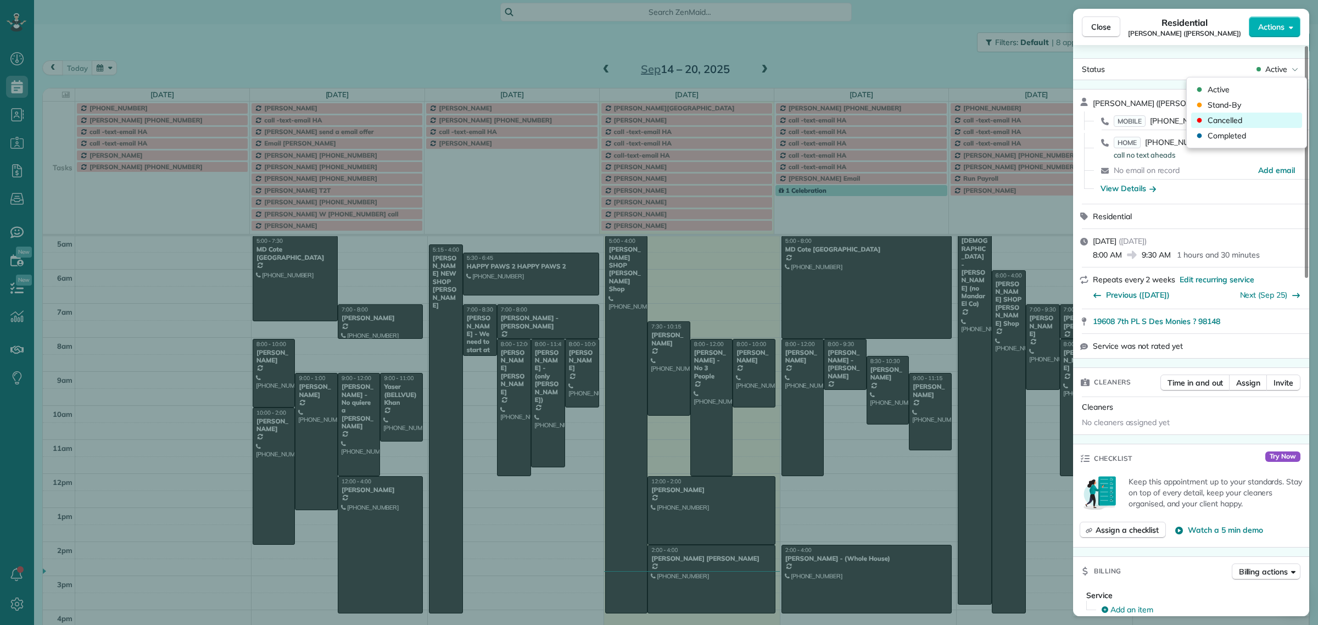
click at [1234, 120] on span "Cancelled" at bounding box center [1224, 120] width 35 height 11
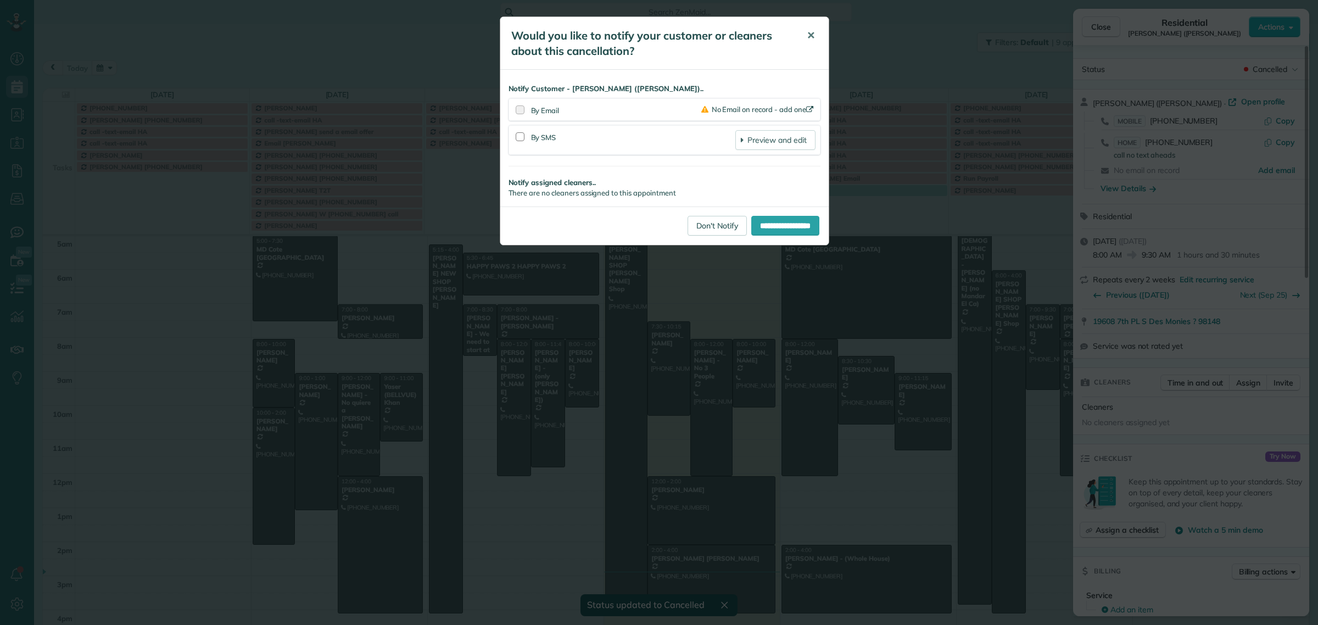
click at [816, 31] on button "✕" at bounding box center [810, 36] width 25 height 26
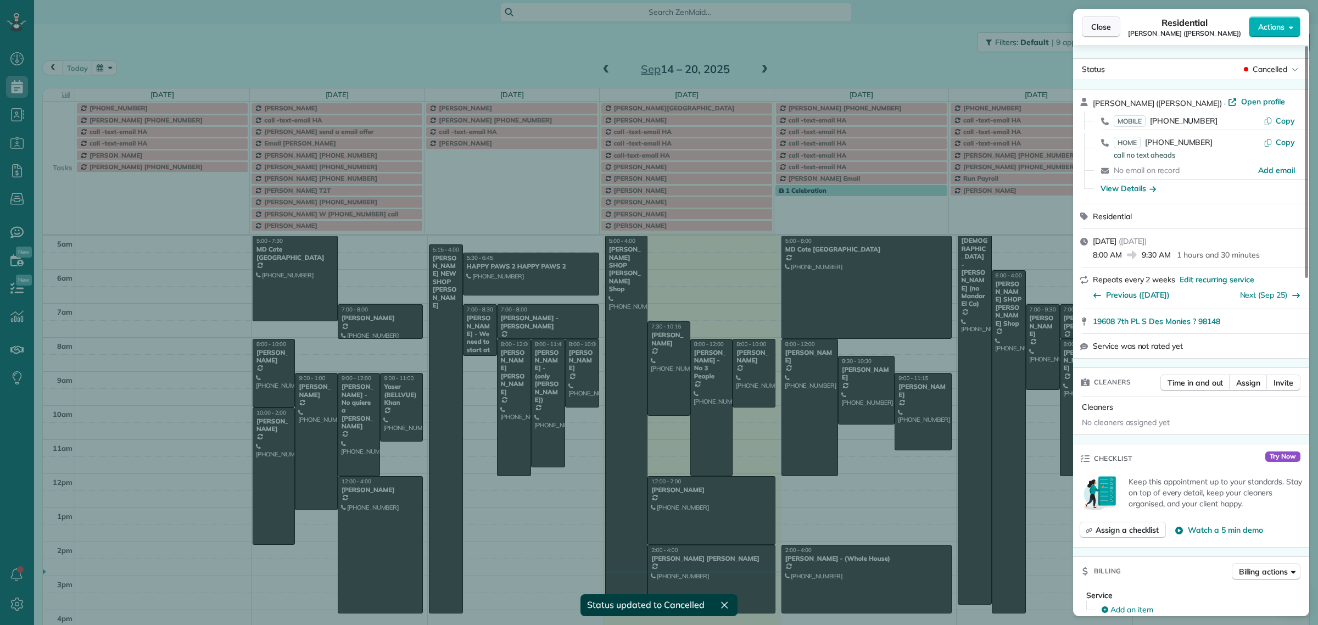
click at [1097, 27] on span "Close" at bounding box center [1101, 26] width 20 height 11
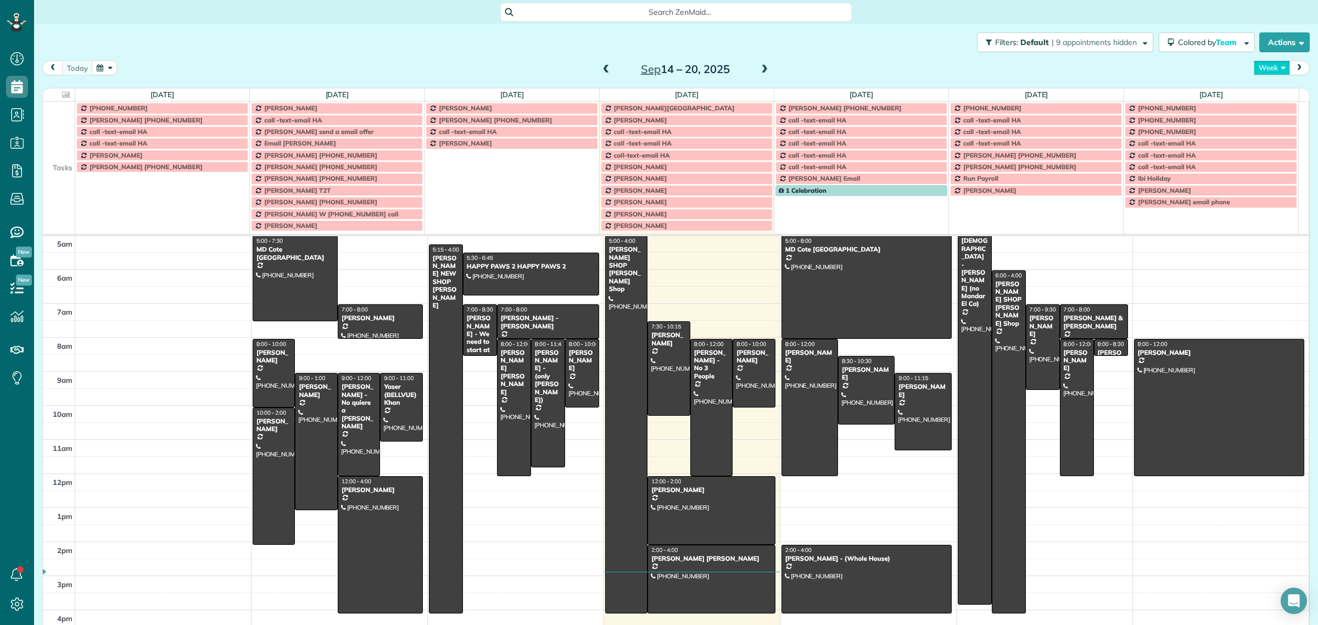
click at [1256, 66] on button "Week" at bounding box center [1271, 67] width 36 height 15
click at [1265, 88] on link "Day" at bounding box center [1297, 93] width 87 height 22
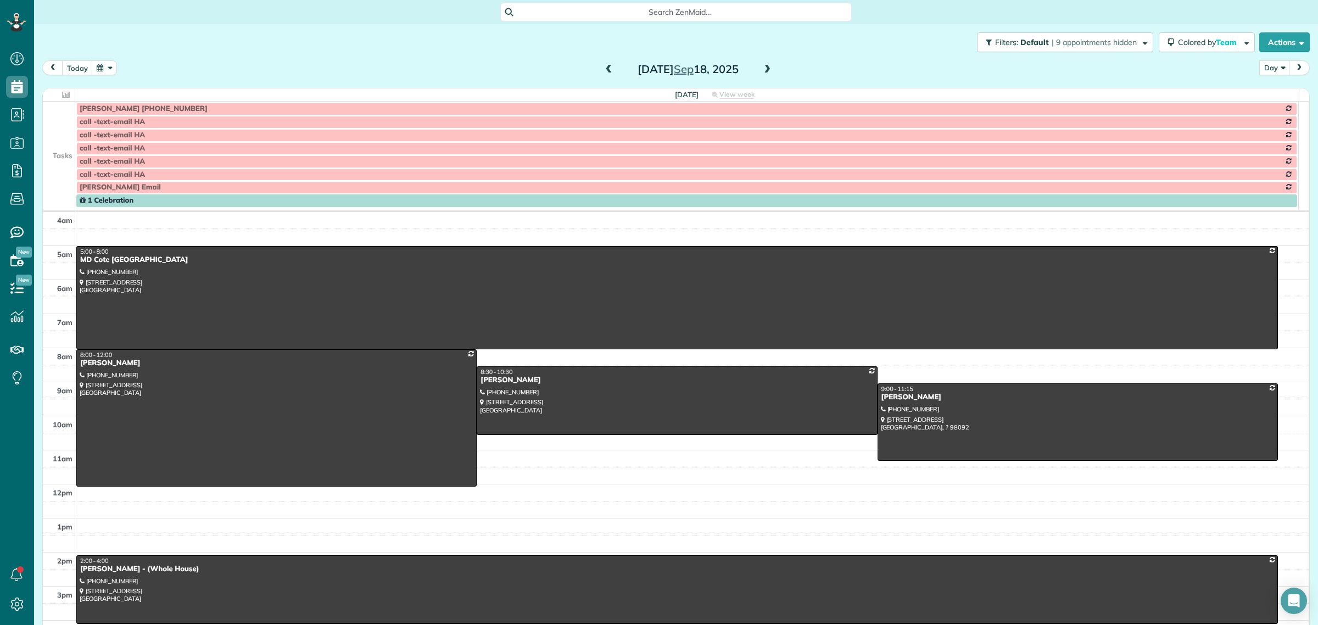
scroll to position [103, 0]
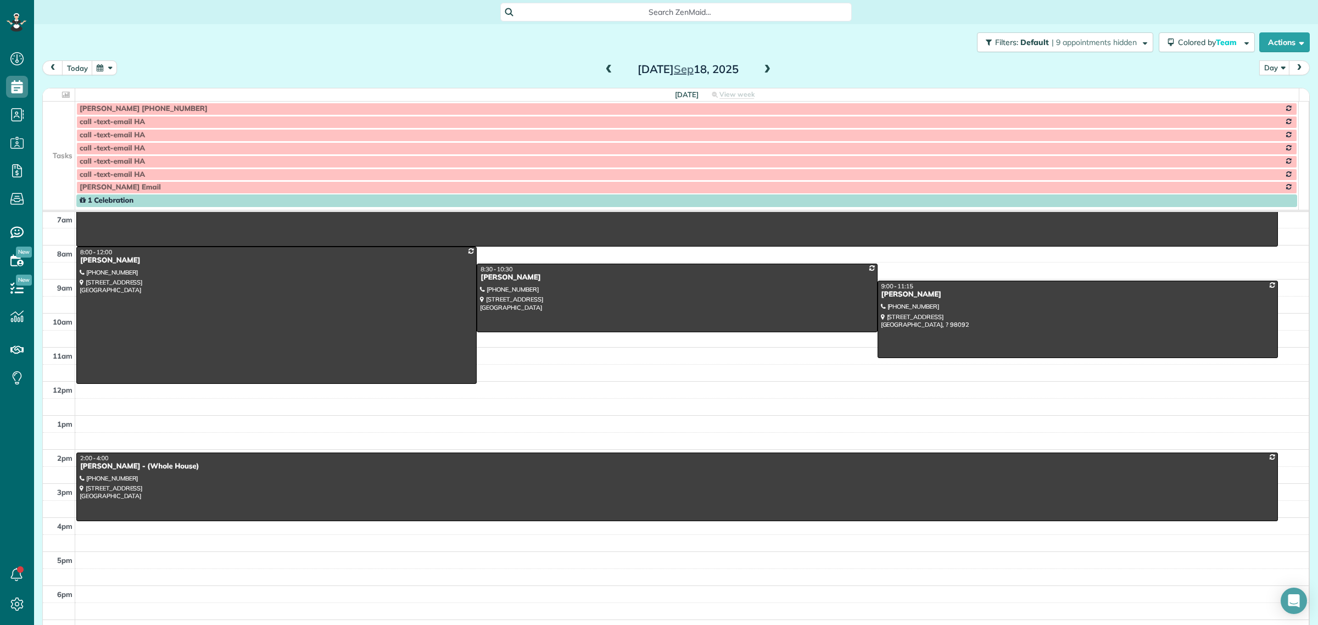
click at [762, 67] on span at bounding box center [767, 70] width 12 height 10
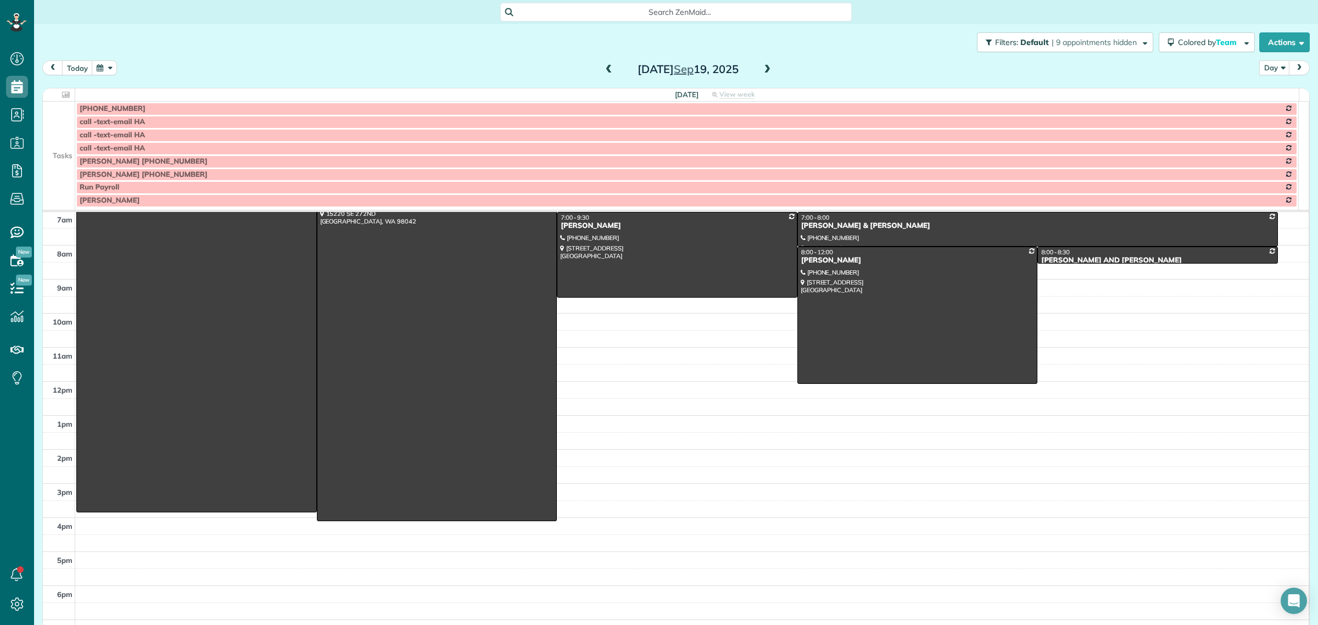
click at [60, 141] on td at bounding box center [59, 134] width 32 height 13
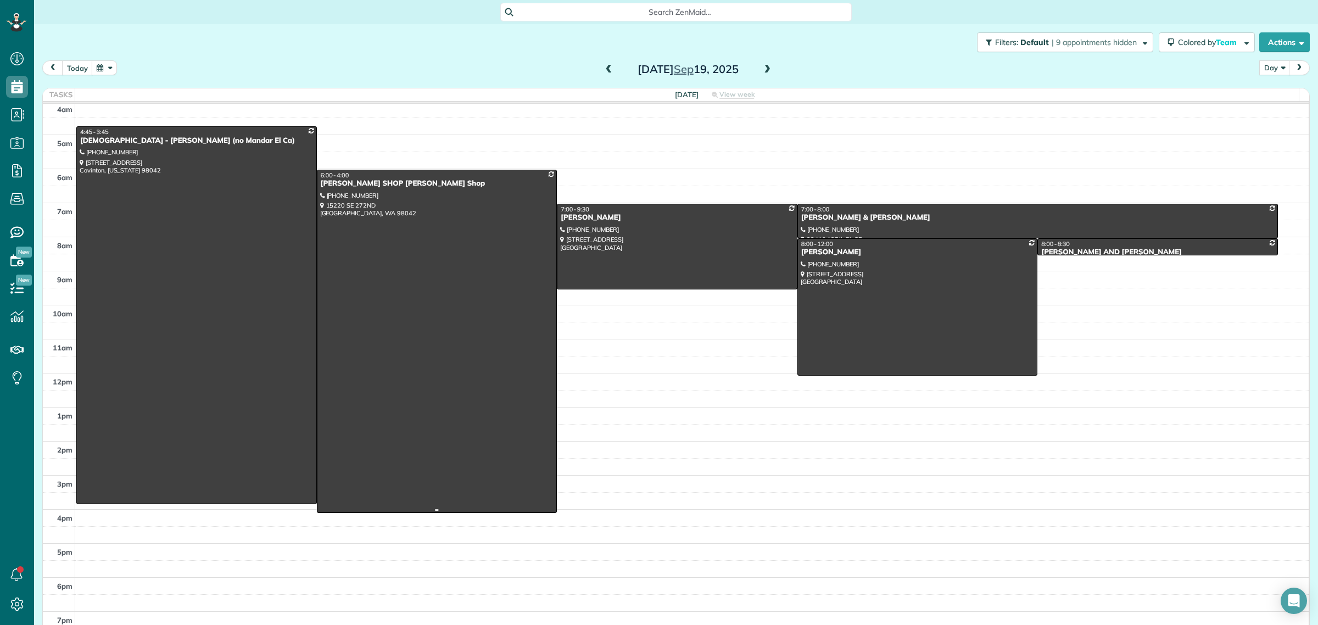
scroll to position [0, 0]
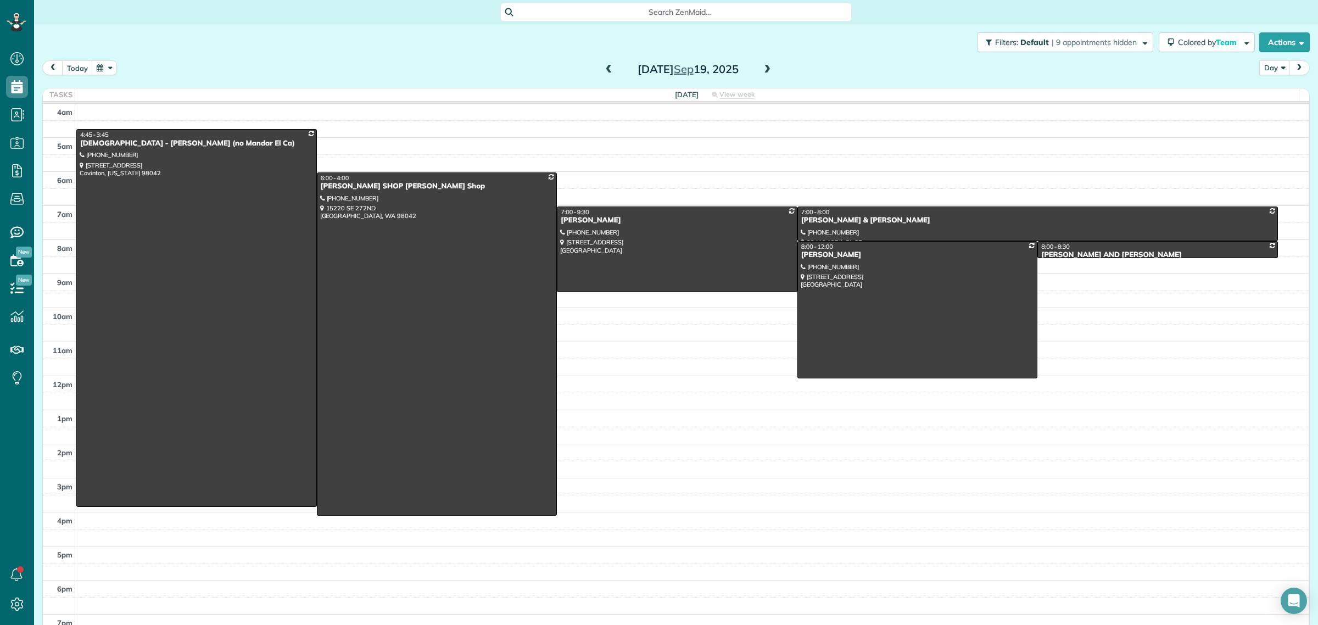
click at [603, 67] on span at bounding box center [609, 70] width 12 height 10
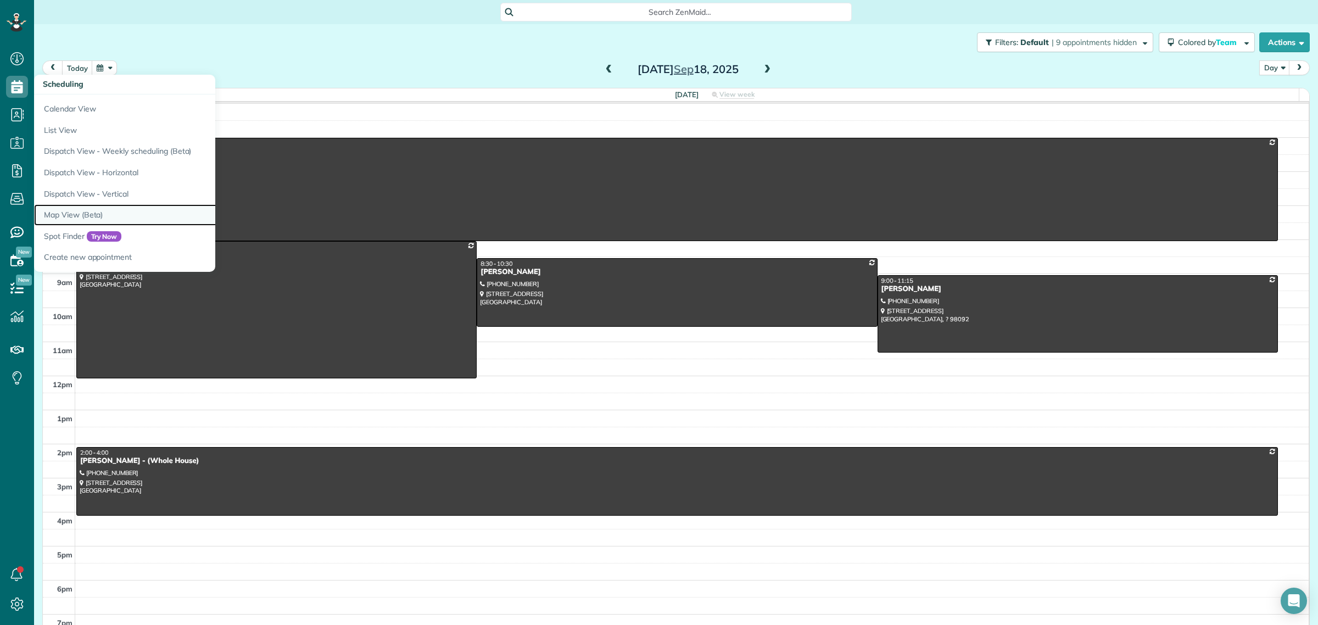
click at [84, 221] on link "Map View (Beta)" at bounding box center [171, 214] width 274 height 21
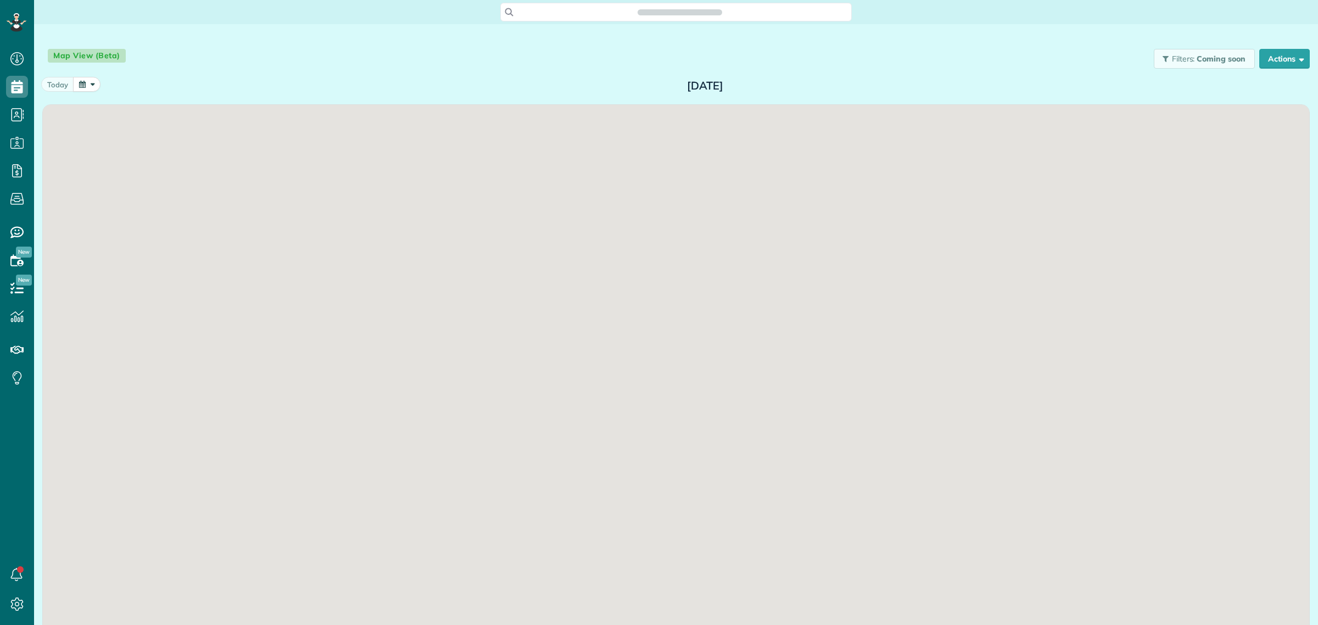
scroll to position [4, 4]
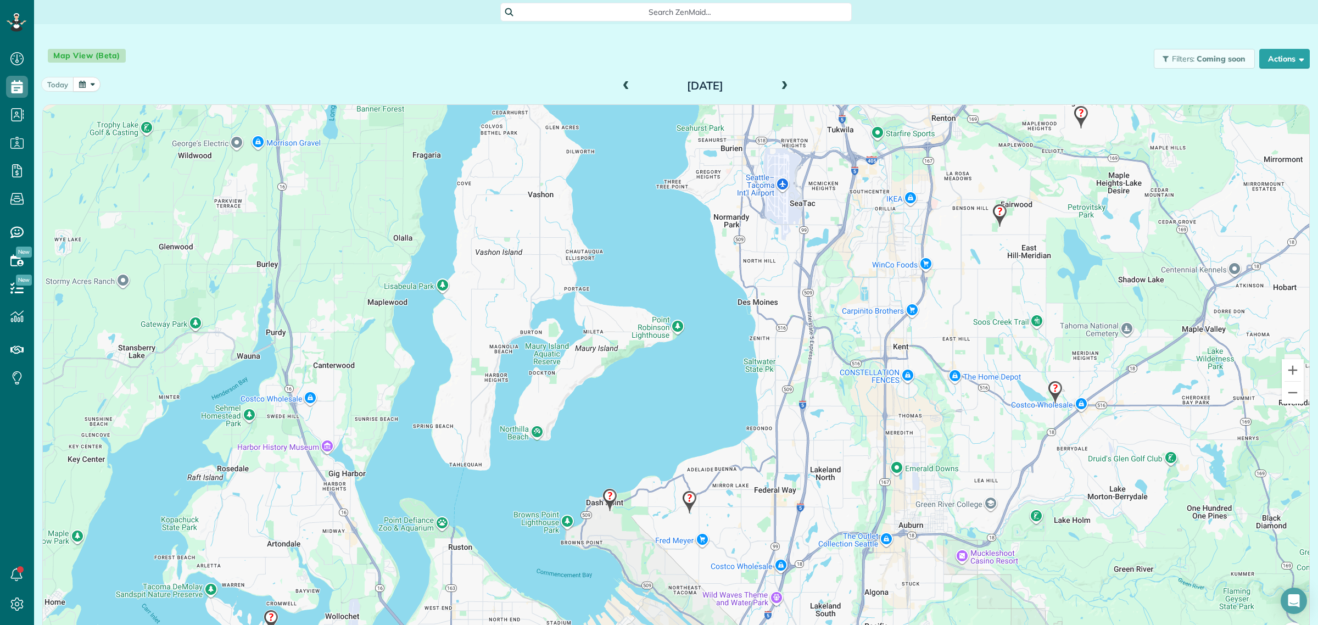
click at [778, 86] on span at bounding box center [784, 86] width 12 height 10
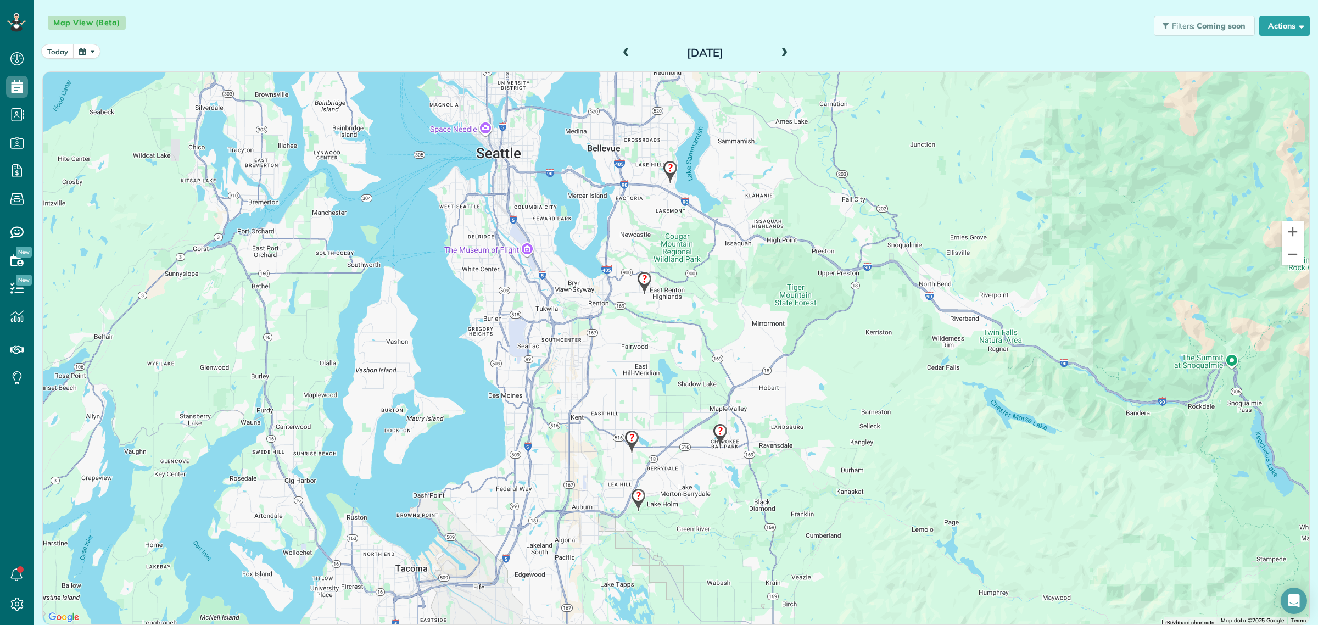
scroll to position [625, 33]
click at [781, 47] on span at bounding box center [784, 53] width 12 height 16
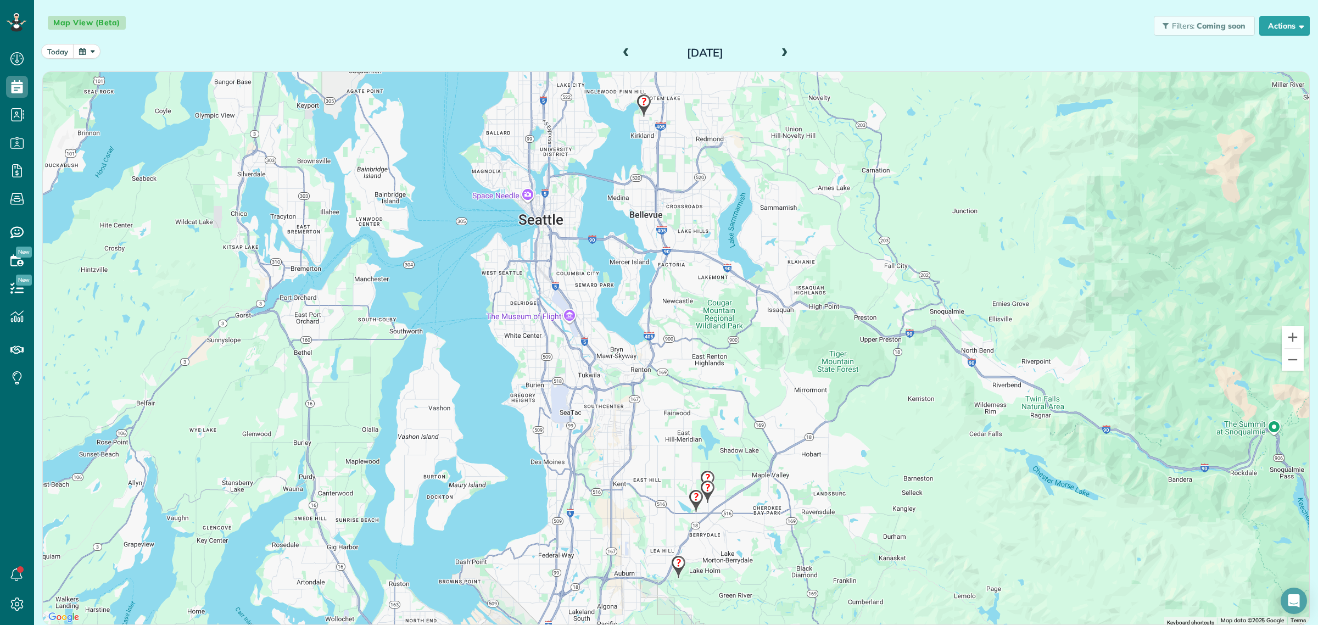
click at [637, 100] on img at bounding box center [644, 105] width 24 height 32
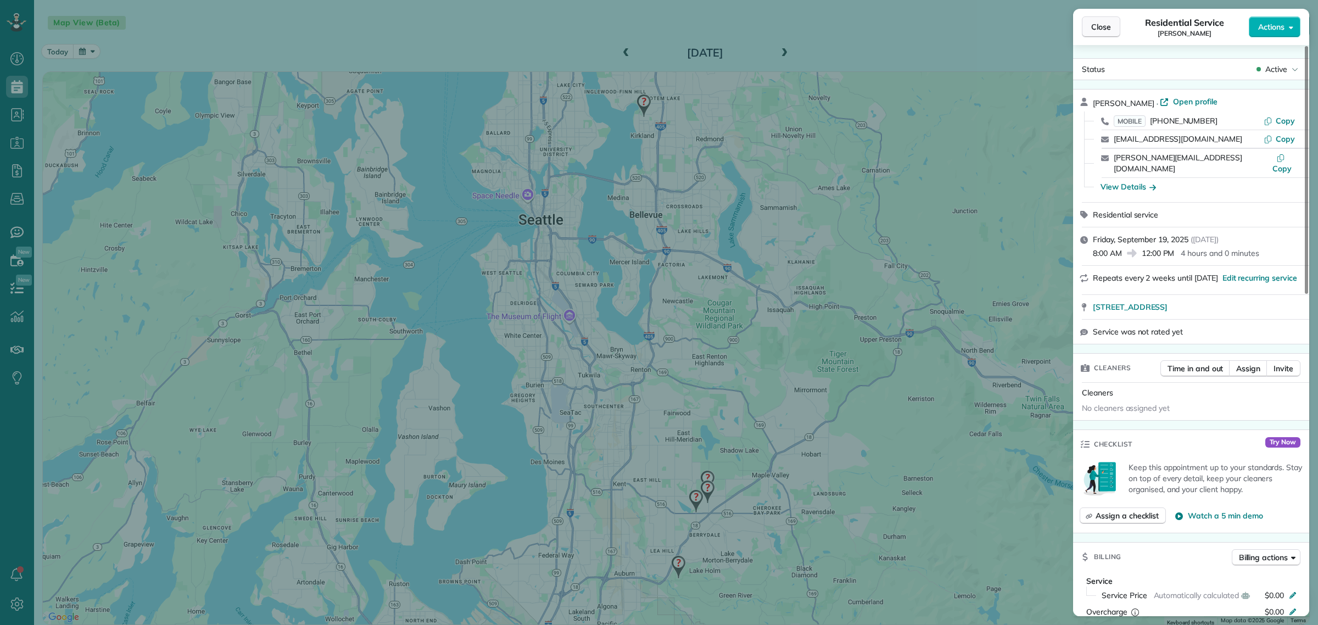
click at [1100, 32] on span "Close" at bounding box center [1101, 26] width 20 height 11
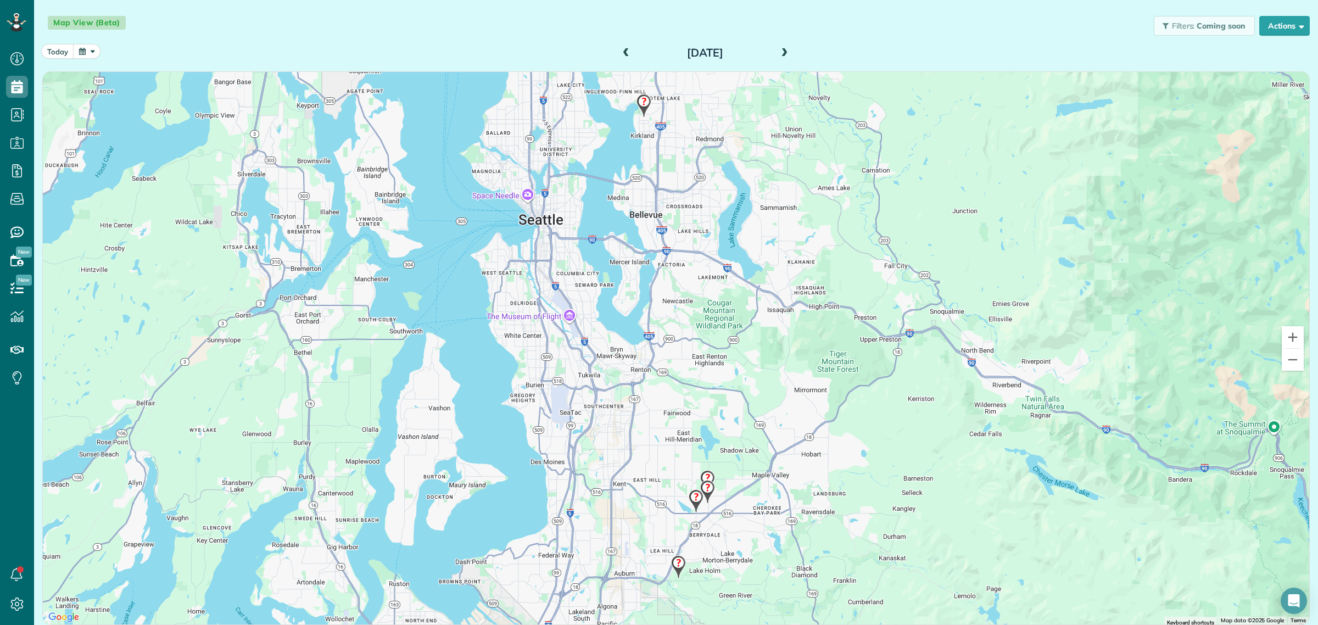
click at [640, 100] on img at bounding box center [644, 105] width 24 height 32
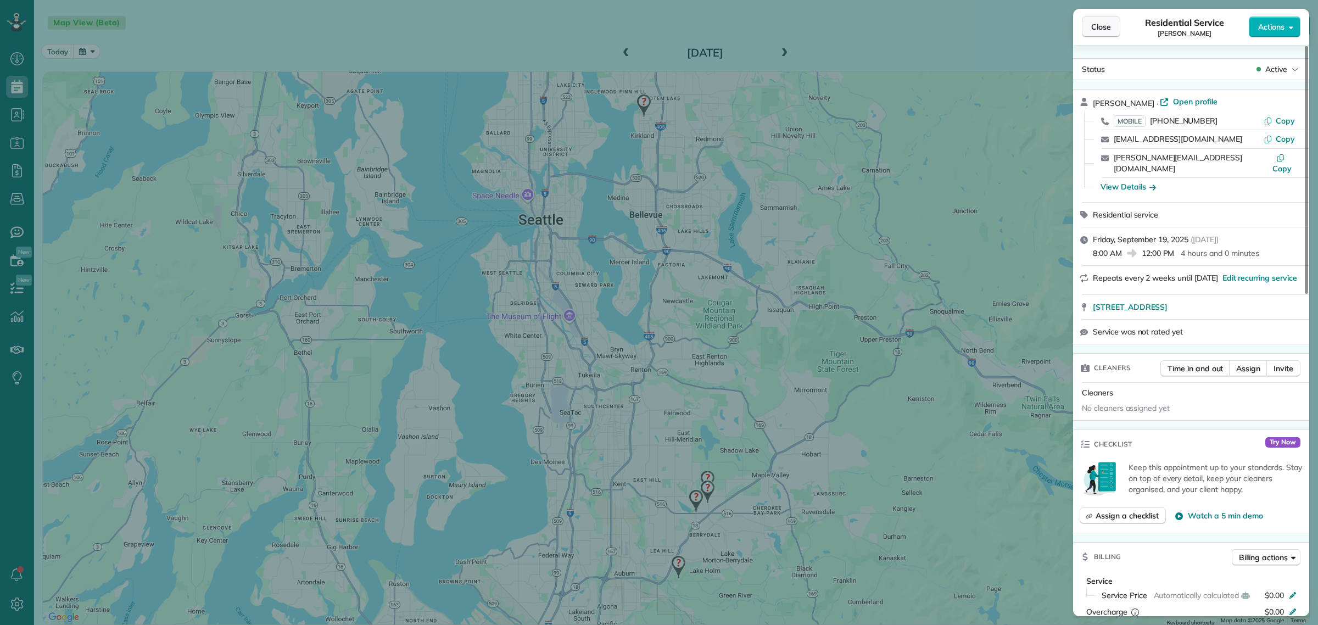
drag, startPoint x: 1100, startPoint y: 17, endPoint x: 1063, endPoint y: 6, distance: 38.4
click at [1099, 17] on button "Close" at bounding box center [1101, 26] width 38 height 21
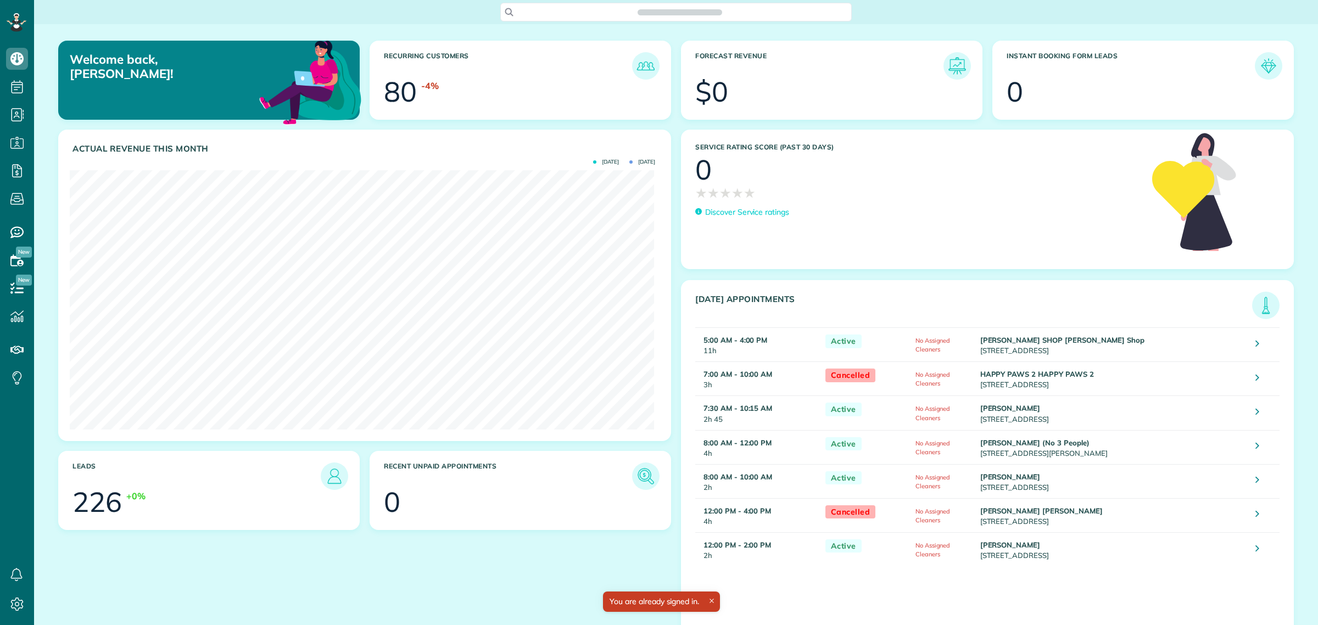
scroll to position [259, 585]
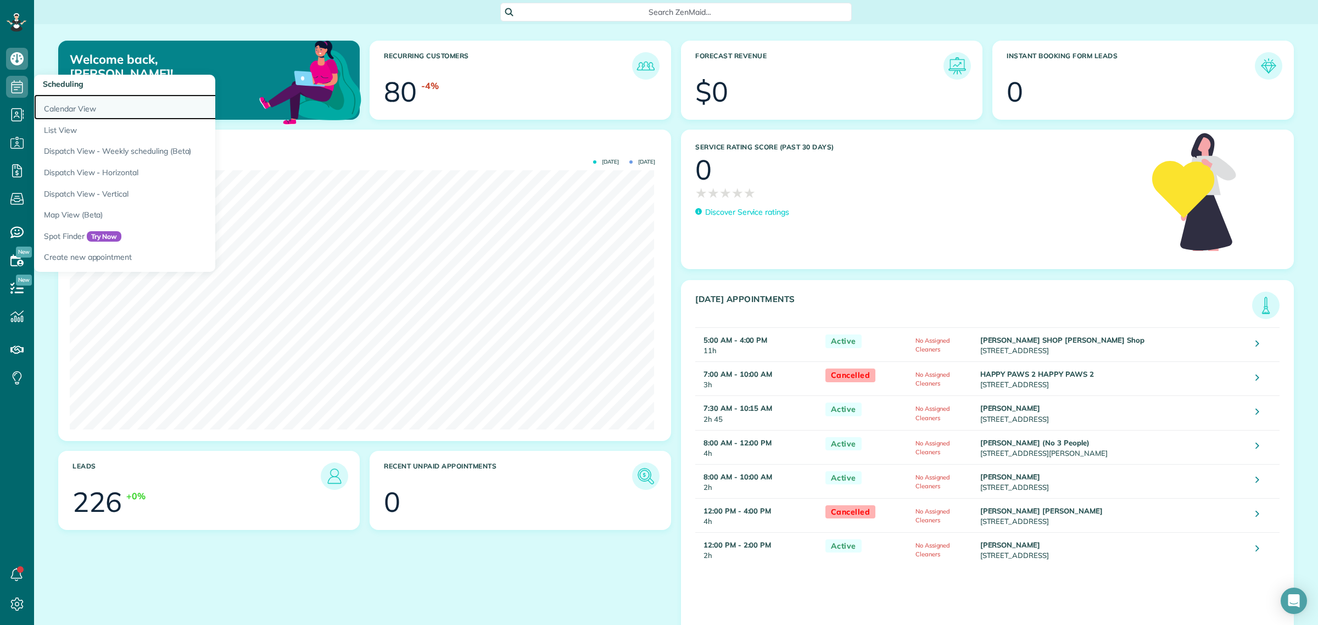
click at [91, 103] on link "Calendar View" at bounding box center [171, 106] width 274 height 25
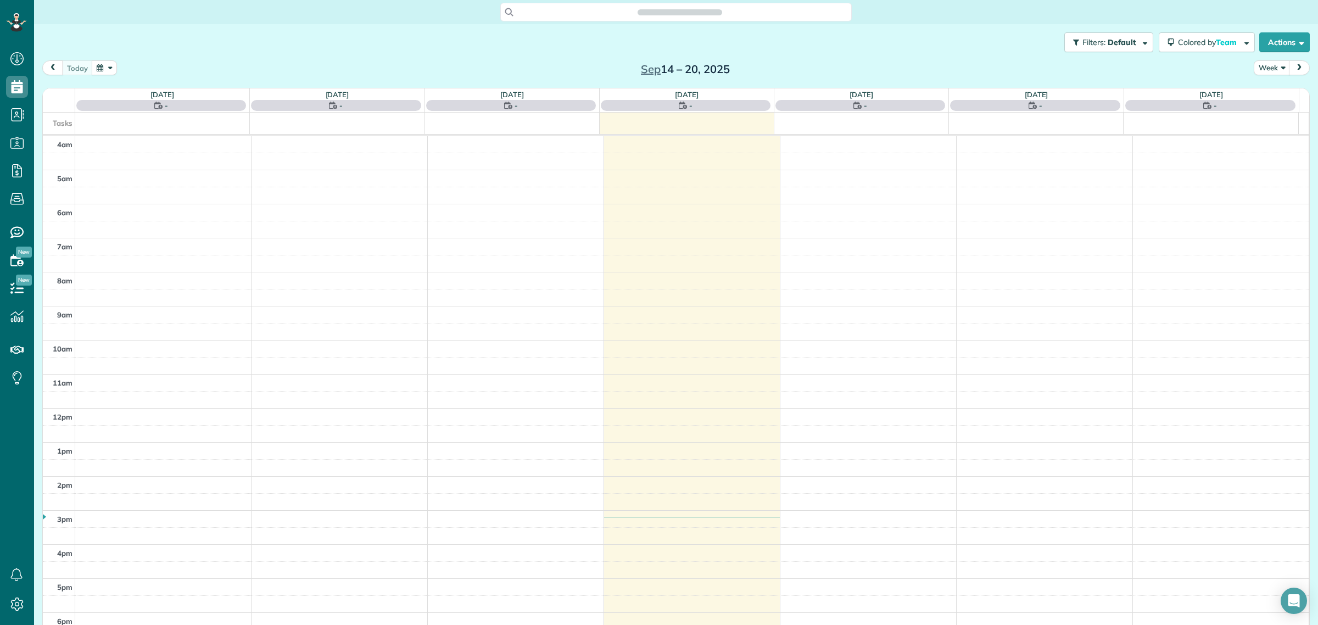
scroll to position [46, 0]
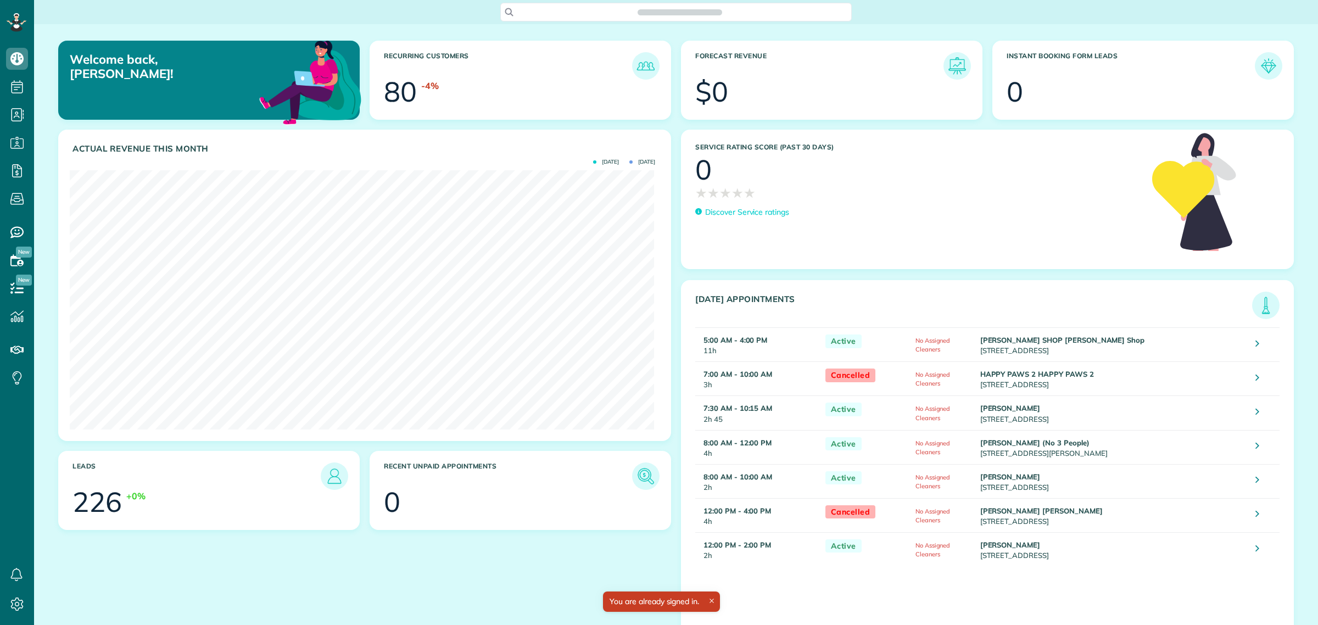
scroll to position [259, 585]
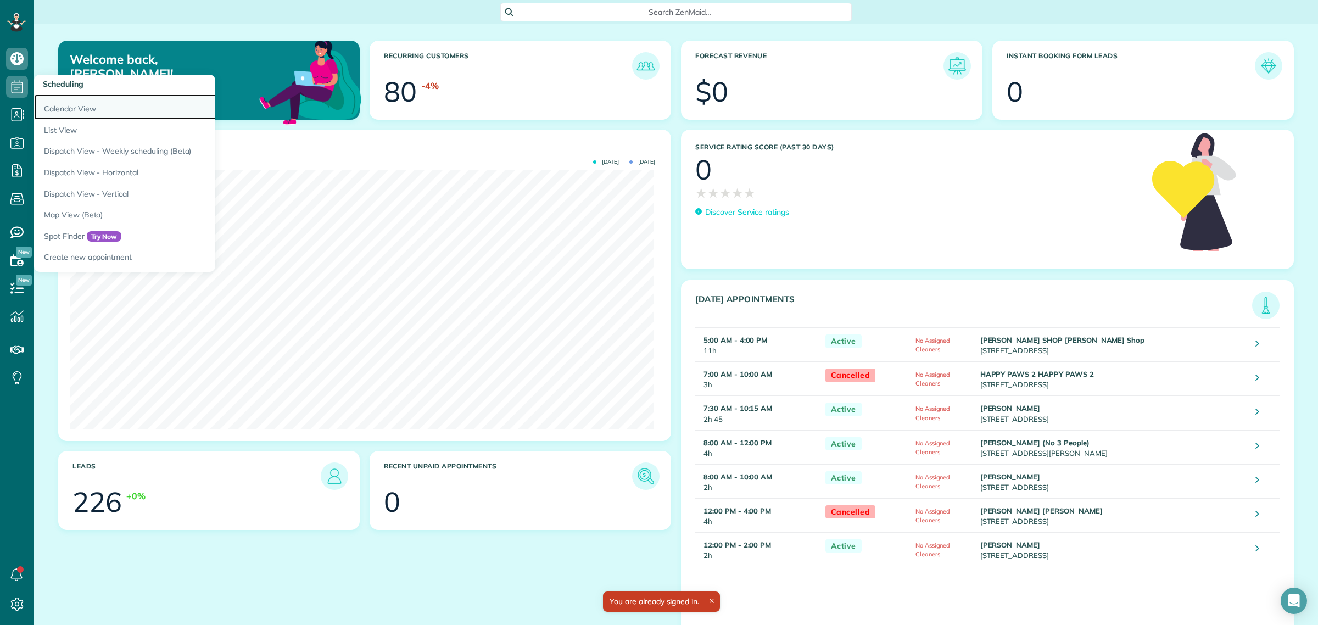
click at [66, 103] on link "Calendar View" at bounding box center [171, 106] width 274 height 25
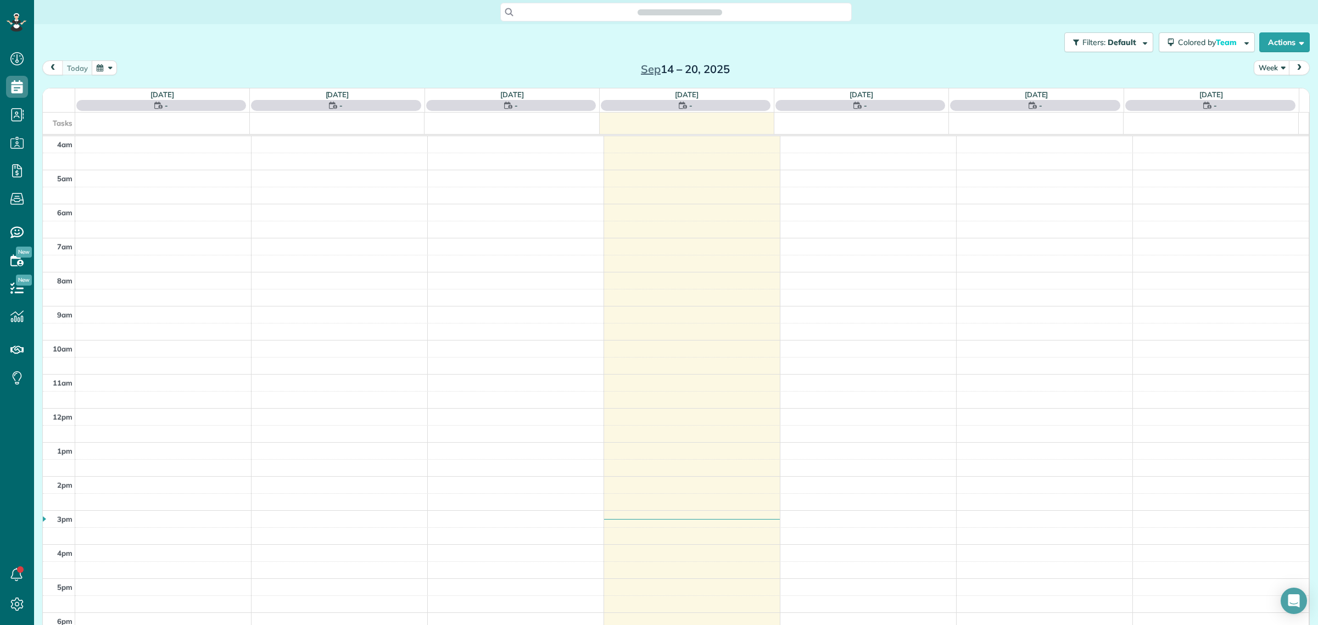
scroll to position [46, 0]
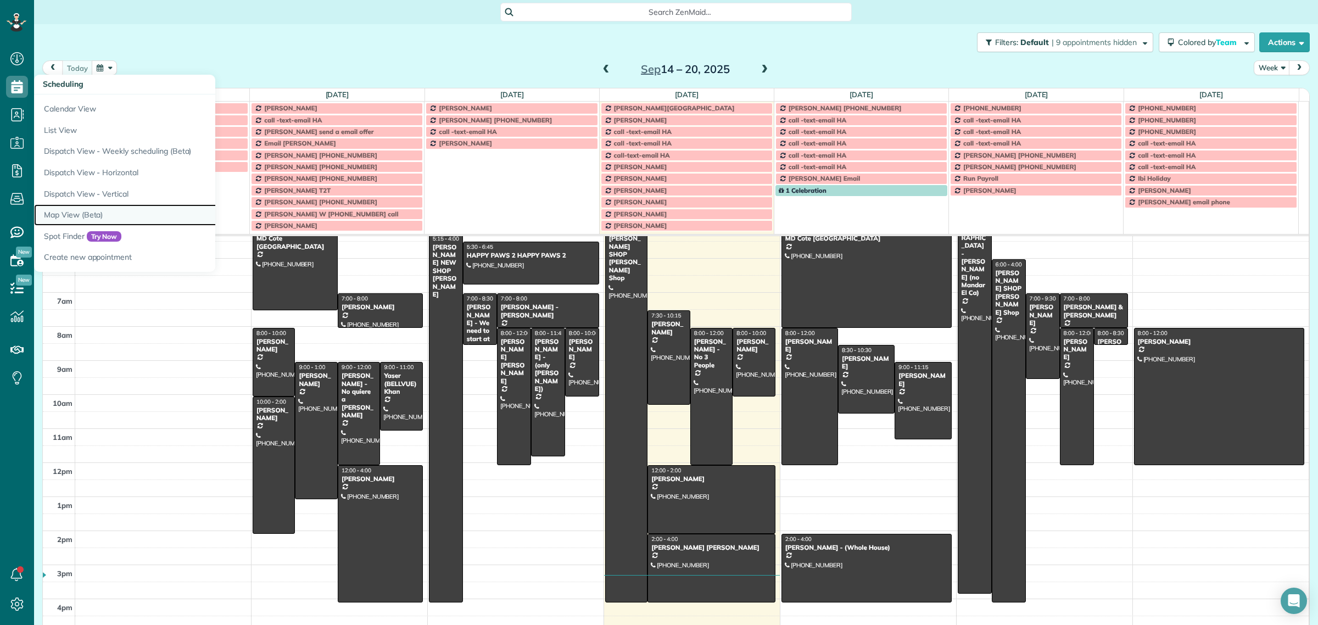
click at [77, 212] on link "Map View (Beta)" at bounding box center [171, 214] width 274 height 21
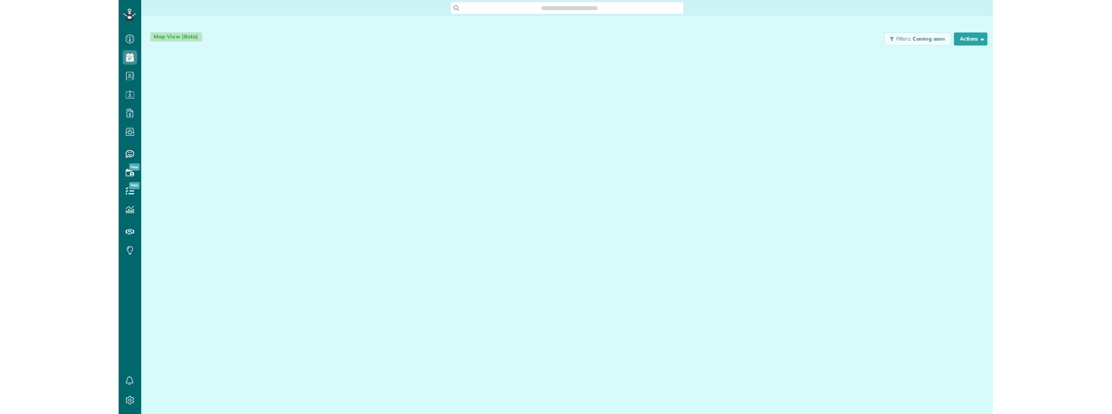
scroll to position [4, 4]
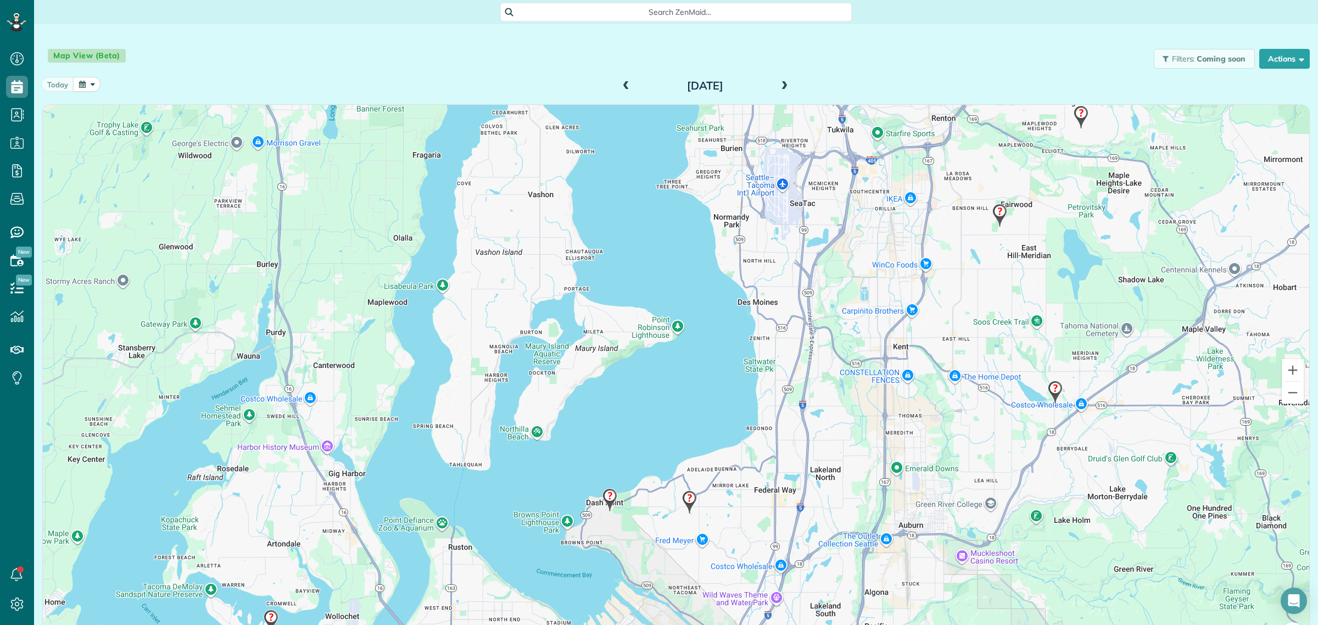
click at [778, 84] on span at bounding box center [784, 86] width 12 height 10
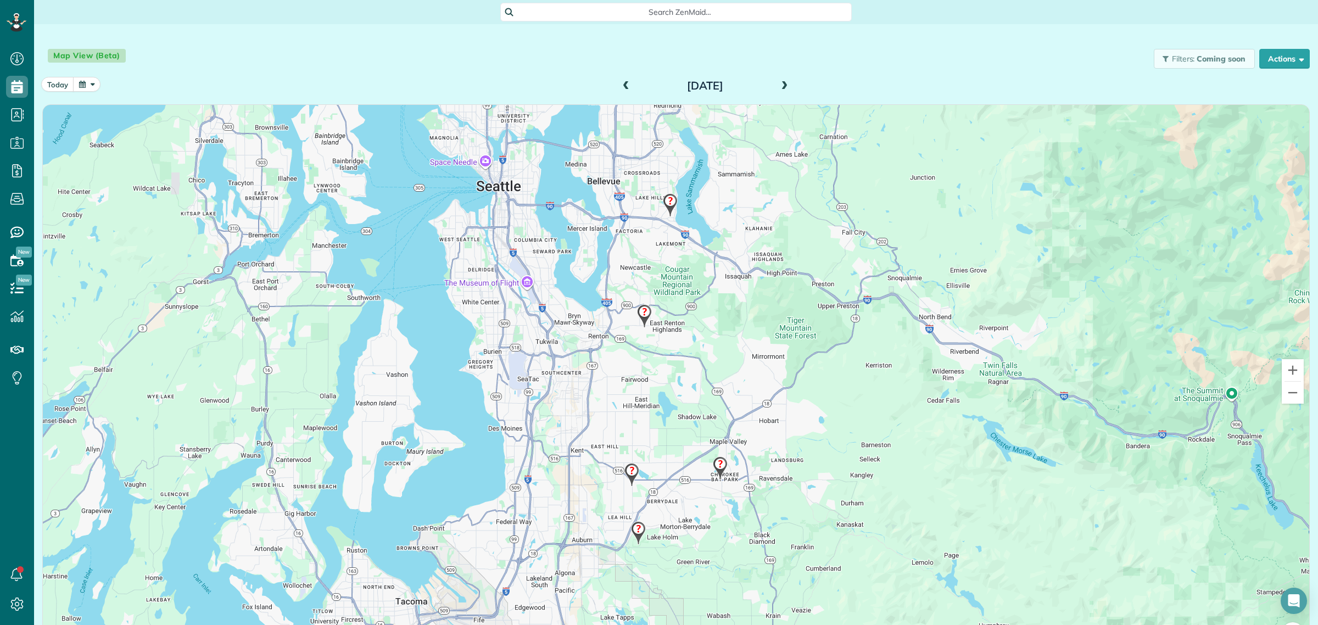
click at [778, 85] on span at bounding box center [784, 86] width 12 height 10
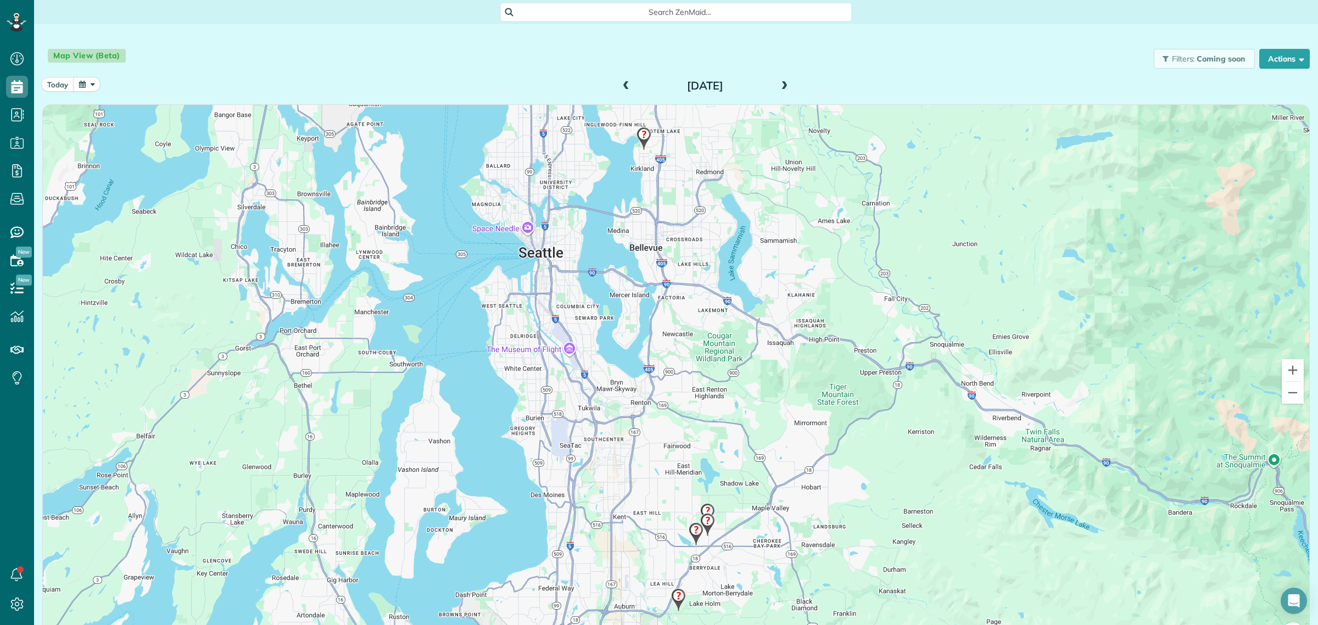
click at [640, 138] on img at bounding box center [644, 138] width 24 height 32
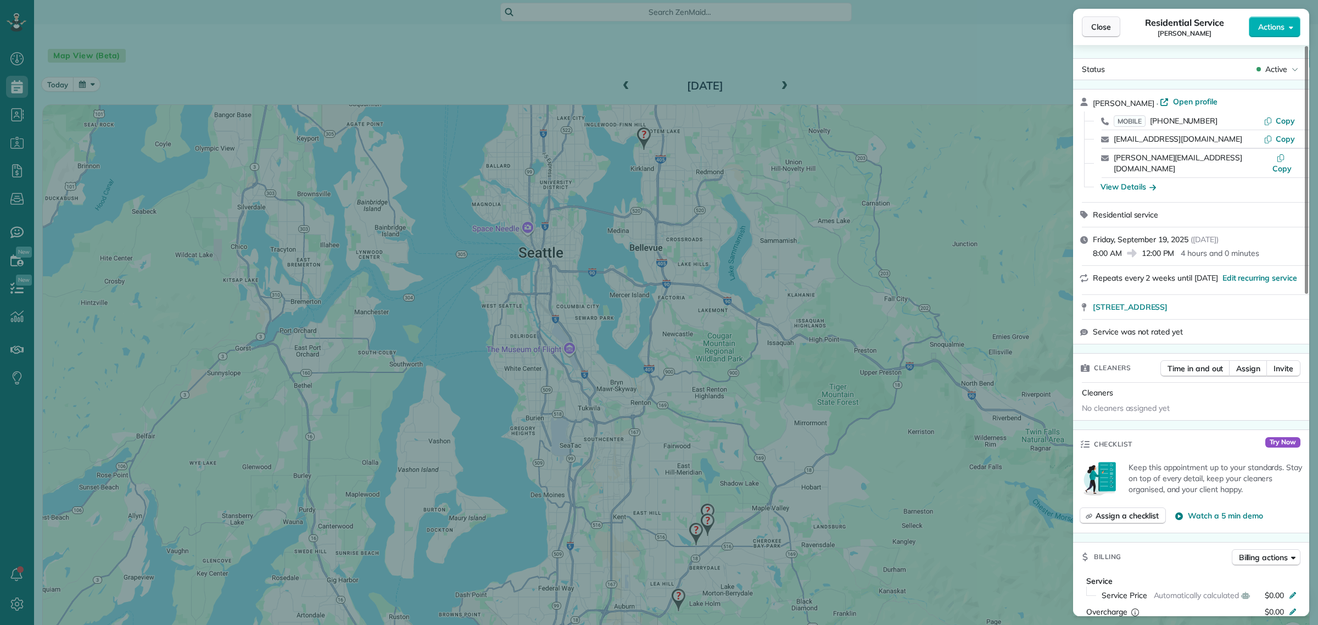
click at [1099, 20] on button "Close" at bounding box center [1101, 26] width 38 height 21
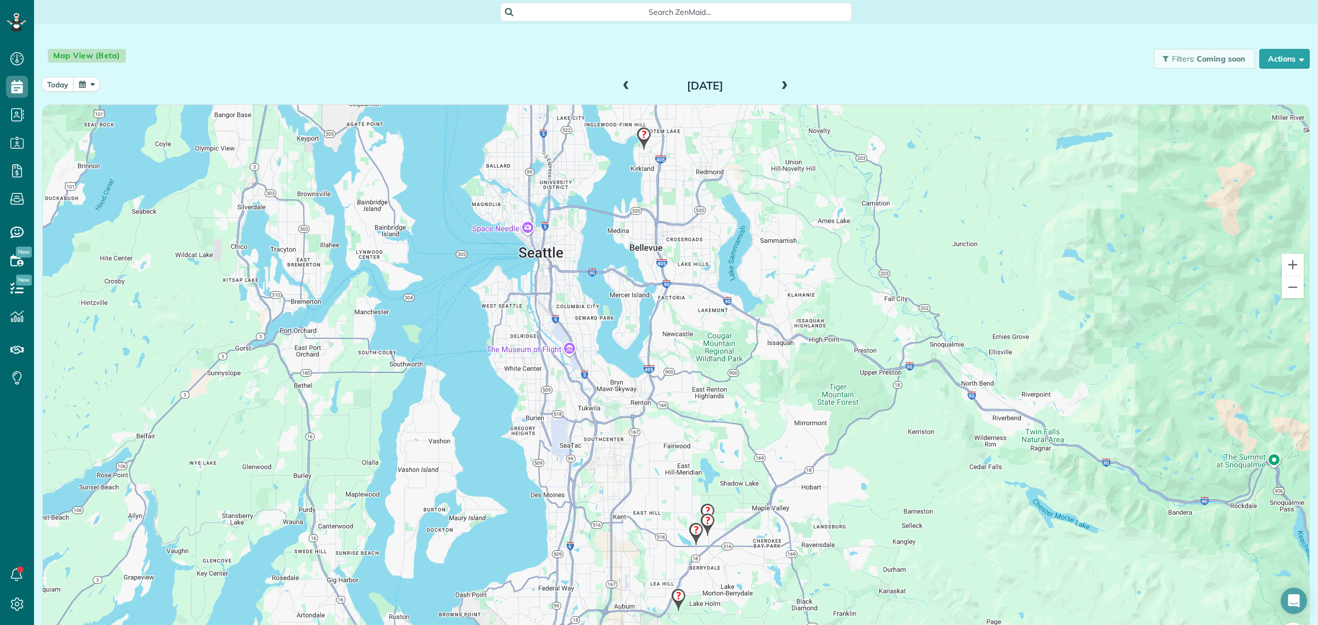
scroll to position [625, 33]
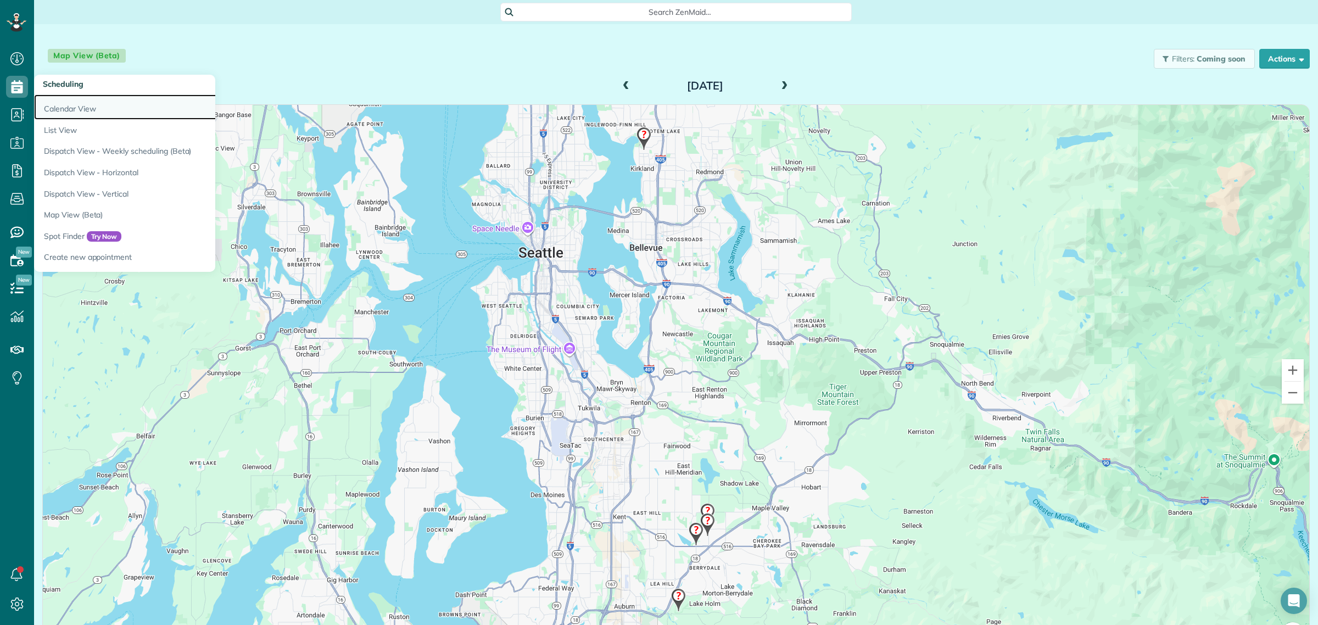
click at [70, 109] on link "Calendar View" at bounding box center [171, 106] width 274 height 25
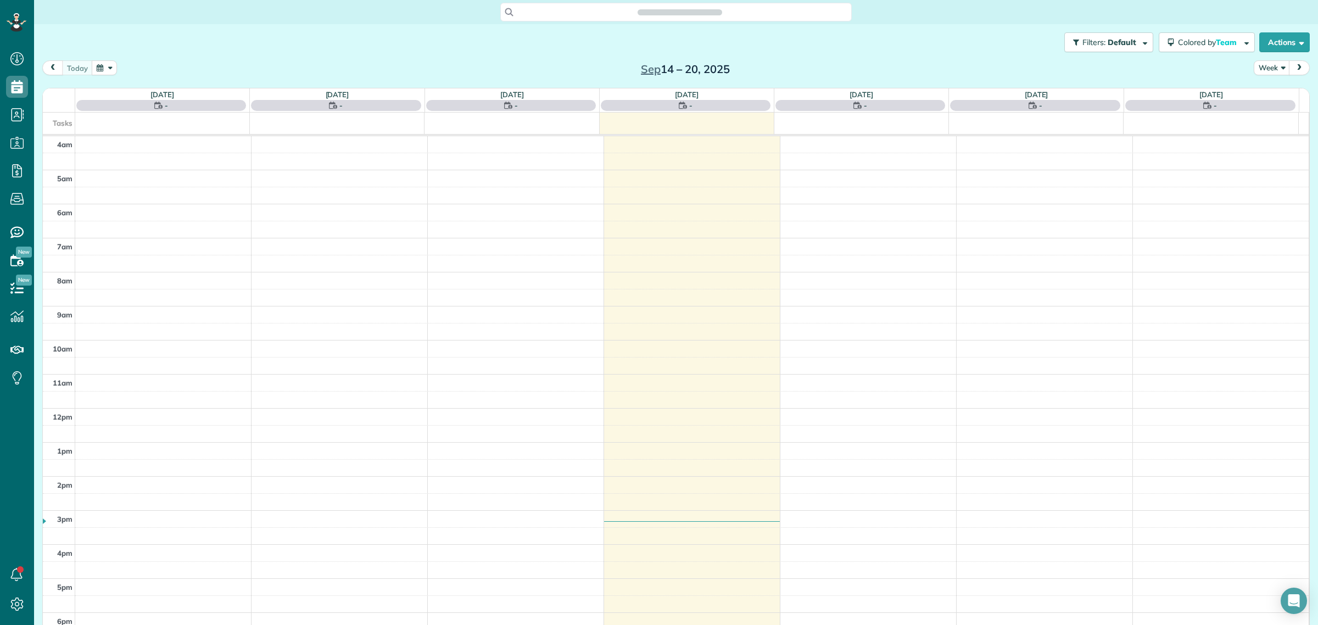
scroll to position [46, 0]
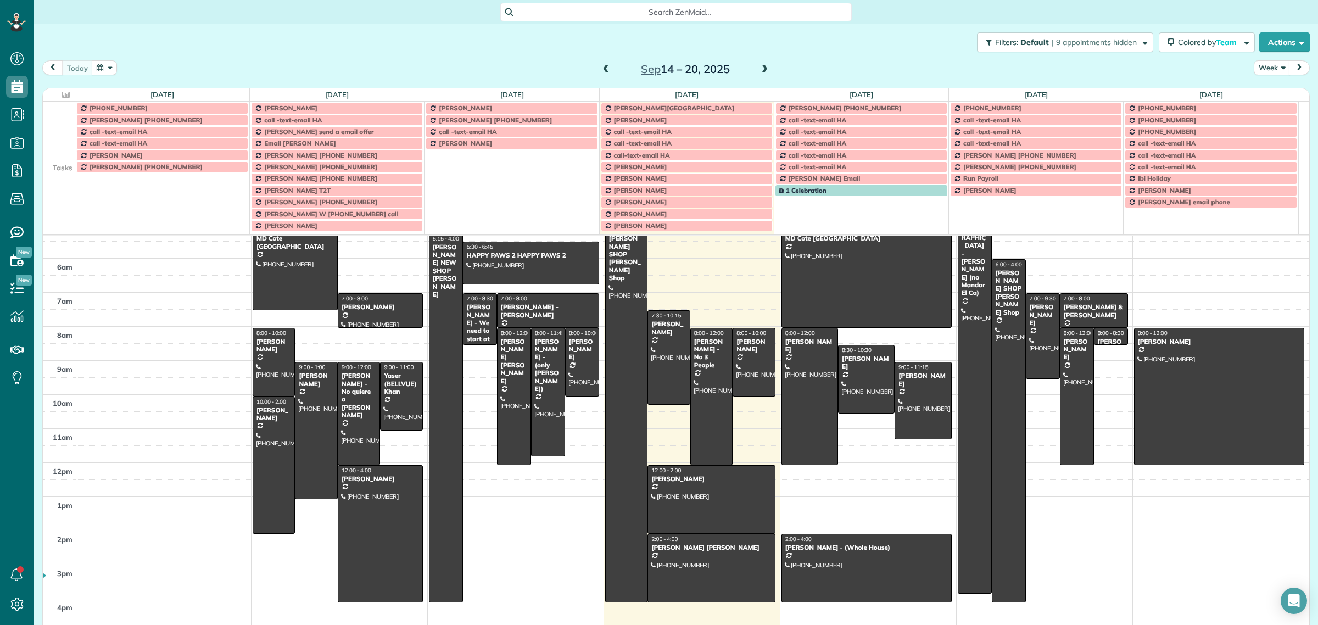
click at [63, 116] on td at bounding box center [59, 120] width 32 height 12
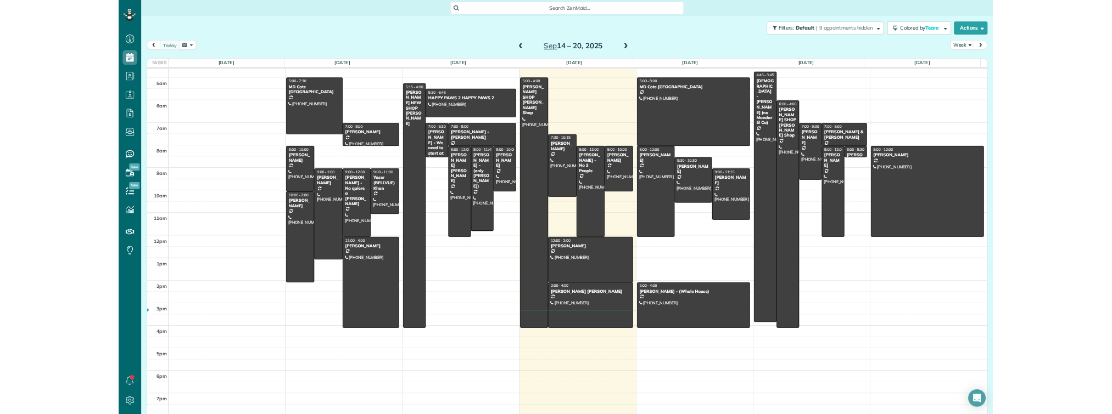
scroll to position [13, 0]
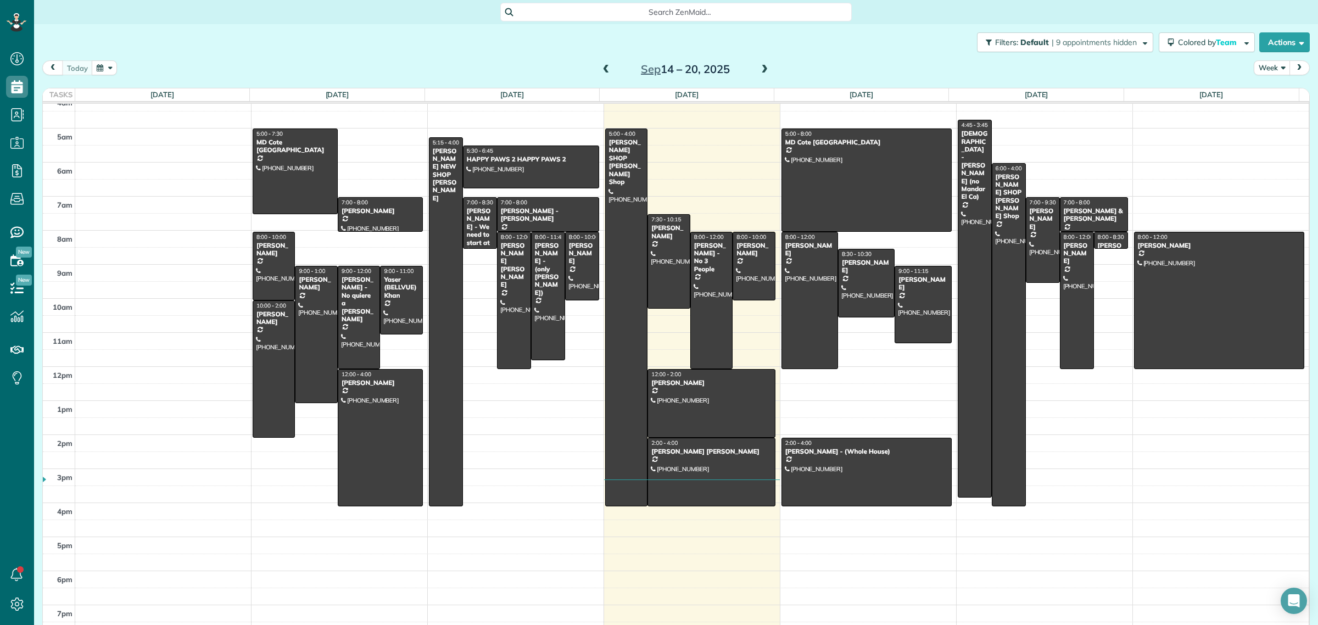
click at [1263, 75] on button "Week" at bounding box center [1271, 67] width 36 height 15
click at [1262, 119] on link "Week" at bounding box center [1297, 115] width 87 height 22
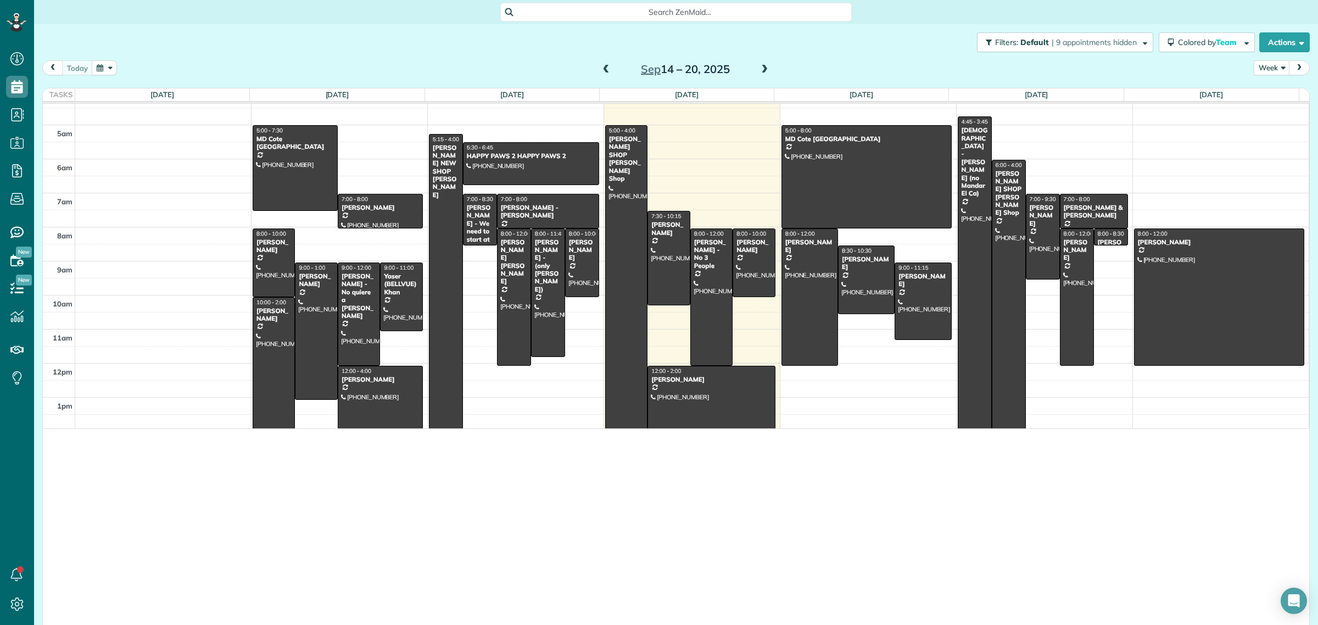
scroll to position [625, 33]
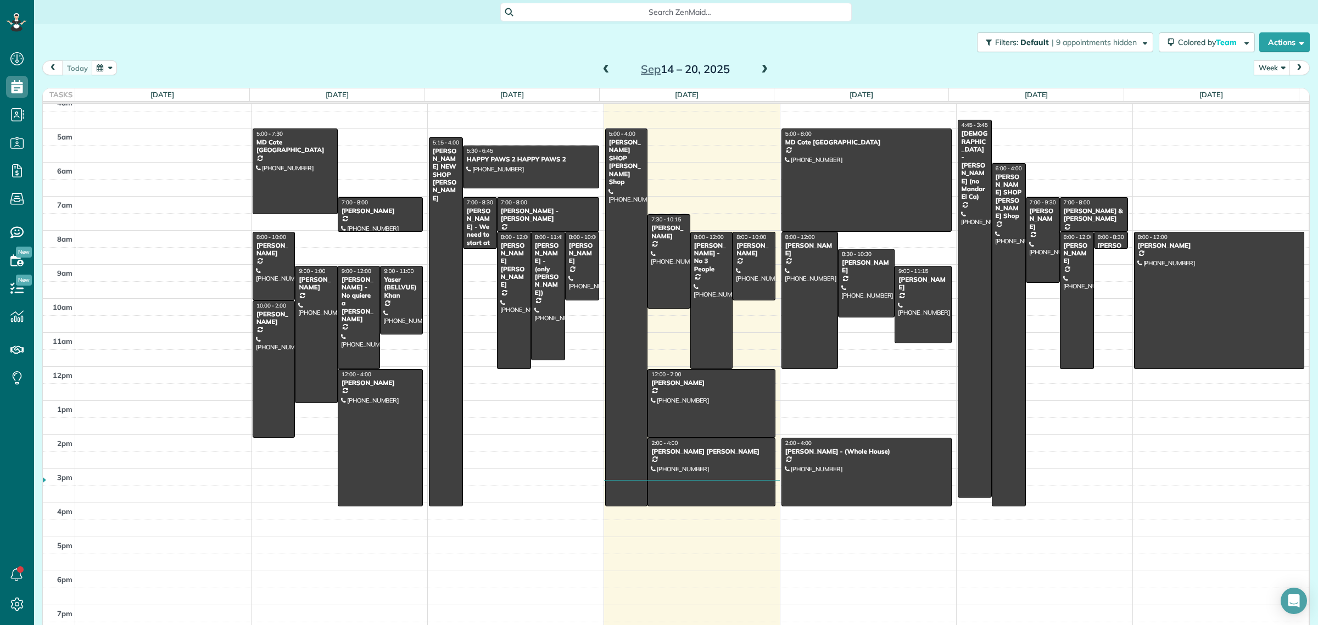
click at [1260, 71] on button "Week" at bounding box center [1271, 67] width 36 height 15
click at [1266, 94] on link "Day" at bounding box center [1297, 93] width 87 height 22
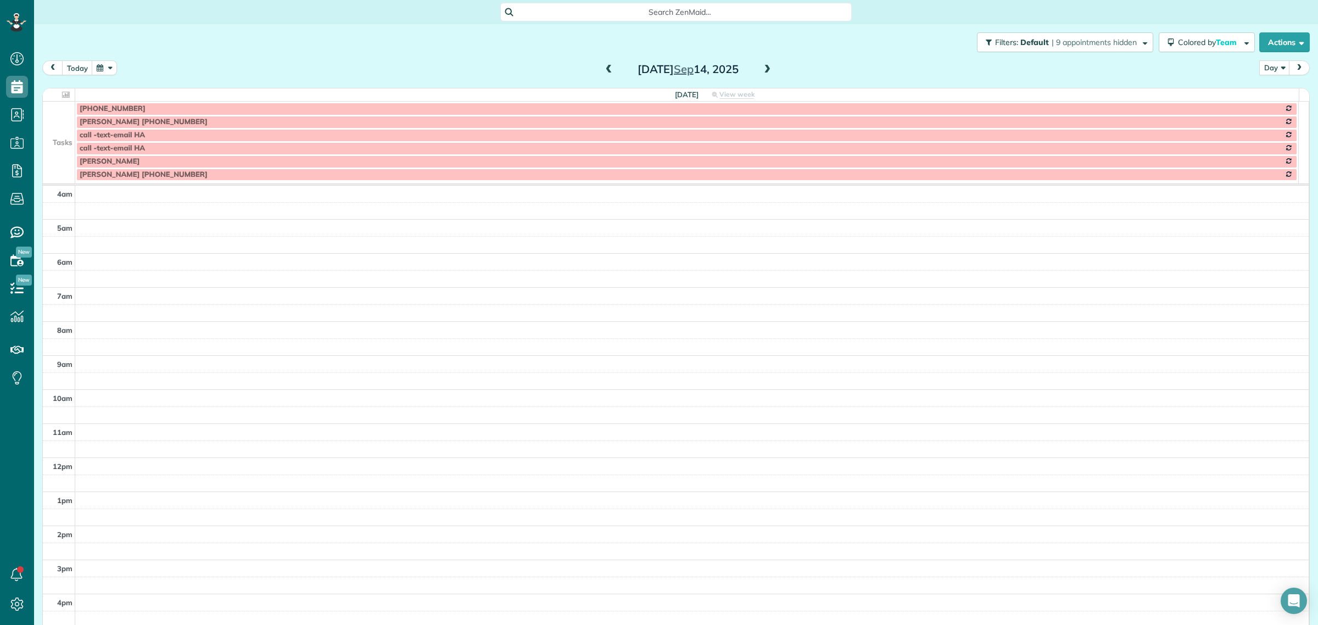
scroll to position [103, 0]
click at [58, 130] on td at bounding box center [59, 134] width 32 height 13
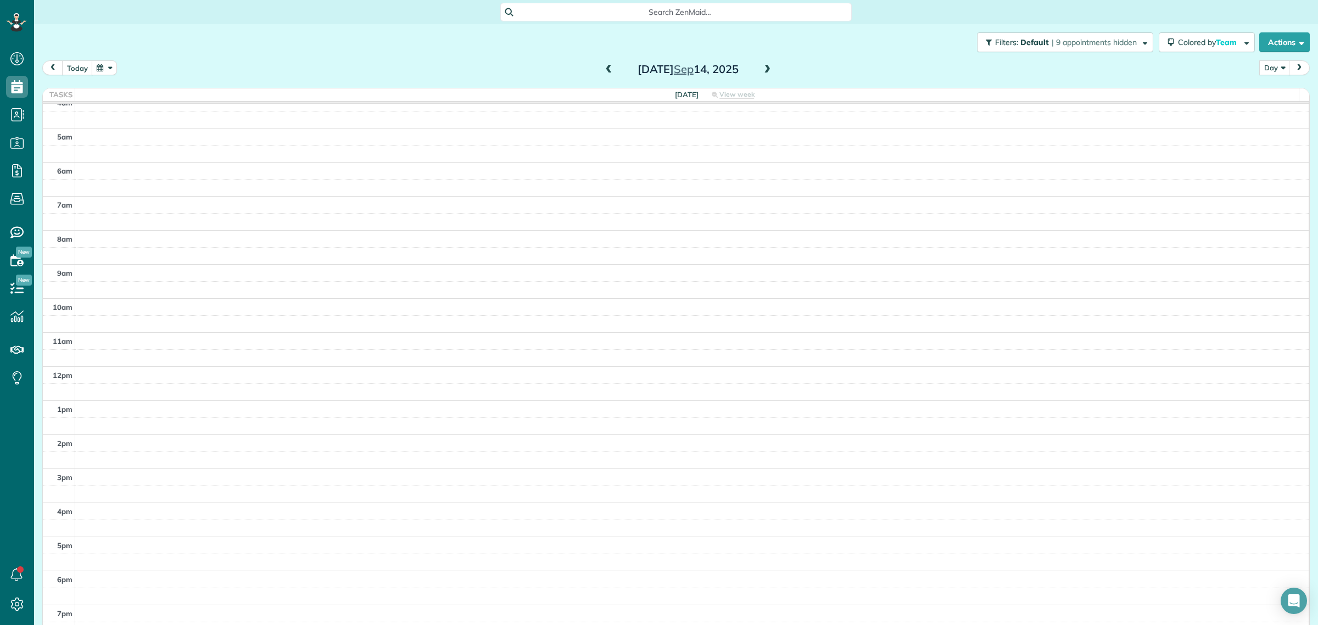
scroll to position [13, 0]
click at [81, 69] on button "today" at bounding box center [77, 67] width 31 height 15
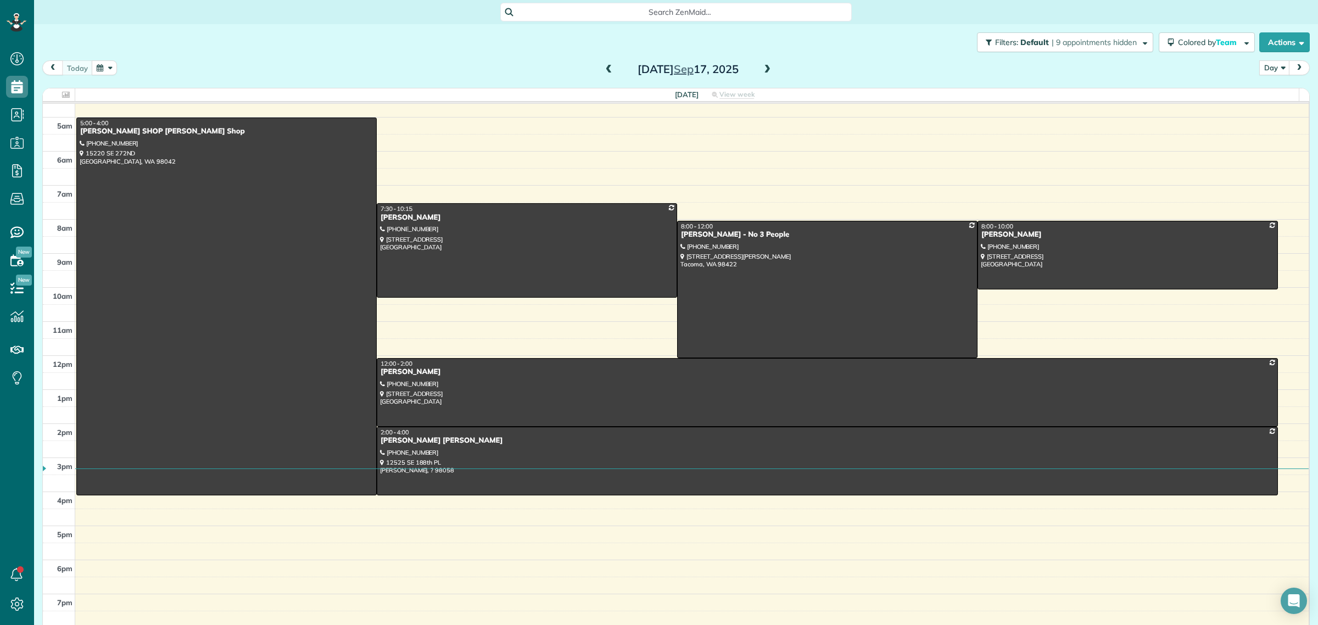
click at [761, 70] on span at bounding box center [767, 70] width 12 height 10
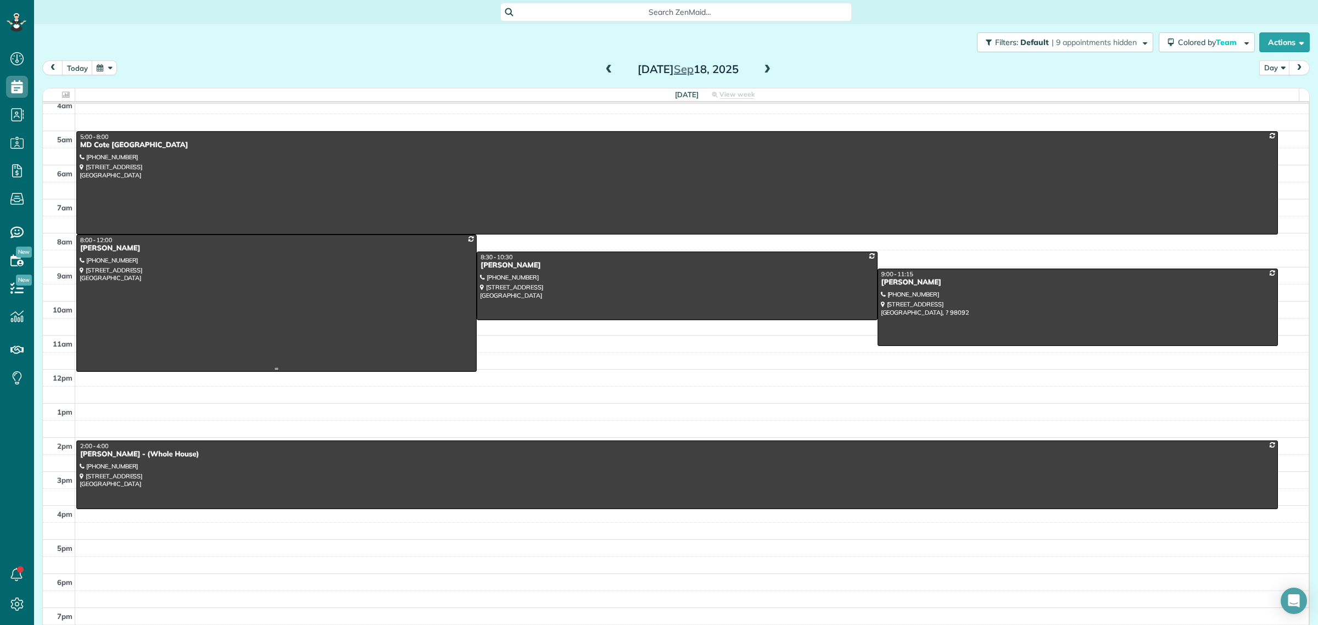
scroll to position [0, 0]
